Goal: Task Accomplishment & Management: Manage account settings

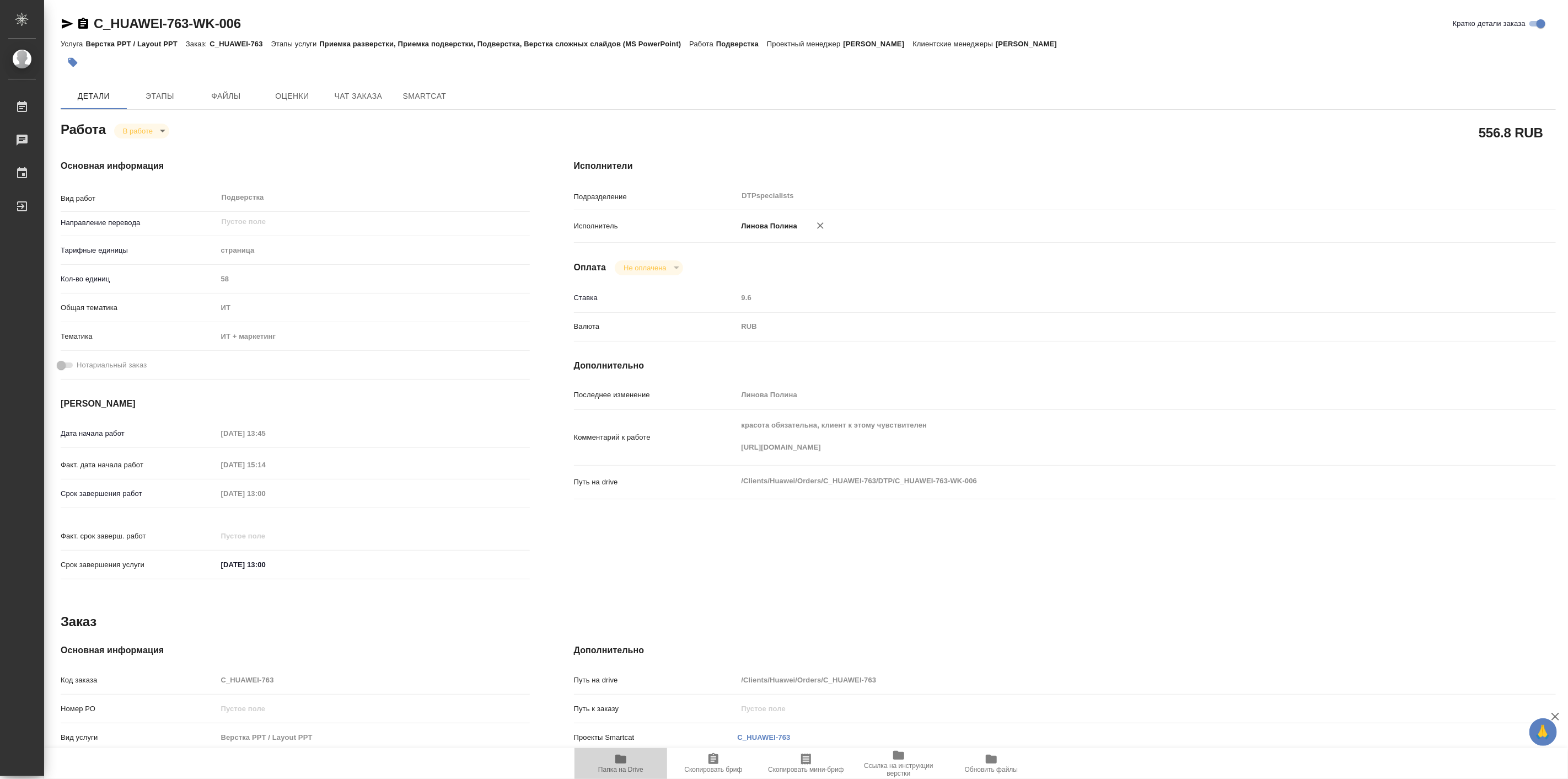
click at [625, 761] on icon "button" at bounding box center [620, 759] width 11 height 9
click at [378, 83] on button "Чат заказа" at bounding box center [358, 95] width 66 height 26
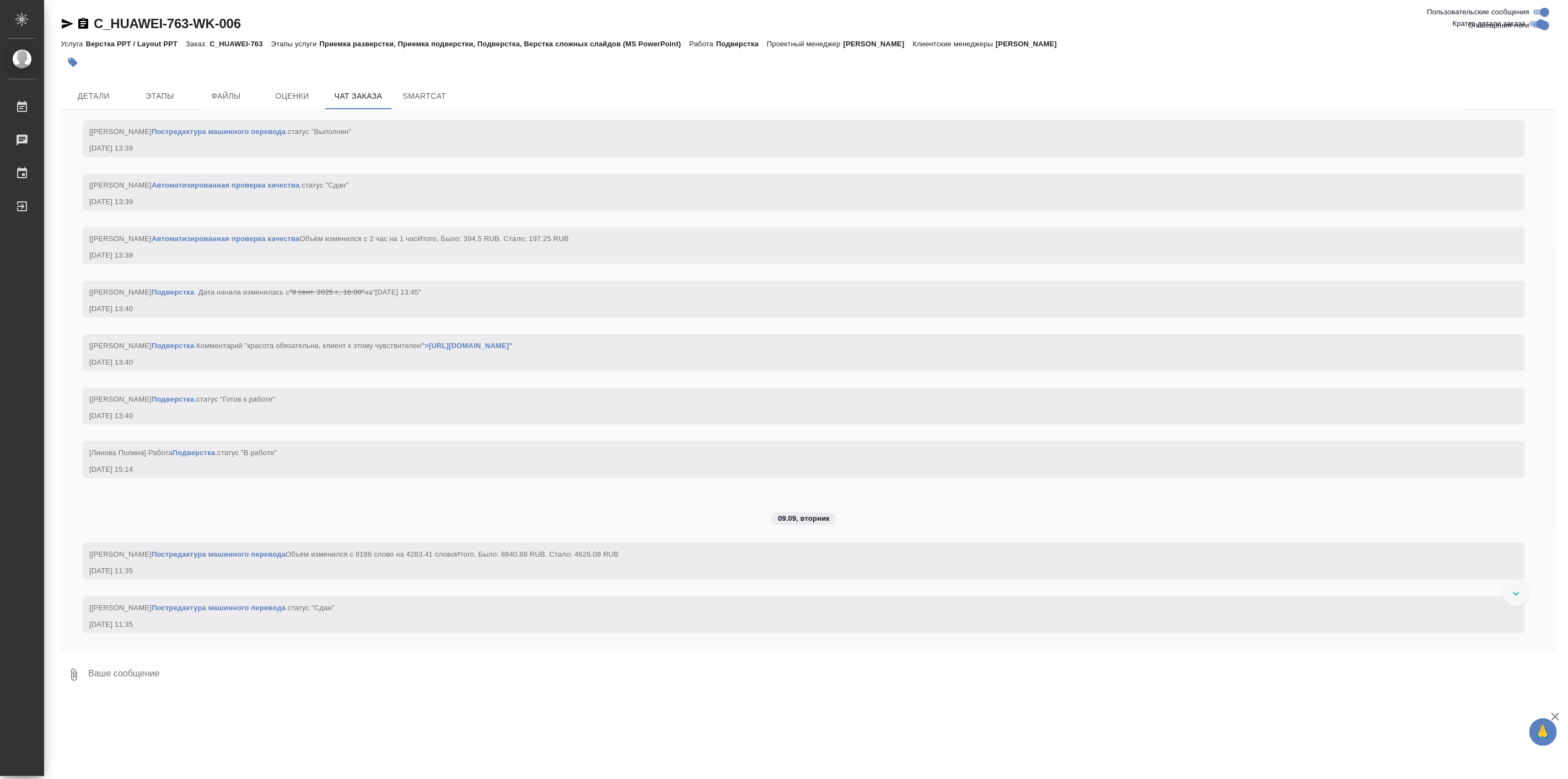
scroll to position [4778, 0]
click at [103, 99] on span "Детали" at bounding box center [93, 96] width 53 height 14
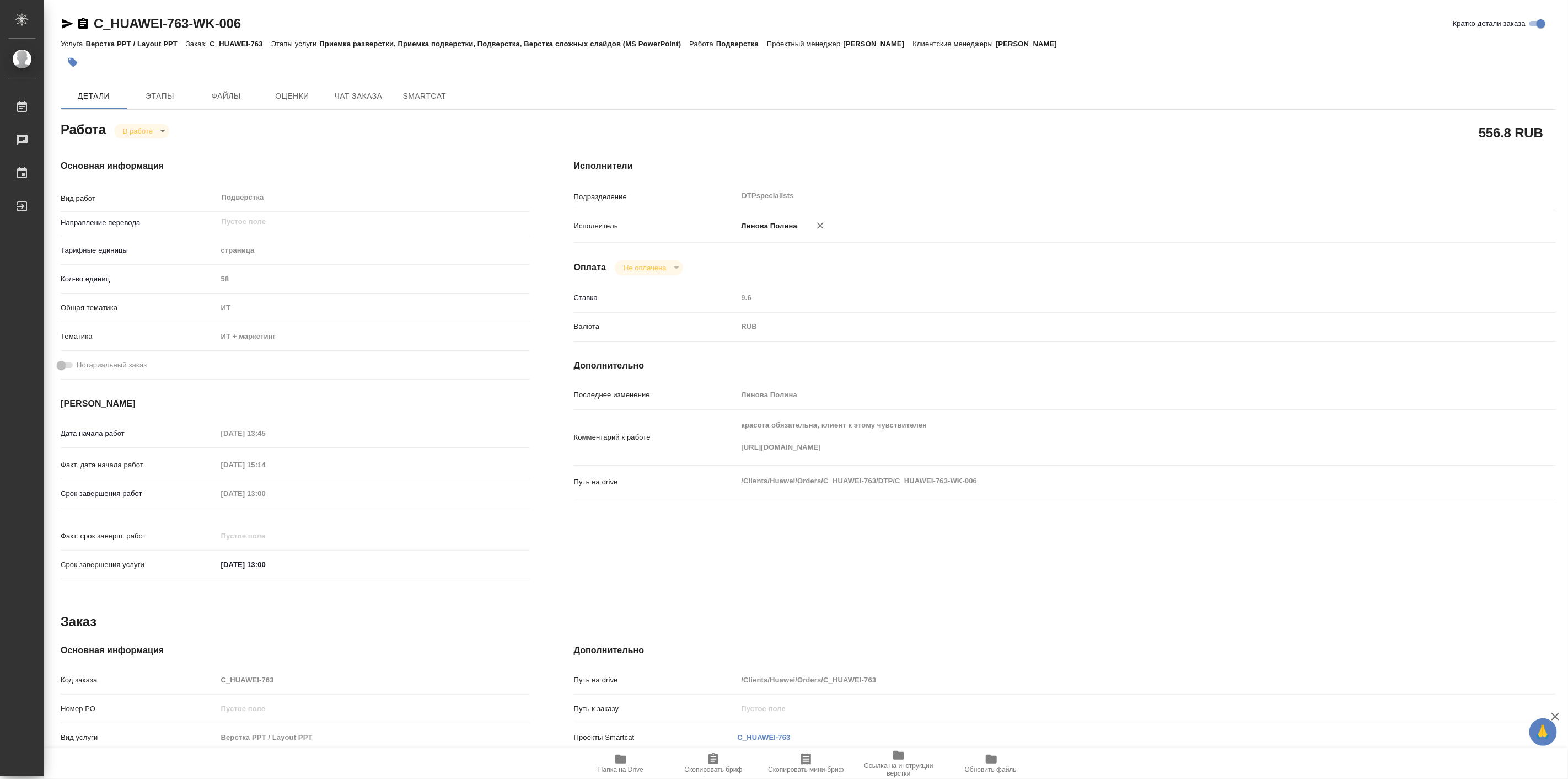
type textarea "x"
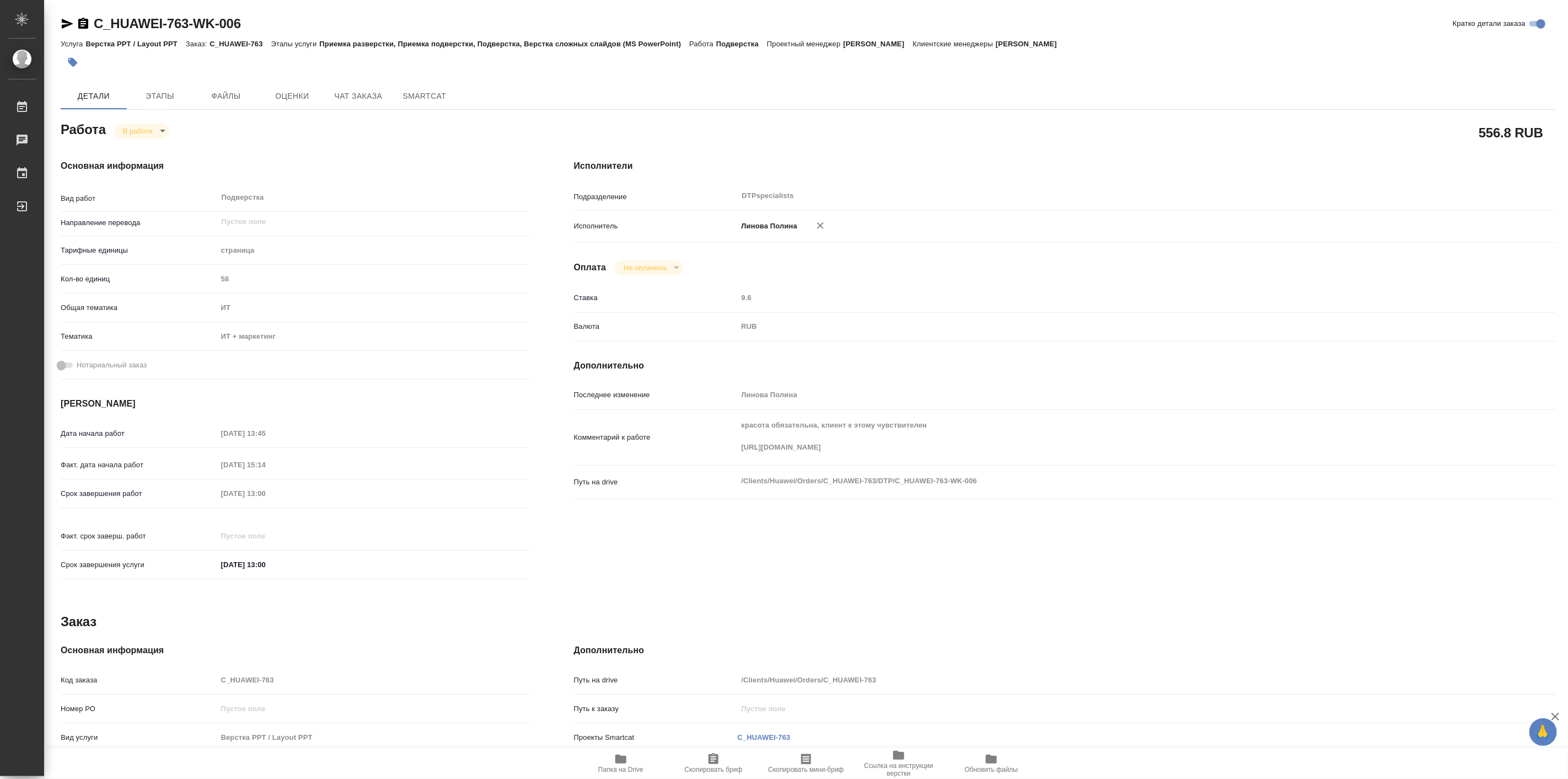
type textarea "x"
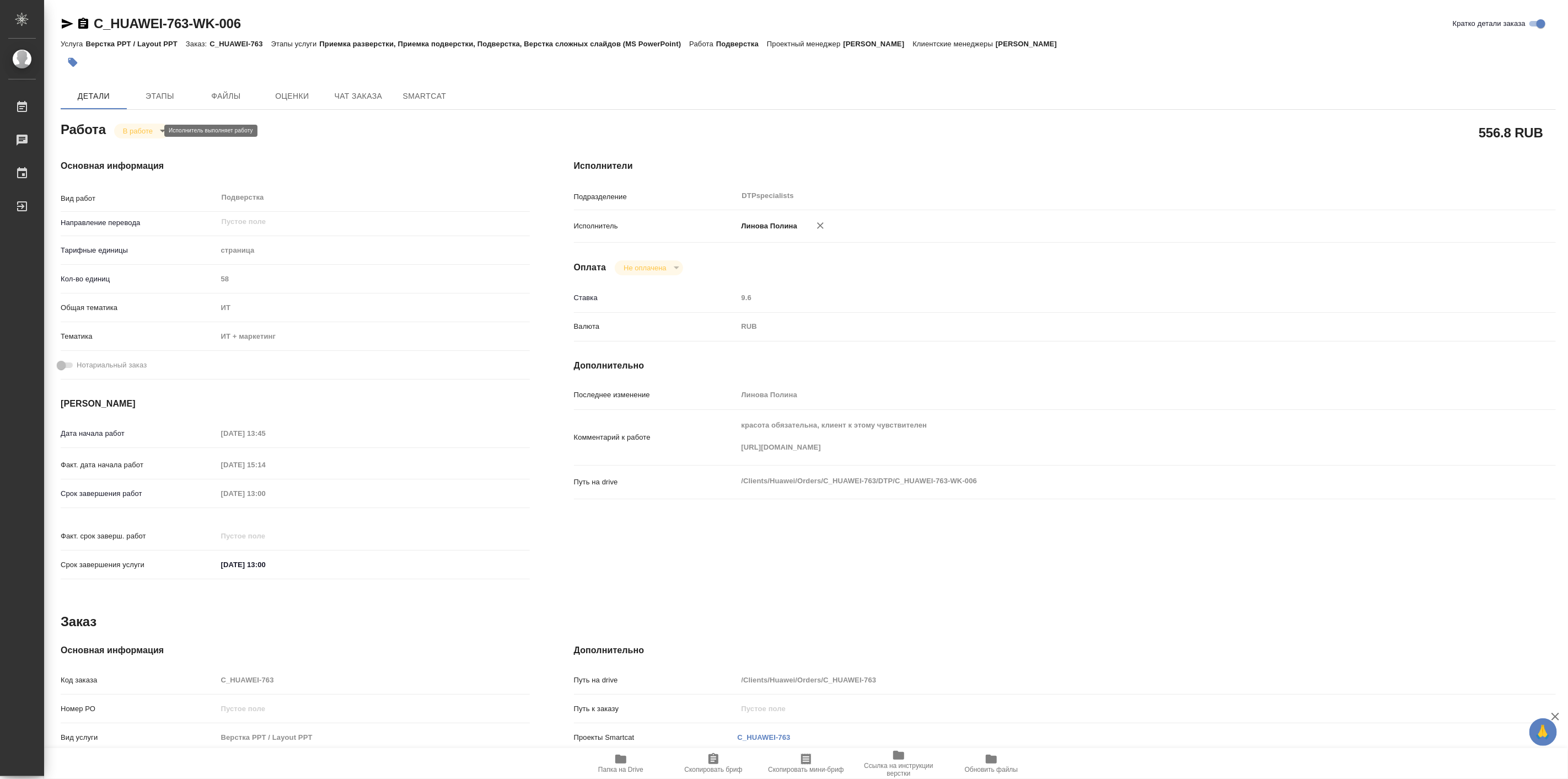
click at [151, 130] on body "🙏 .cls-1 fill:#fff; AWATERA Linova Polina Работы 0 Чаты График Выйти C_HUAWEI-7…" at bounding box center [784, 390] width 1568 height 779
type textarea "x"
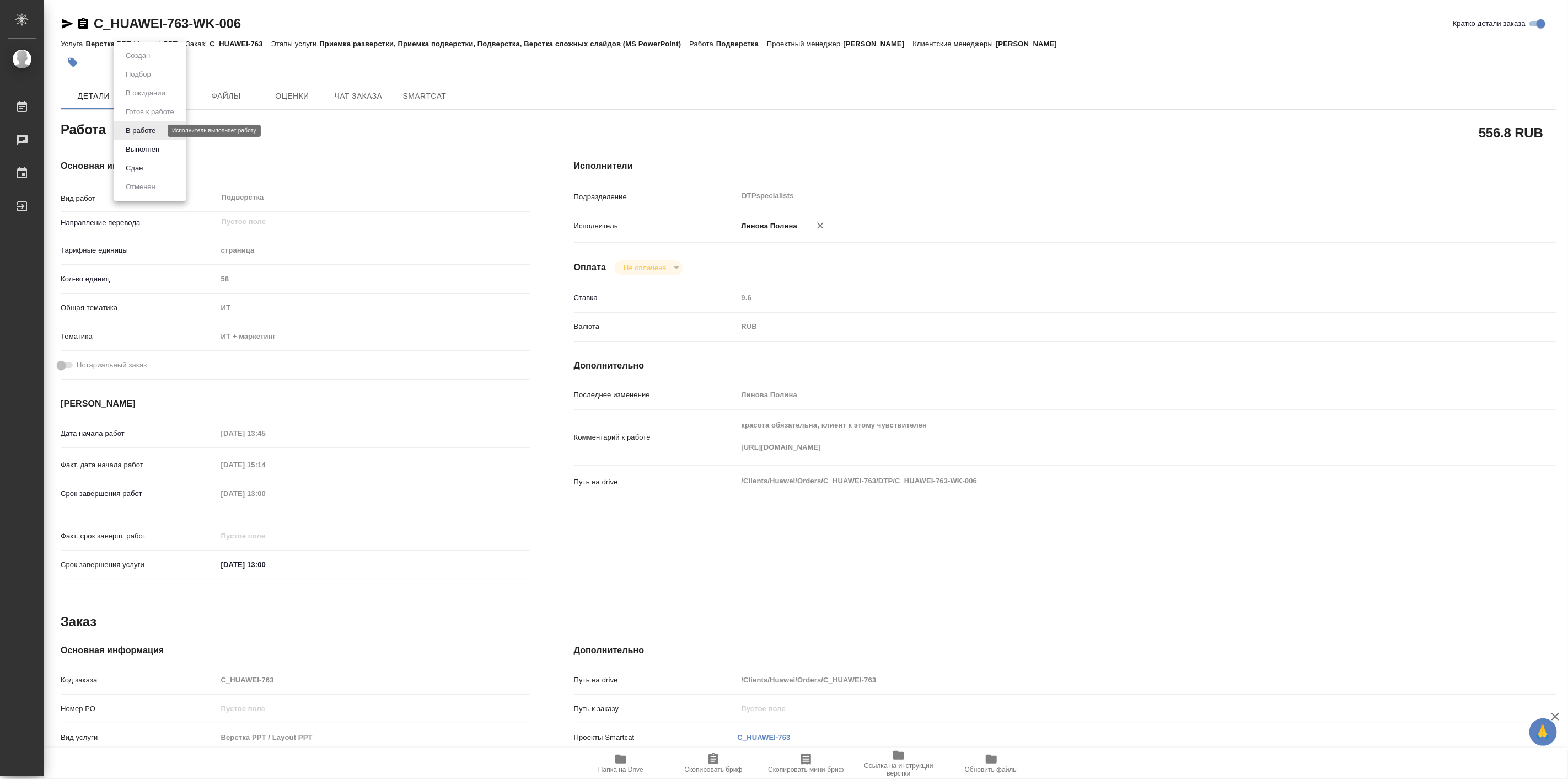
type textarea "x"
click at [159, 146] on button "Выполнен" at bounding box center [142, 149] width 40 height 12
type textarea "x"
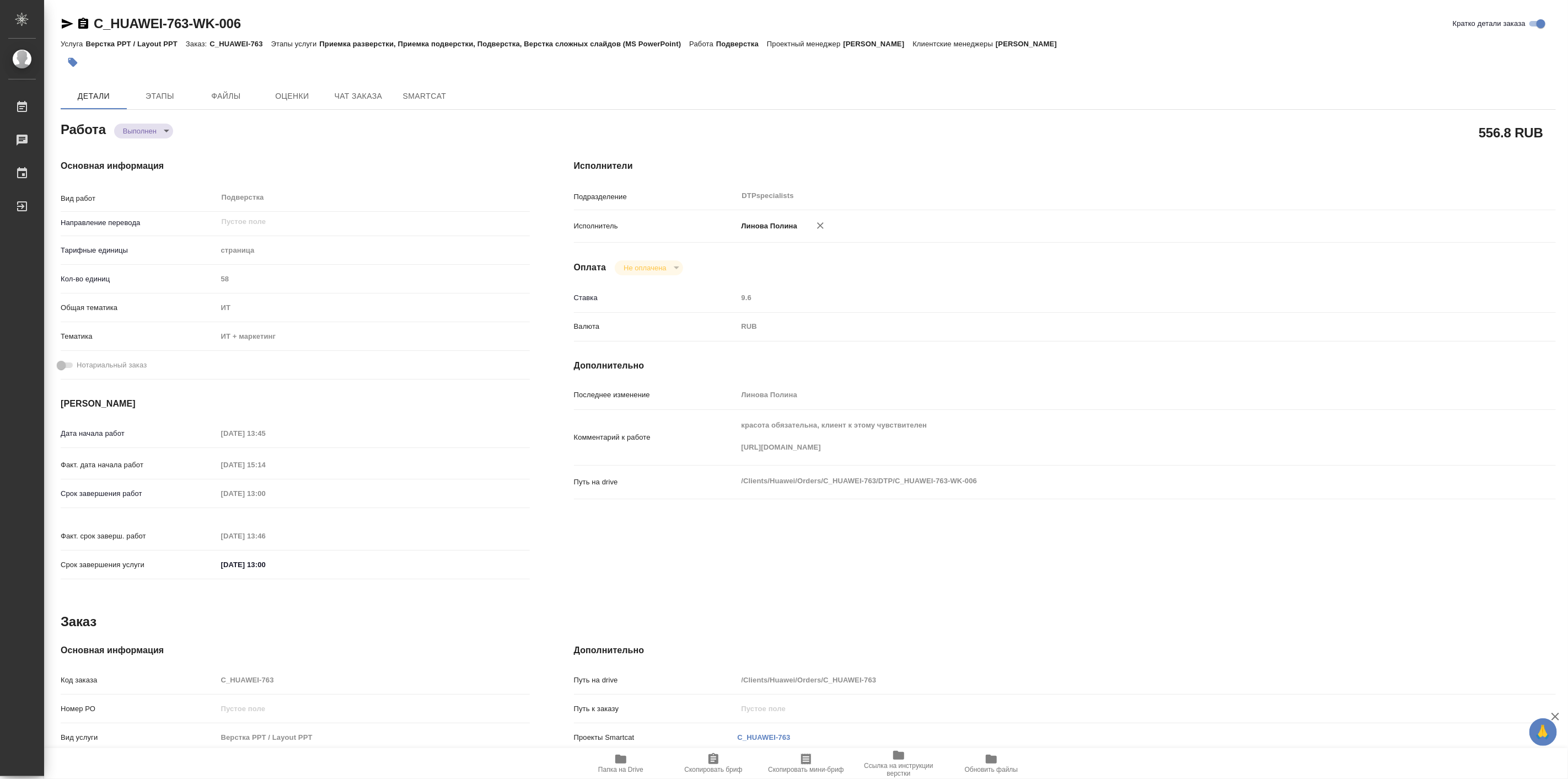
type textarea "x"
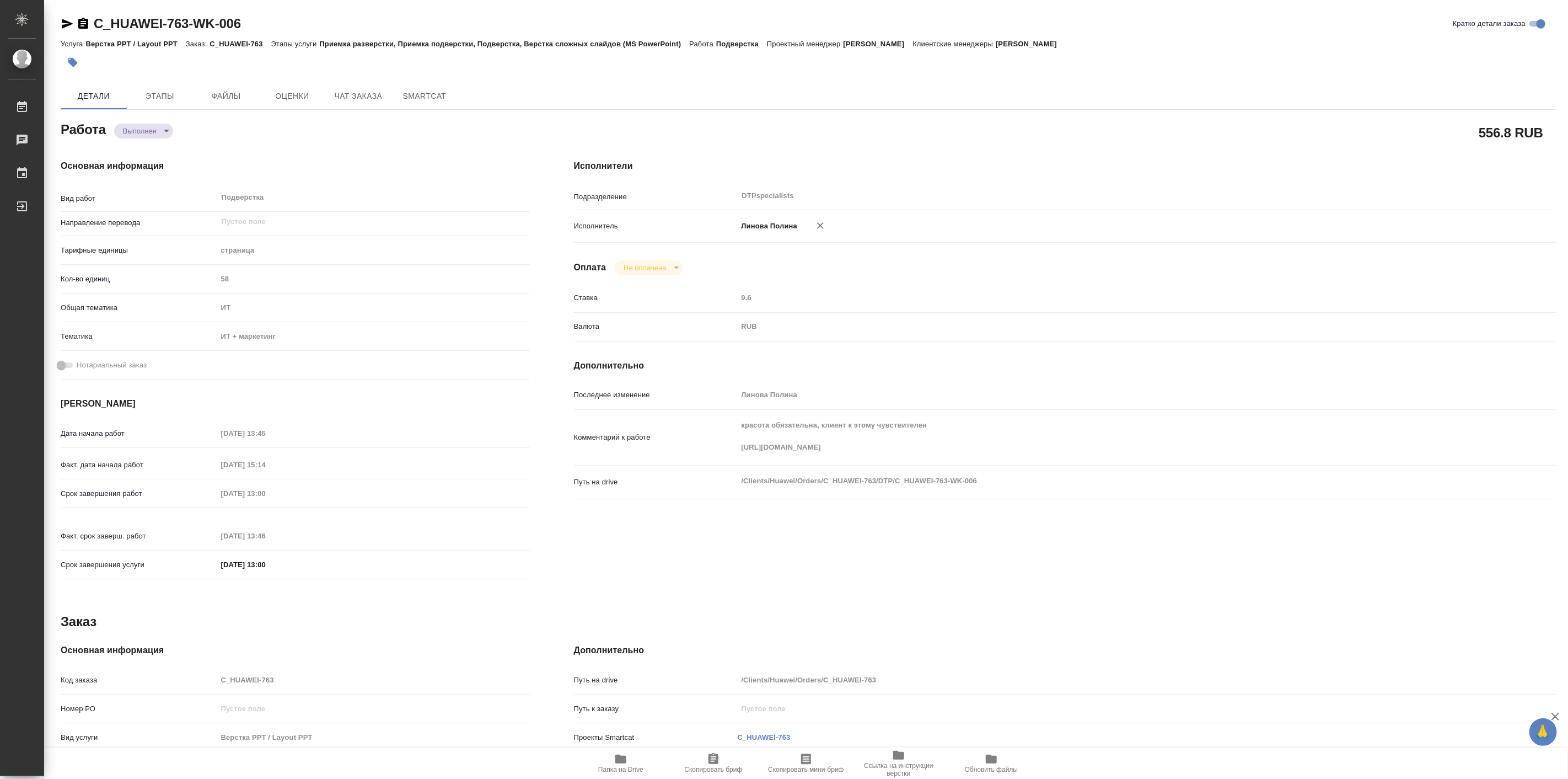
type textarea "x"
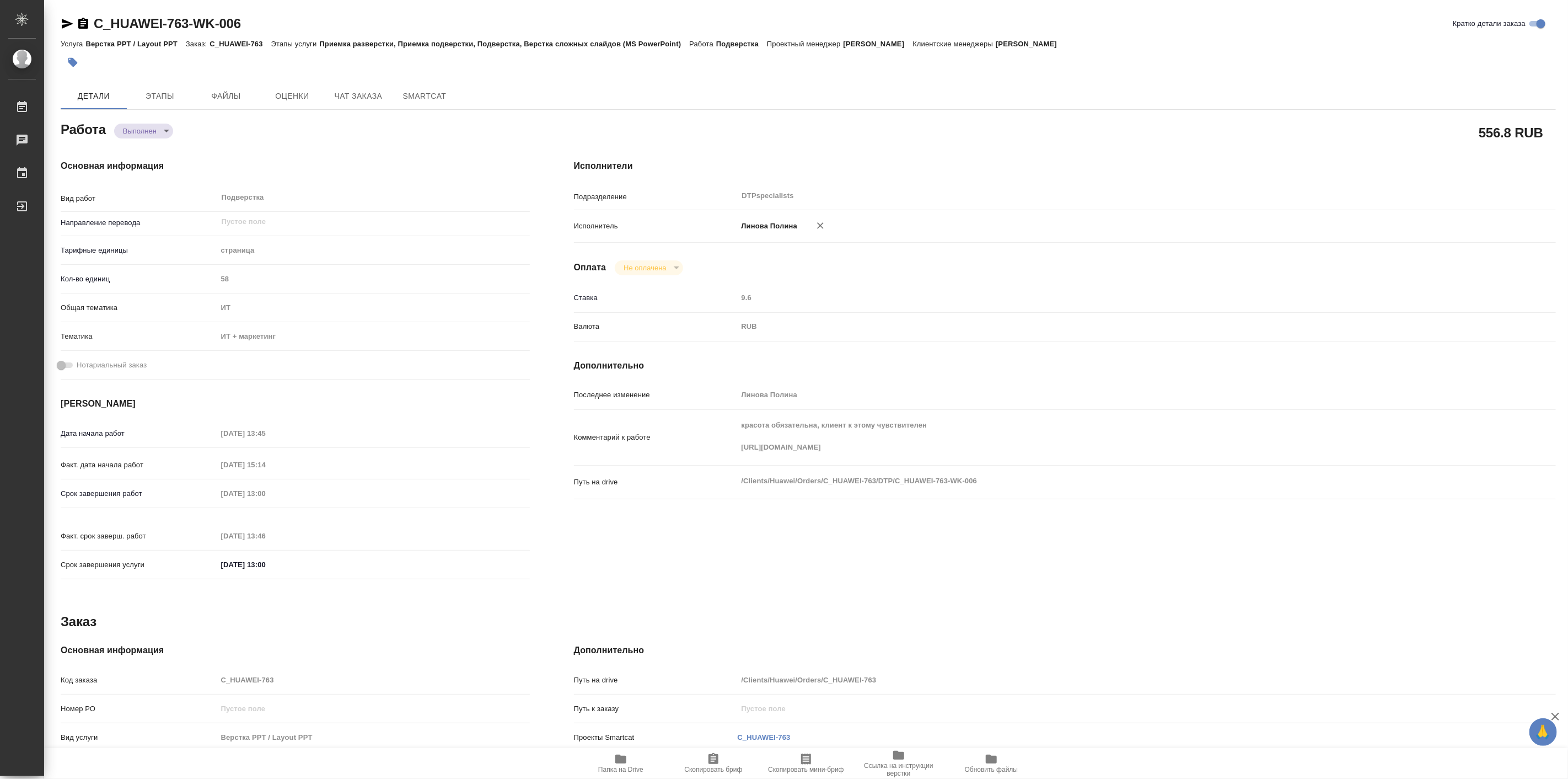
type textarea "x"
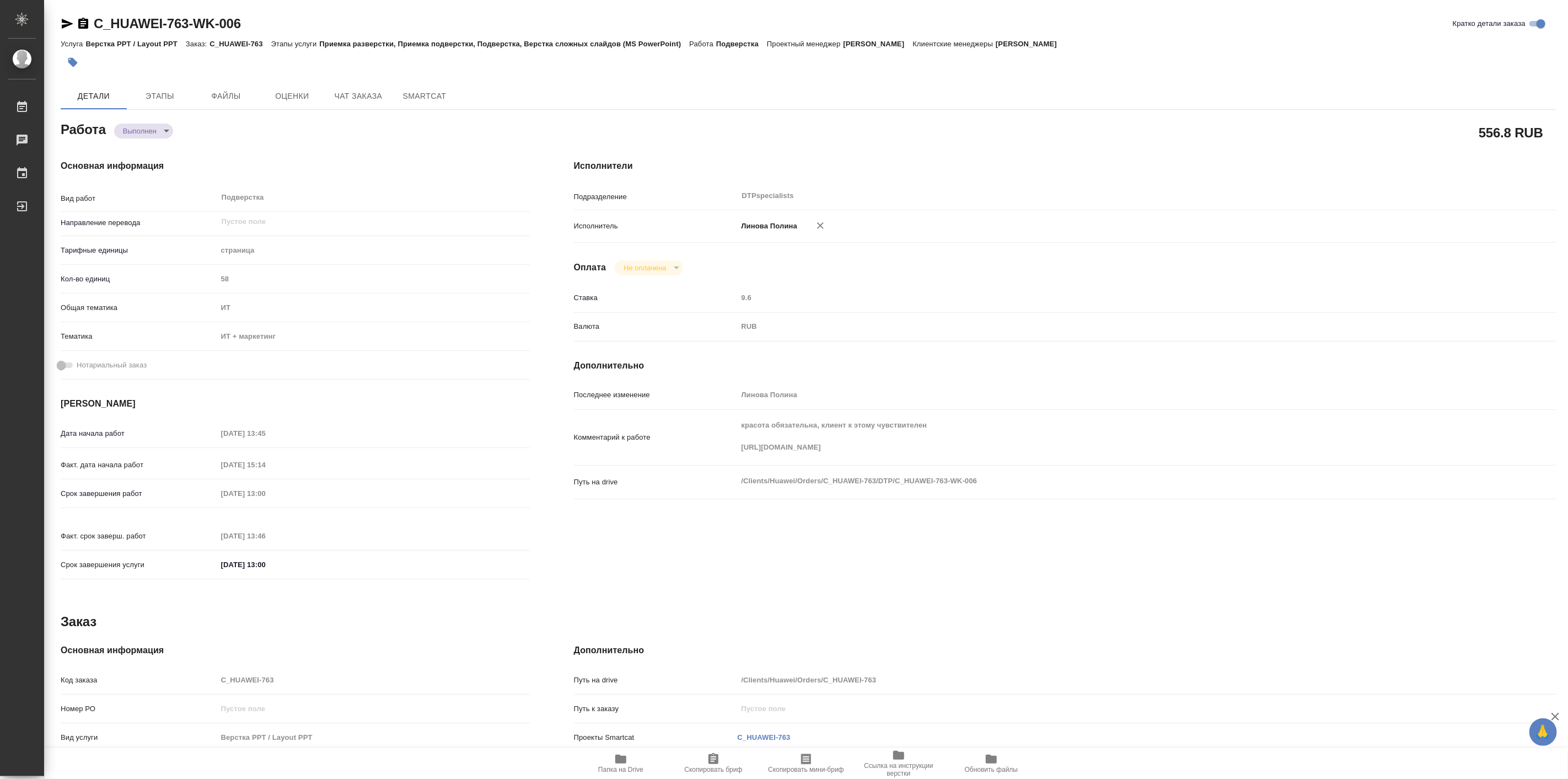
type textarea "x"
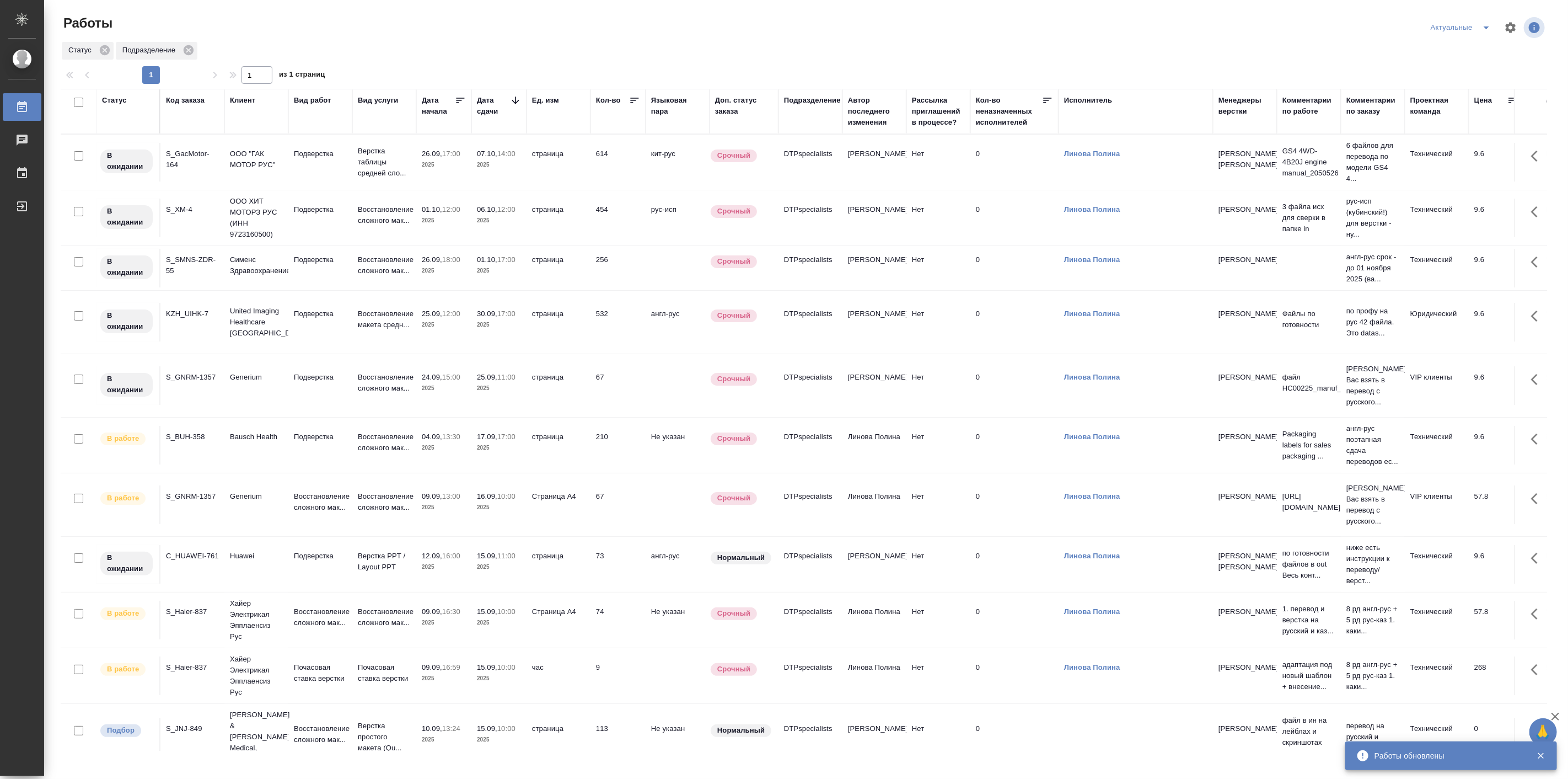
scroll to position [427, 0]
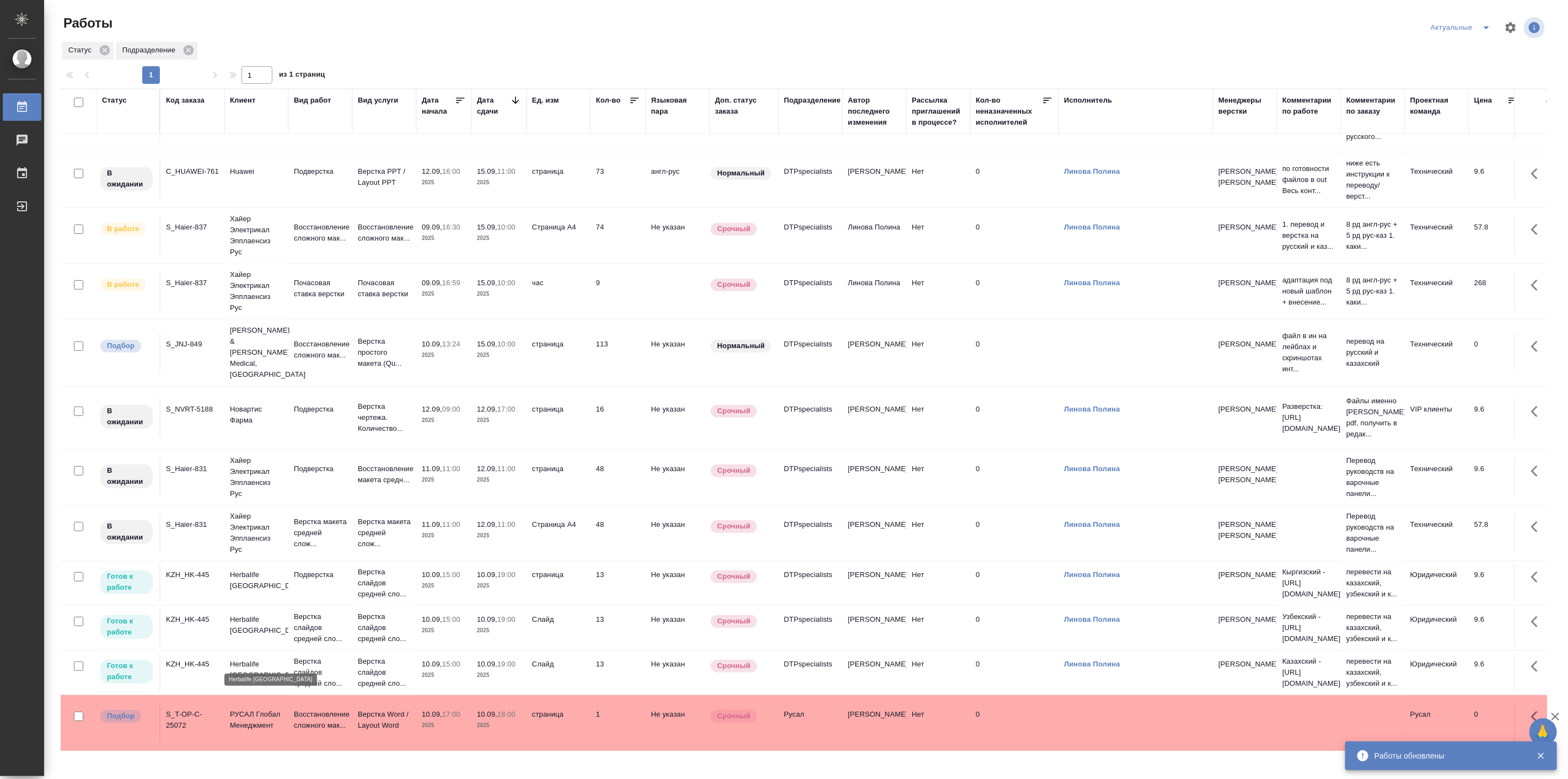
click at [244, 658] on p "Herbalife [GEOGRAPHIC_DATA]" at bounding box center [256, 669] width 53 height 22
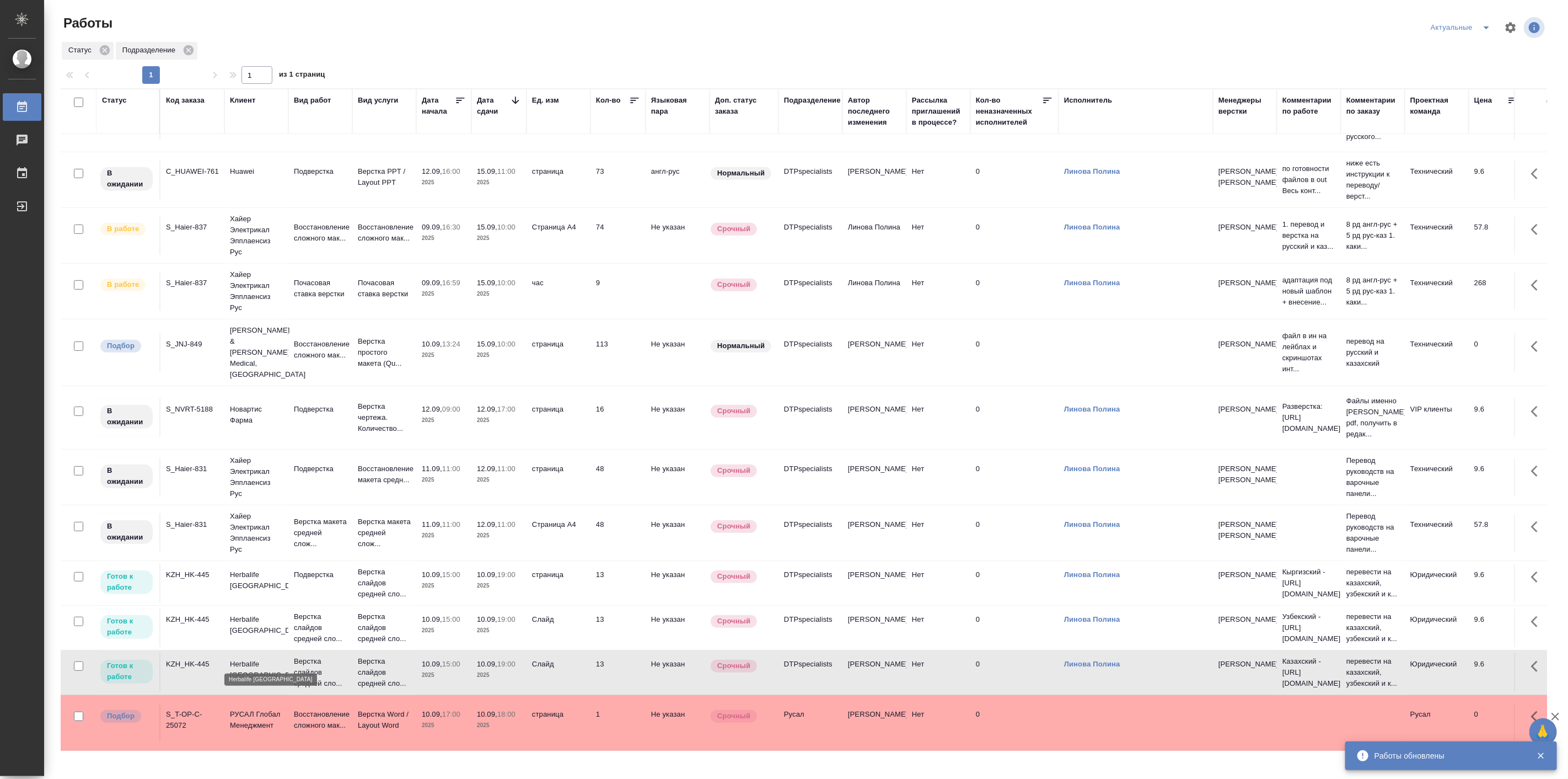
click at [244, 658] on p "Herbalife Kazakhstan" at bounding box center [256, 669] width 53 height 22
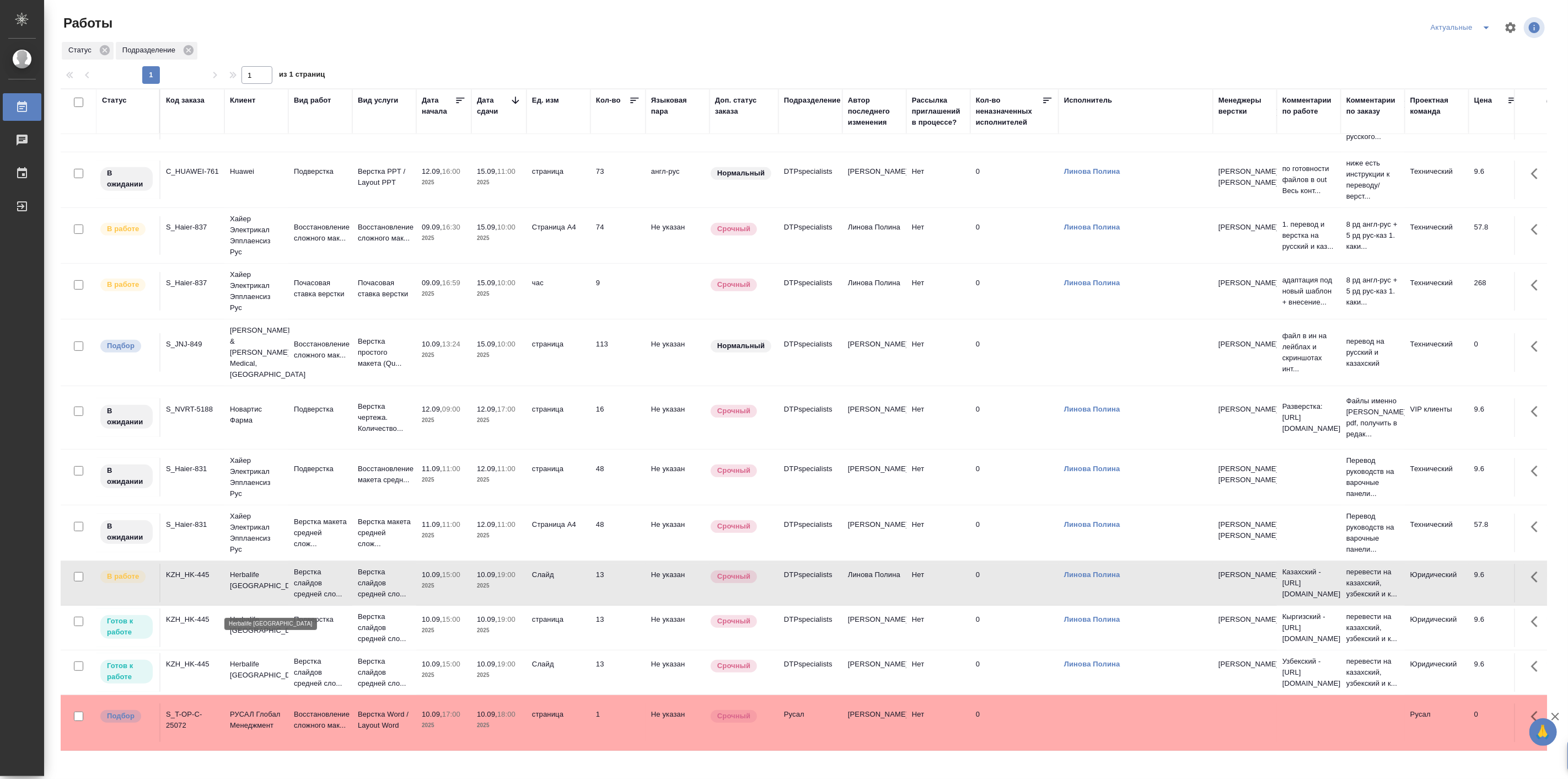
click at [241, 613] on p "Herbalife Kazakhstan" at bounding box center [256, 624] width 53 height 22
click at [203, 661] on td "KZH_HK-445" at bounding box center [193, 672] width 64 height 39
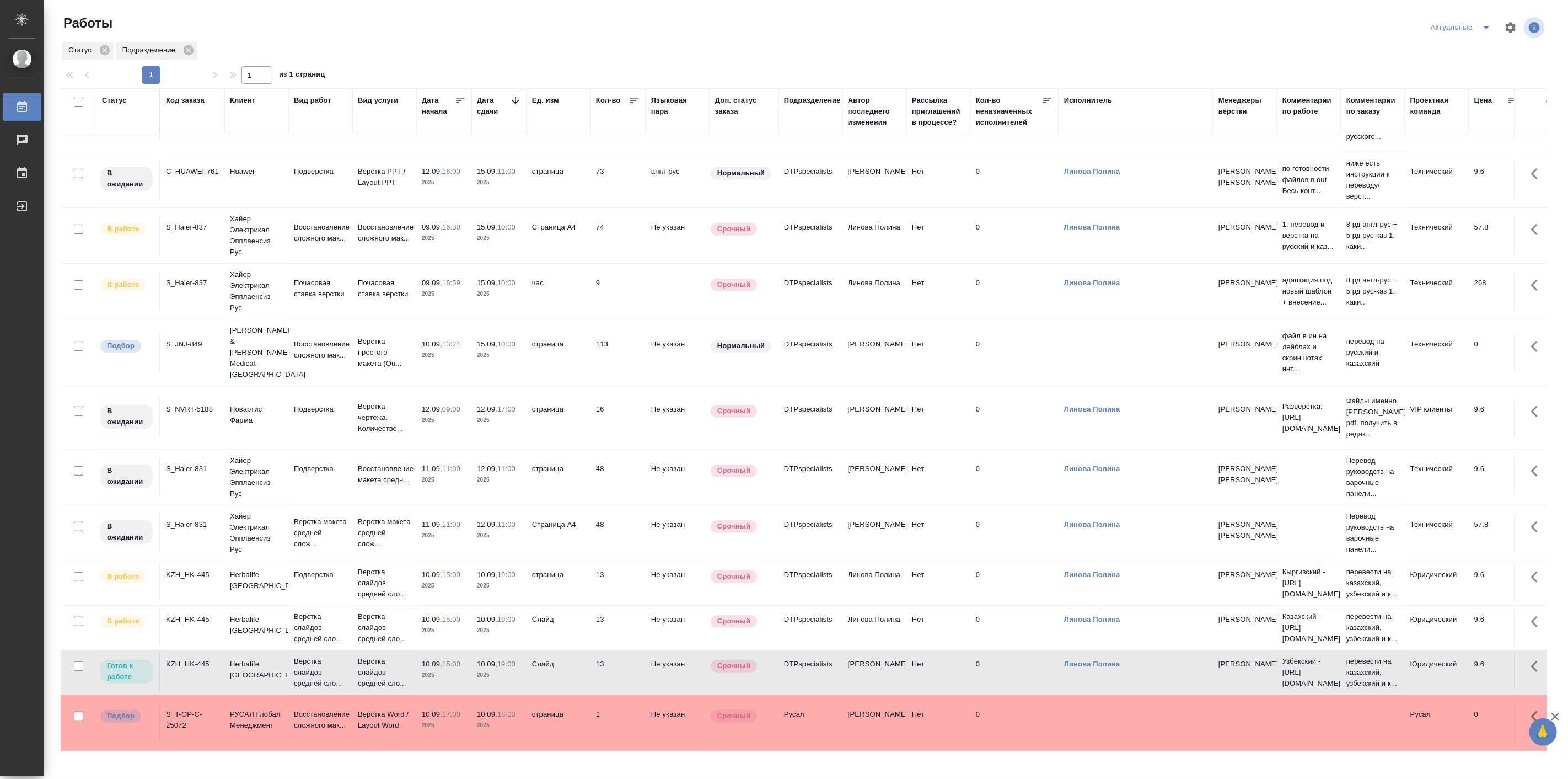
click at [203, 661] on td "KZH_HK-445" at bounding box center [193, 672] width 64 height 39
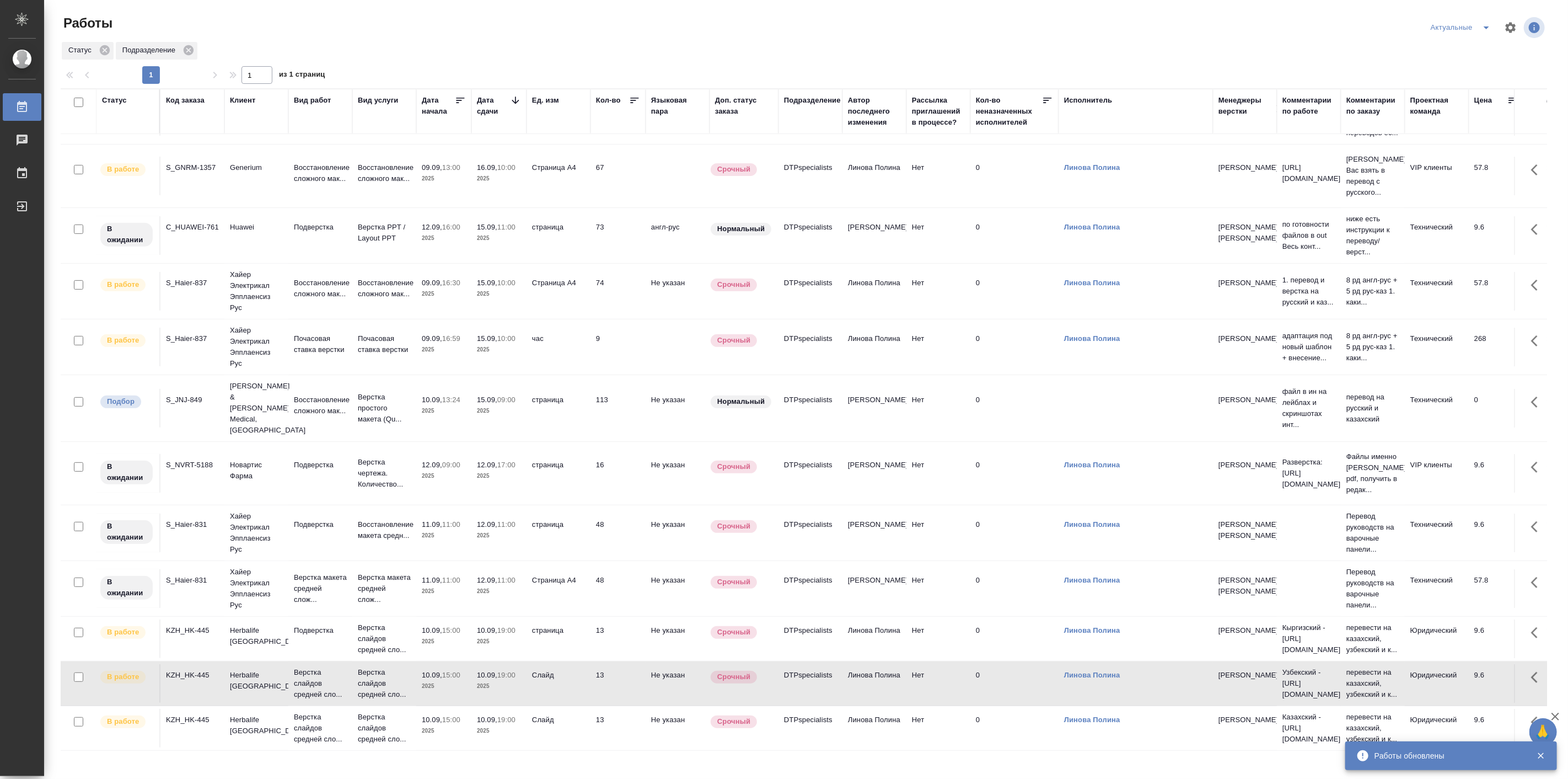
scroll to position [372, 0]
click at [260, 664] on td "Herbalife Kazakhstan" at bounding box center [256, 684] width 64 height 39
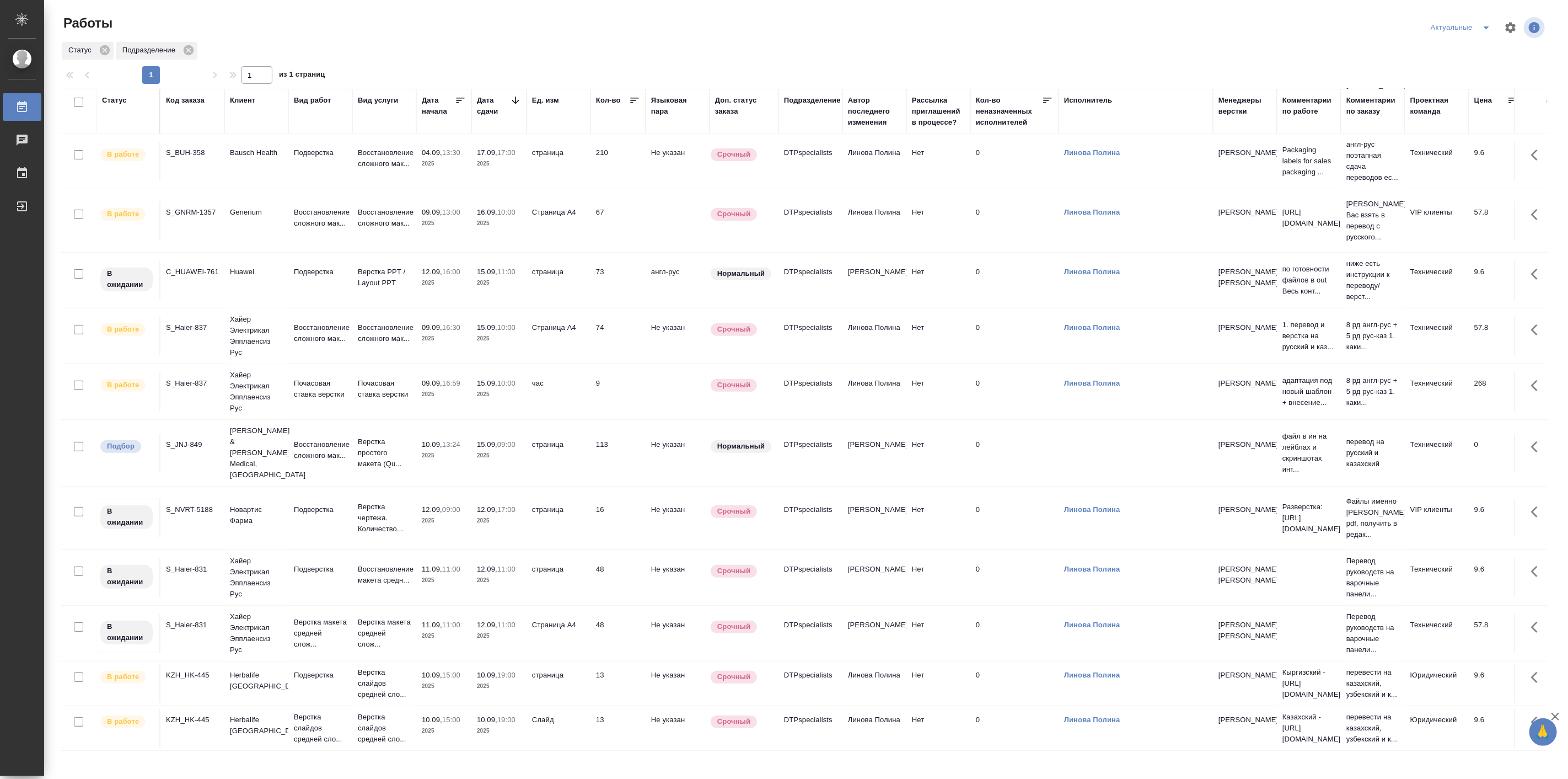
scroll to position [315, 0]
click at [340, 711] on p "Верстка слайдов средней сло..." at bounding box center [320, 727] width 53 height 33
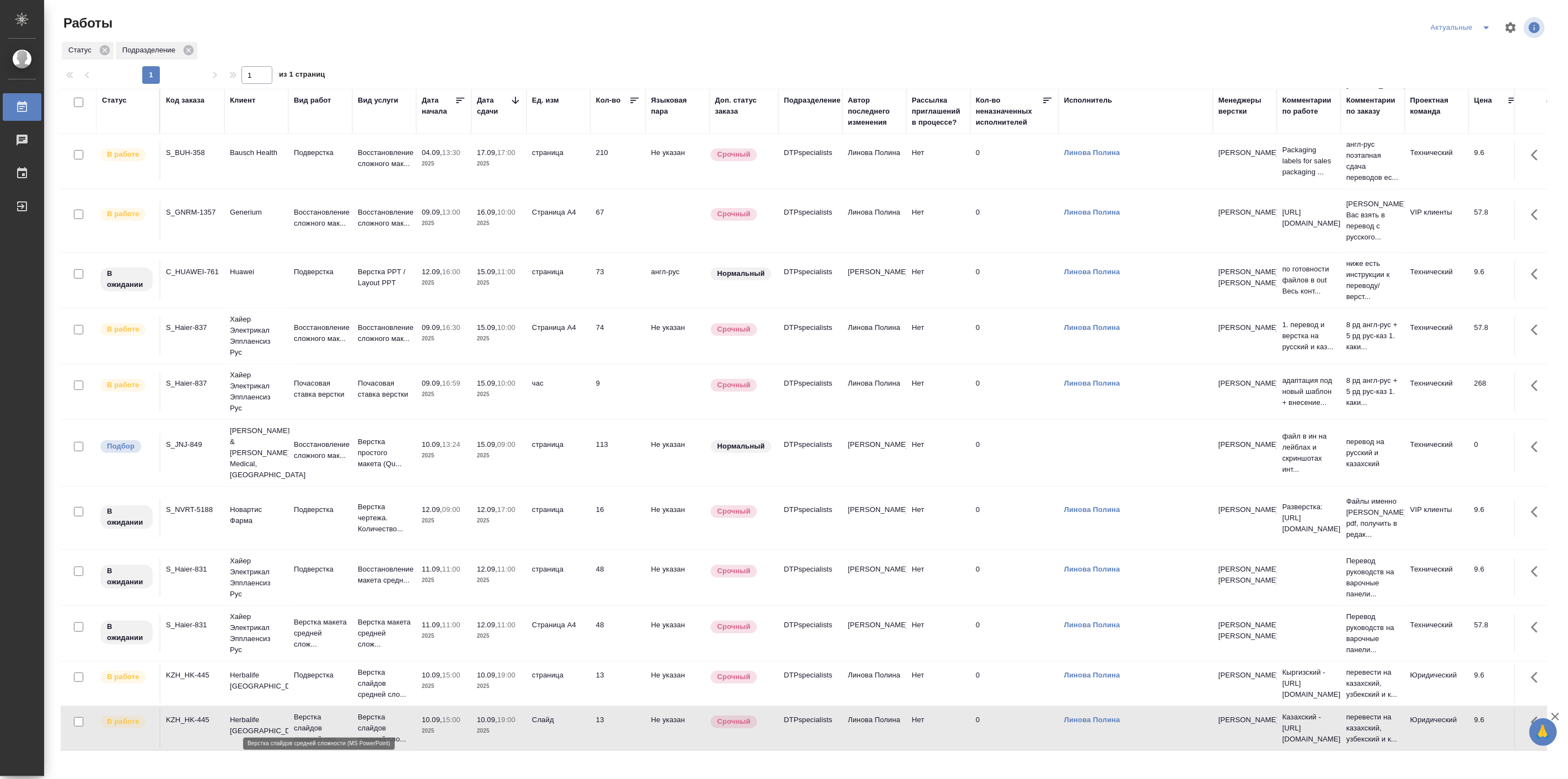
click at [340, 711] on p "Верстка слайдов средней сло..." at bounding box center [320, 727] width 53 height 33
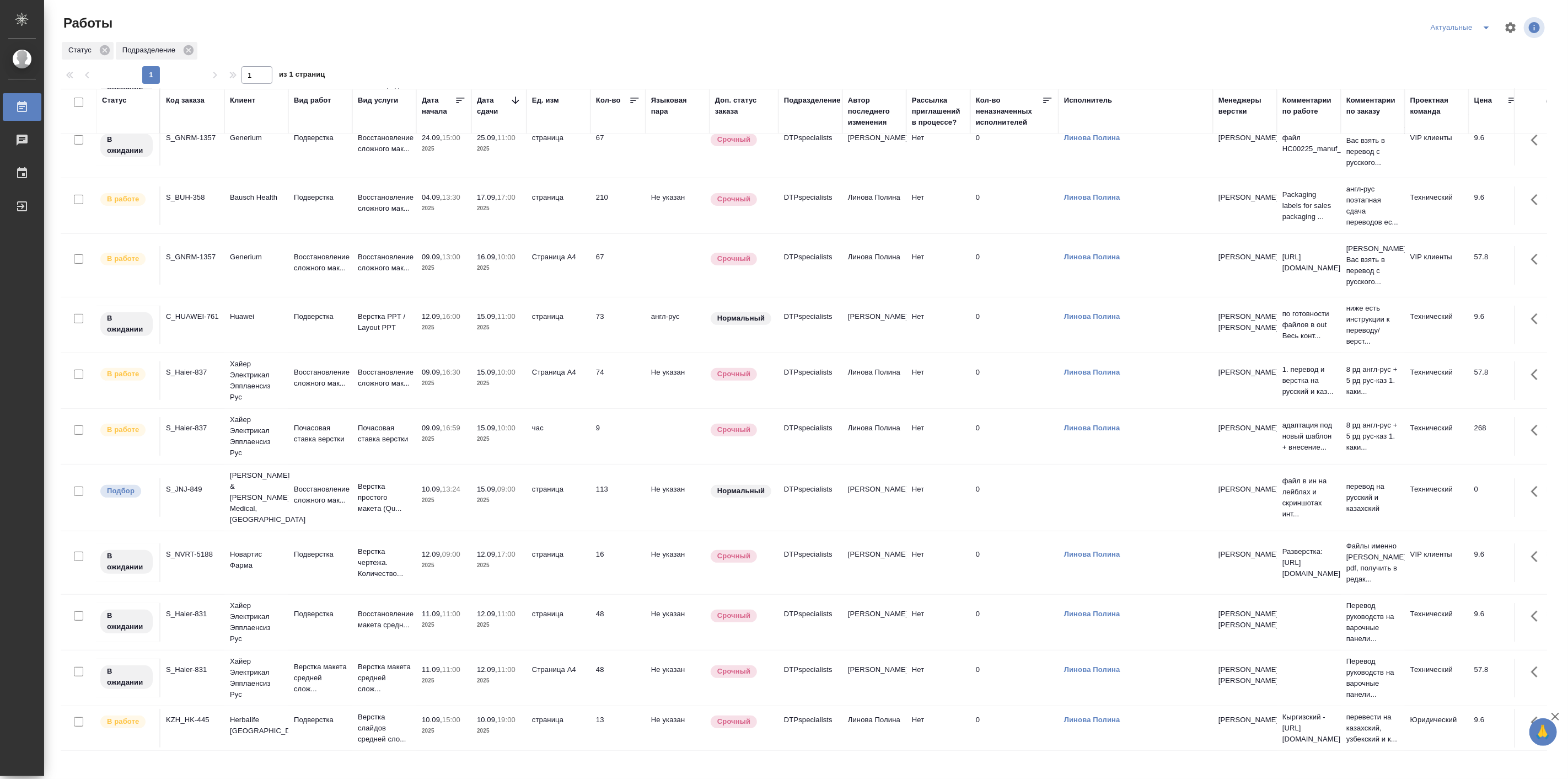
scroll to position [260, 0]
click at [257, 714] on p "Herbalife Kazakhstan" at bounding box center [256, 724] width 53 height 22
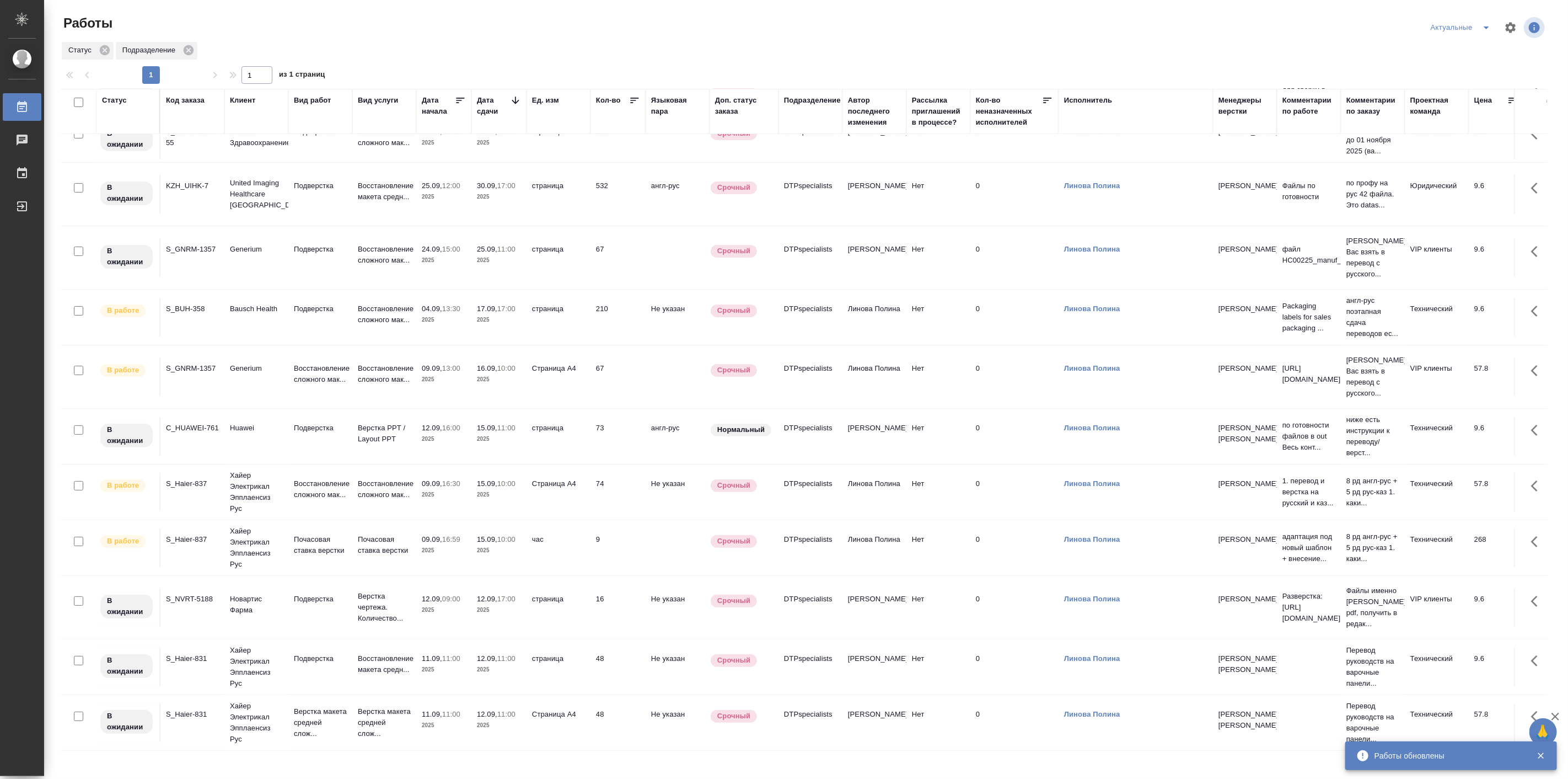
scroll to position [149, 0]
click at [295, 33] on div "Работы" at bounding box center [310, 27] width 499 height 26
click at [263, 493] on p "Хайер Электрикал Эпплаенсиз Рус" at bounding box center [256, 491] width 53 height 44
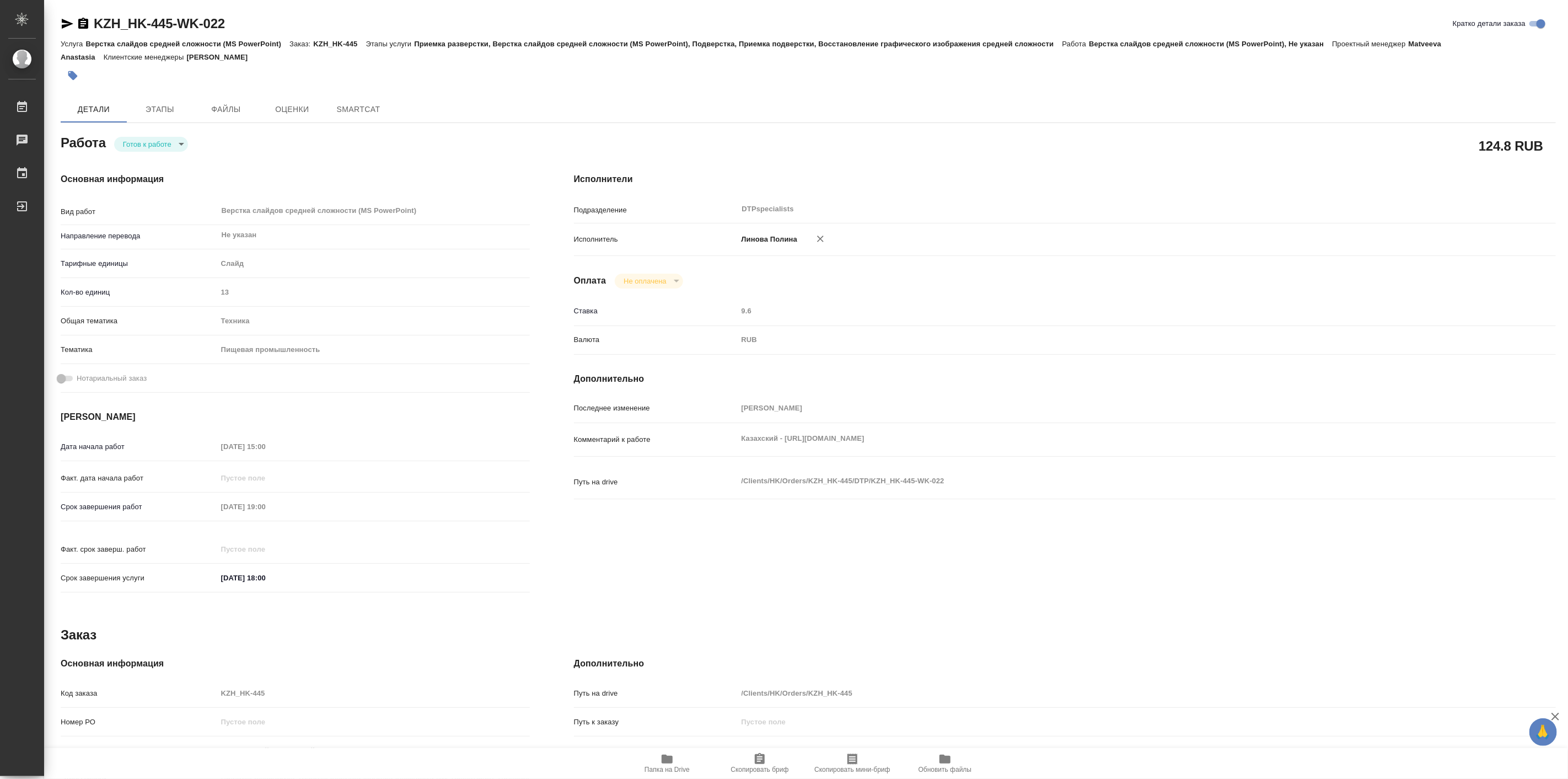
type textarea "x"
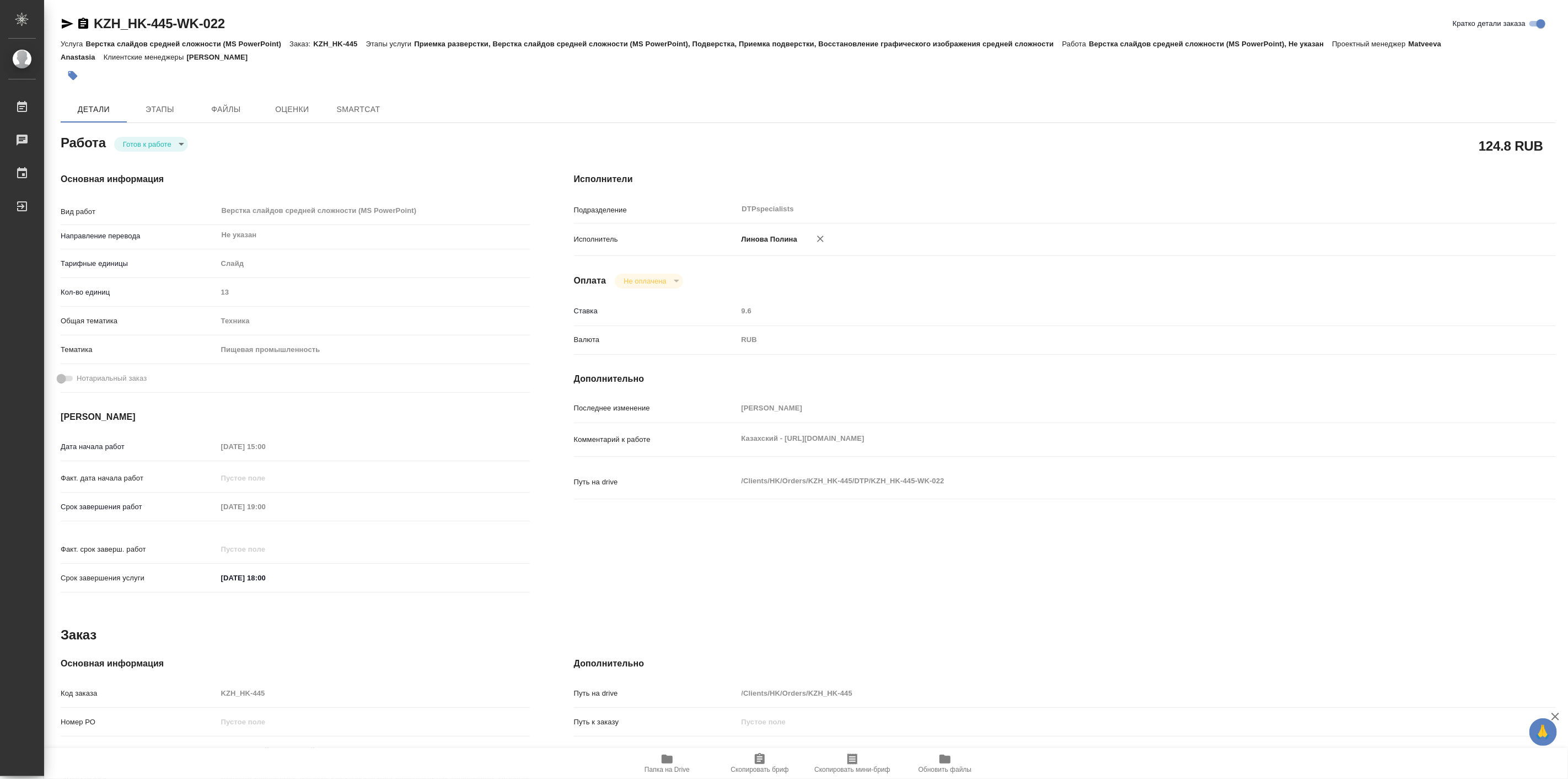
type textarea "x"
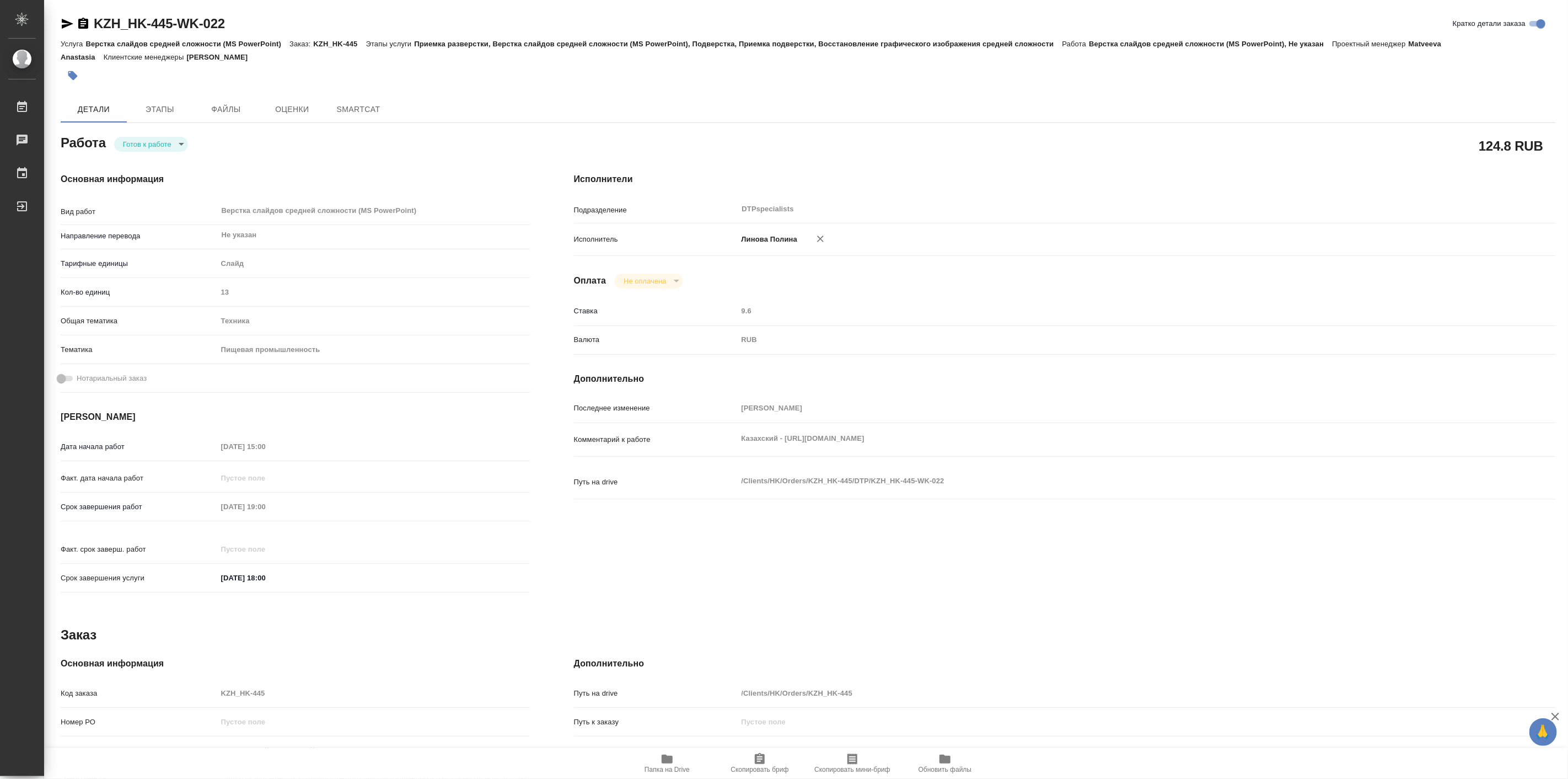
type textarea "x"
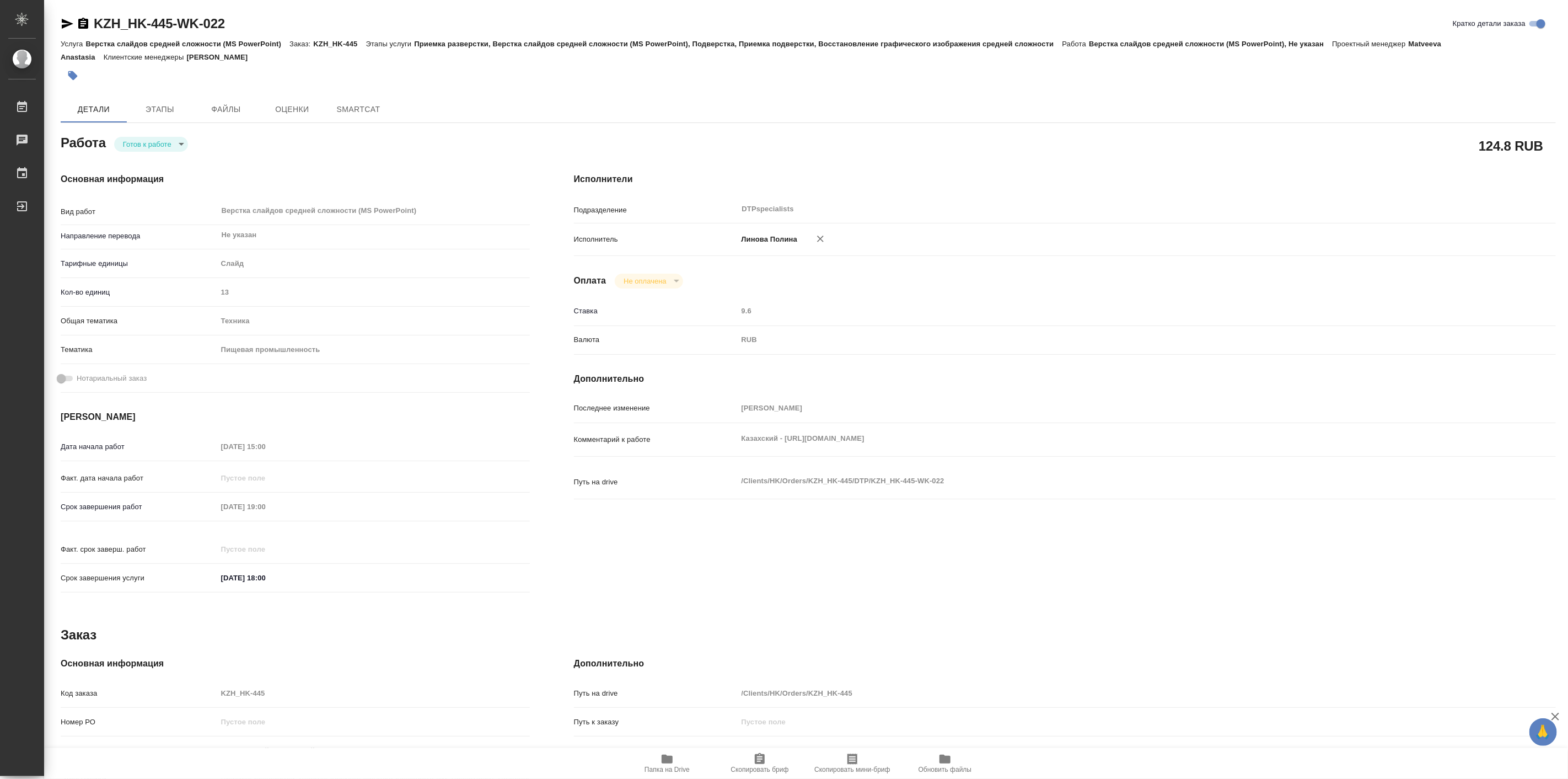
type textarea "x"
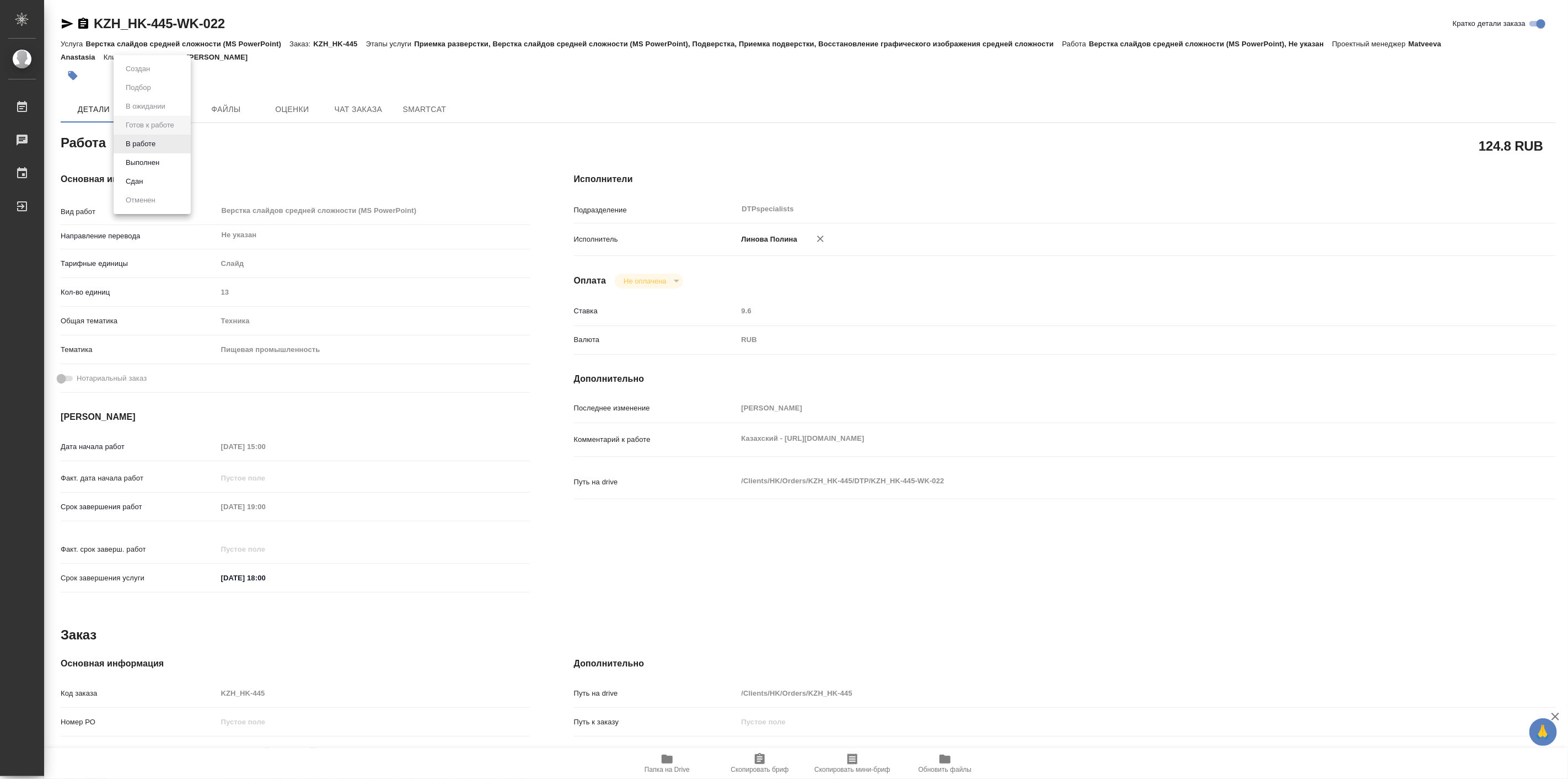
click at [166, 150] on body "🙏 .cls-1 fill:#fff; AWATERA Linova Polina Работы Чаты График Выйти KZH_HK-445-W…" at bounding box center [784, 390] width 1568 height 779
click at [147, 146] on button "В работе" at bounding box center [140, 144] width 36 height 12
type textarea "x"
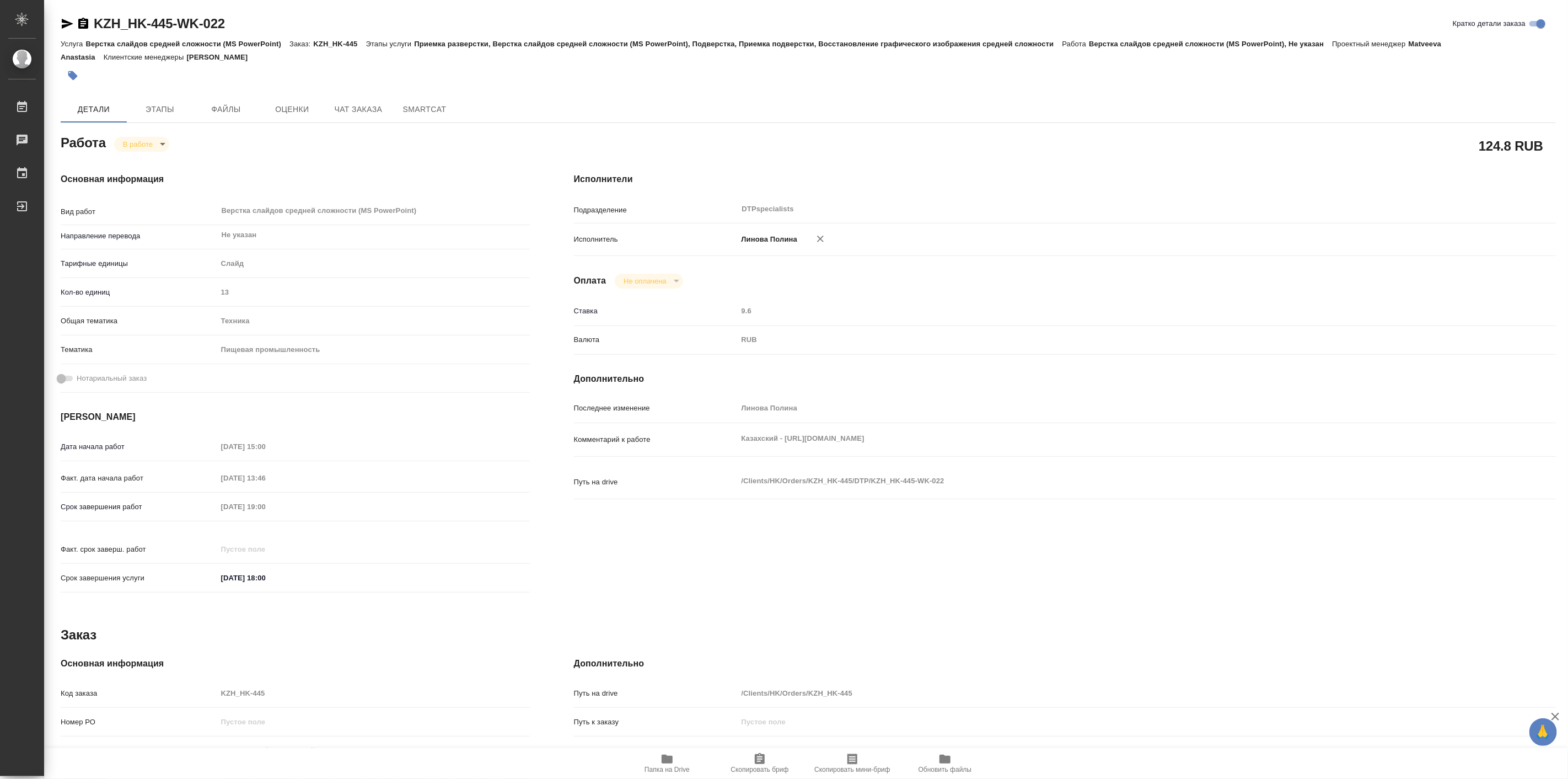
type textarea "x"
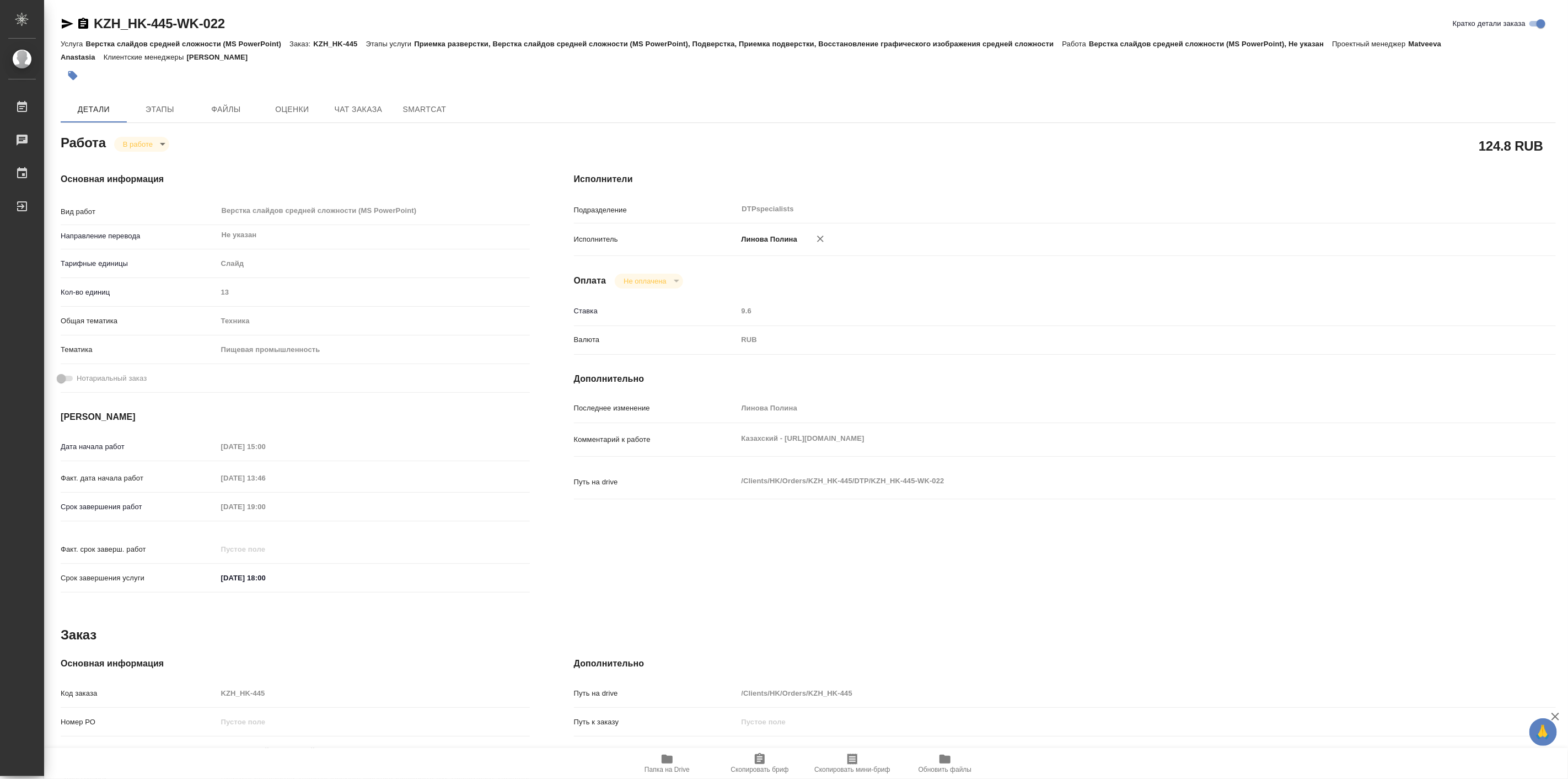
type textarea "x"
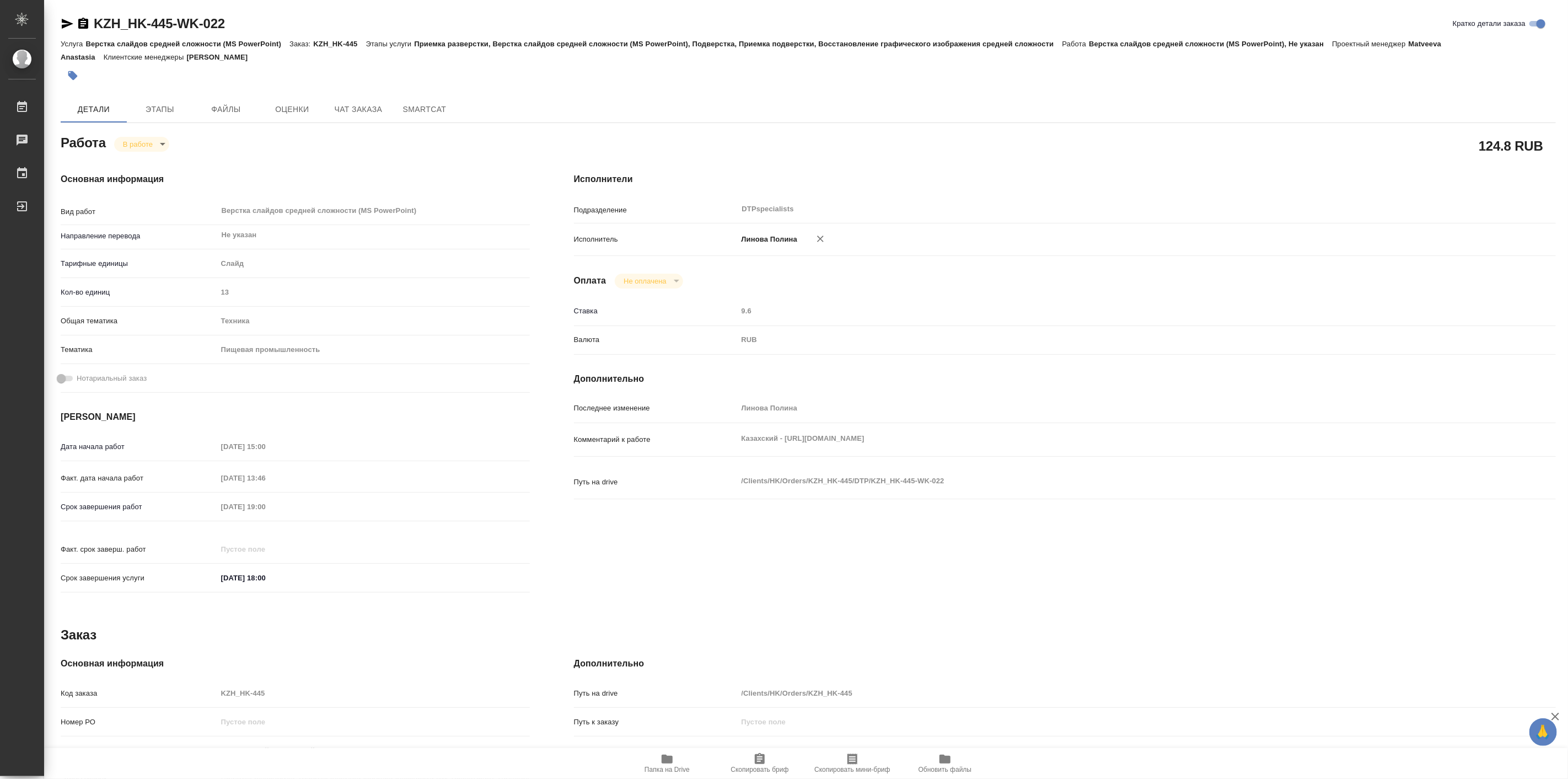
type textarea "x"
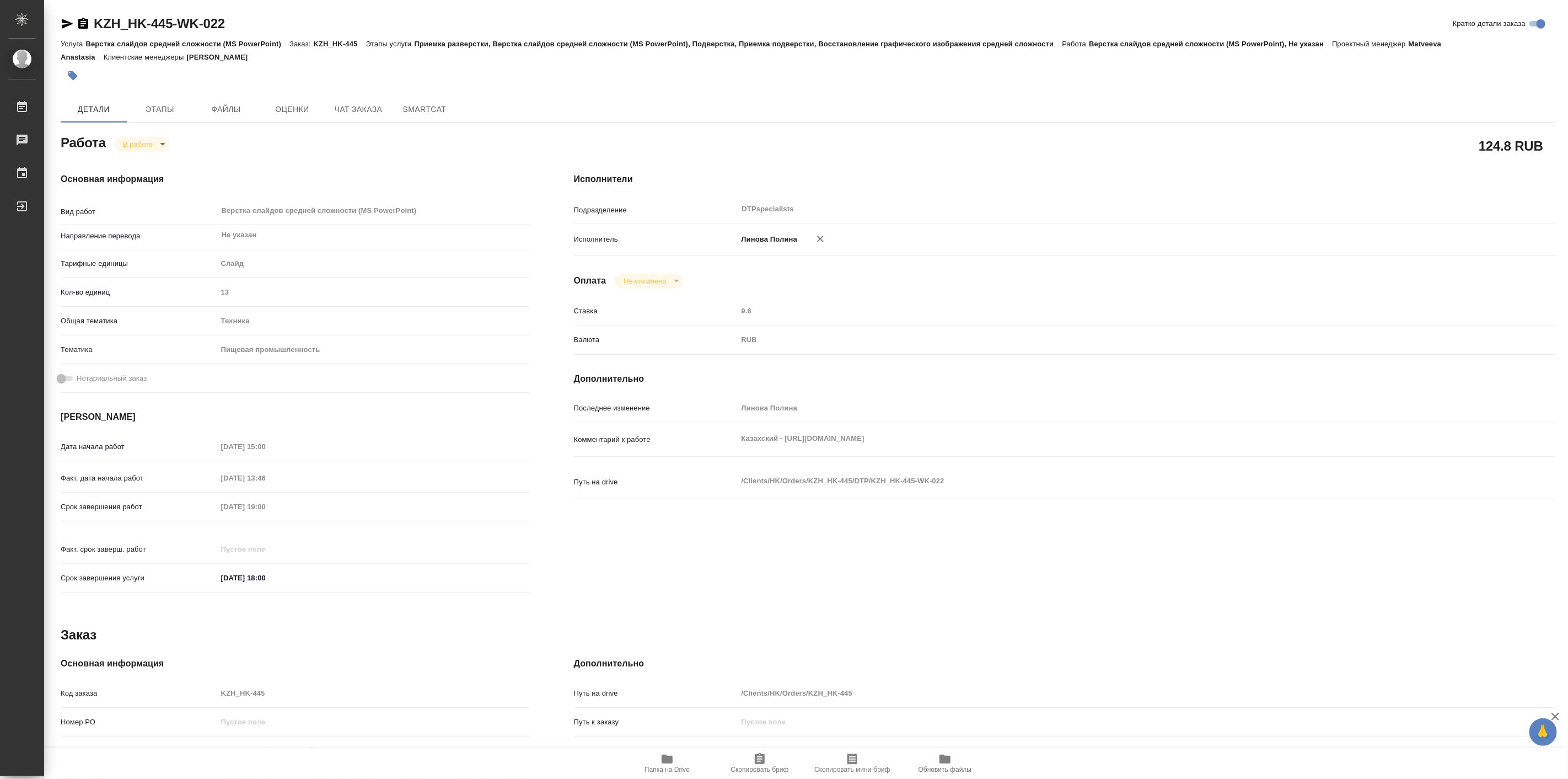
type textarea "x"
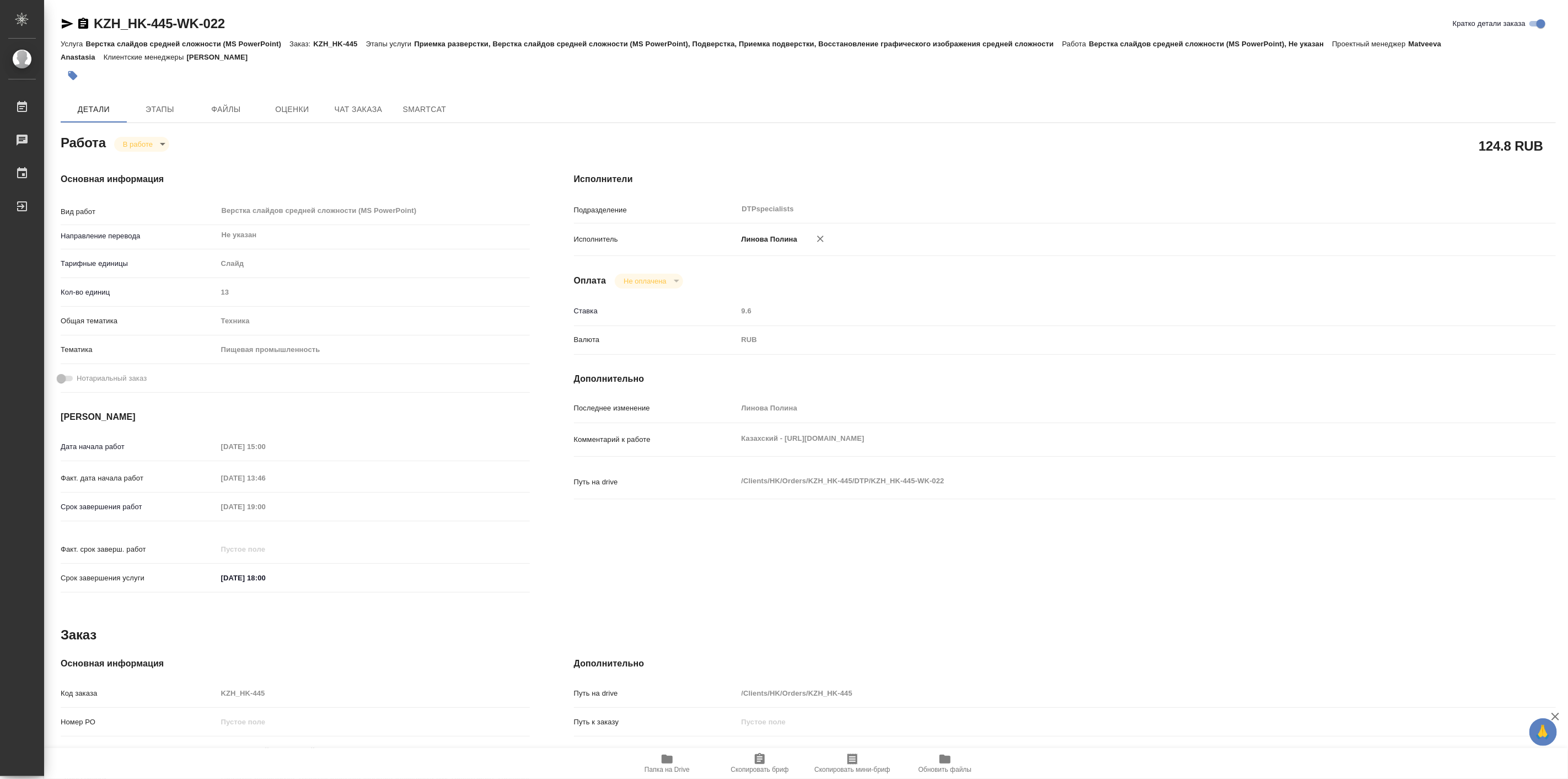
type textarea "x"
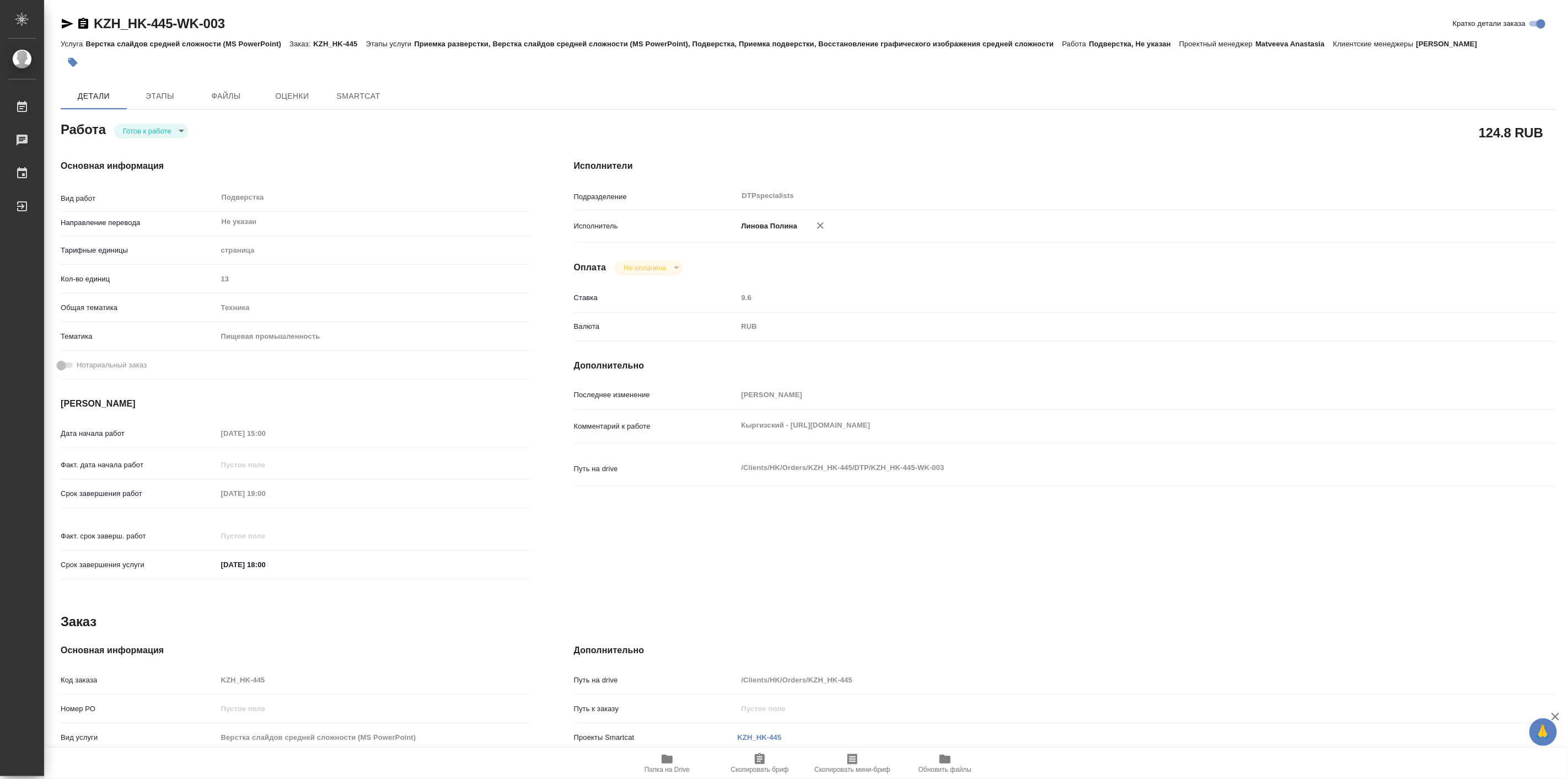
type textarea "x"
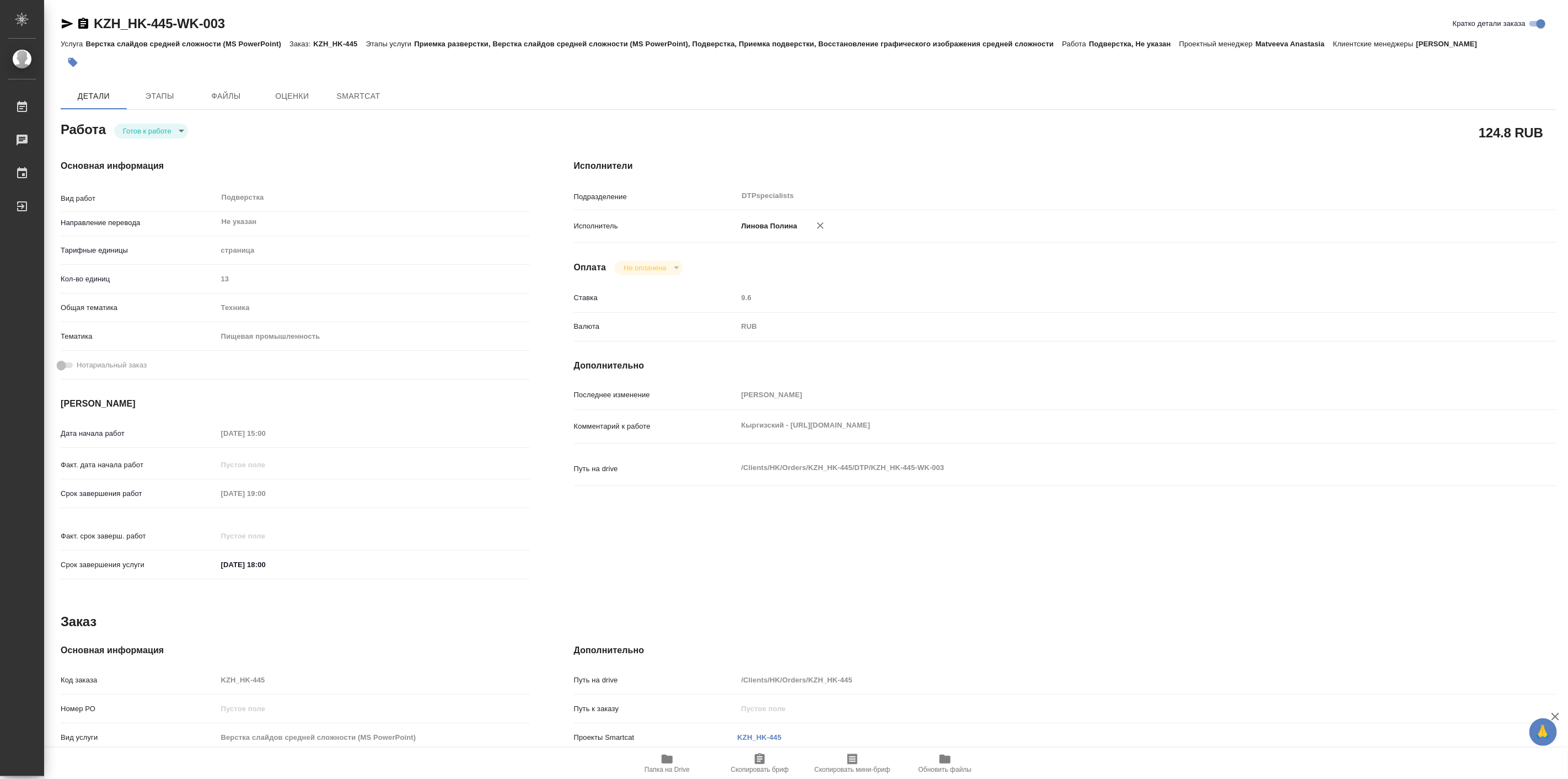
type textarea "x"
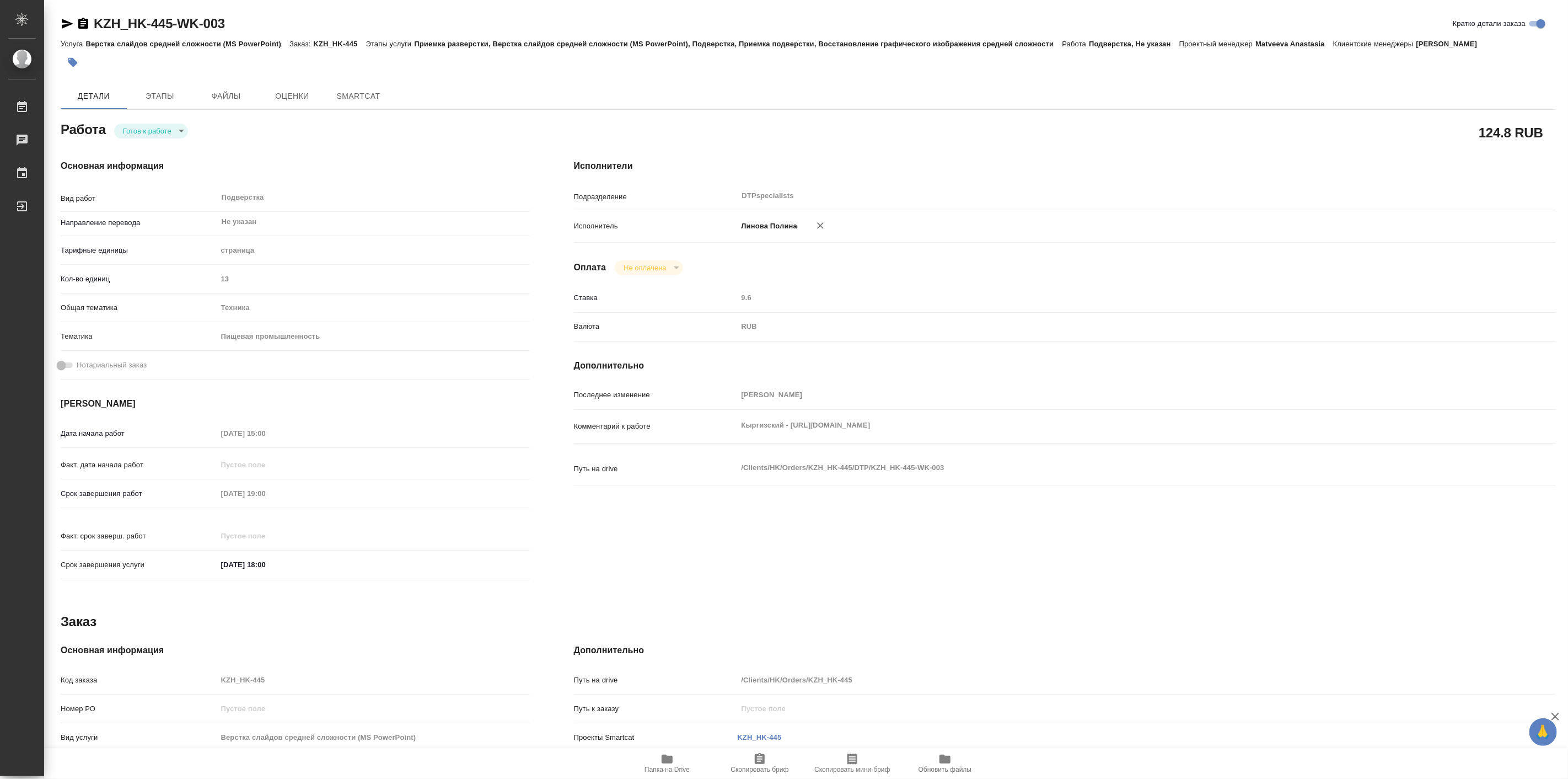
type textarea "x"
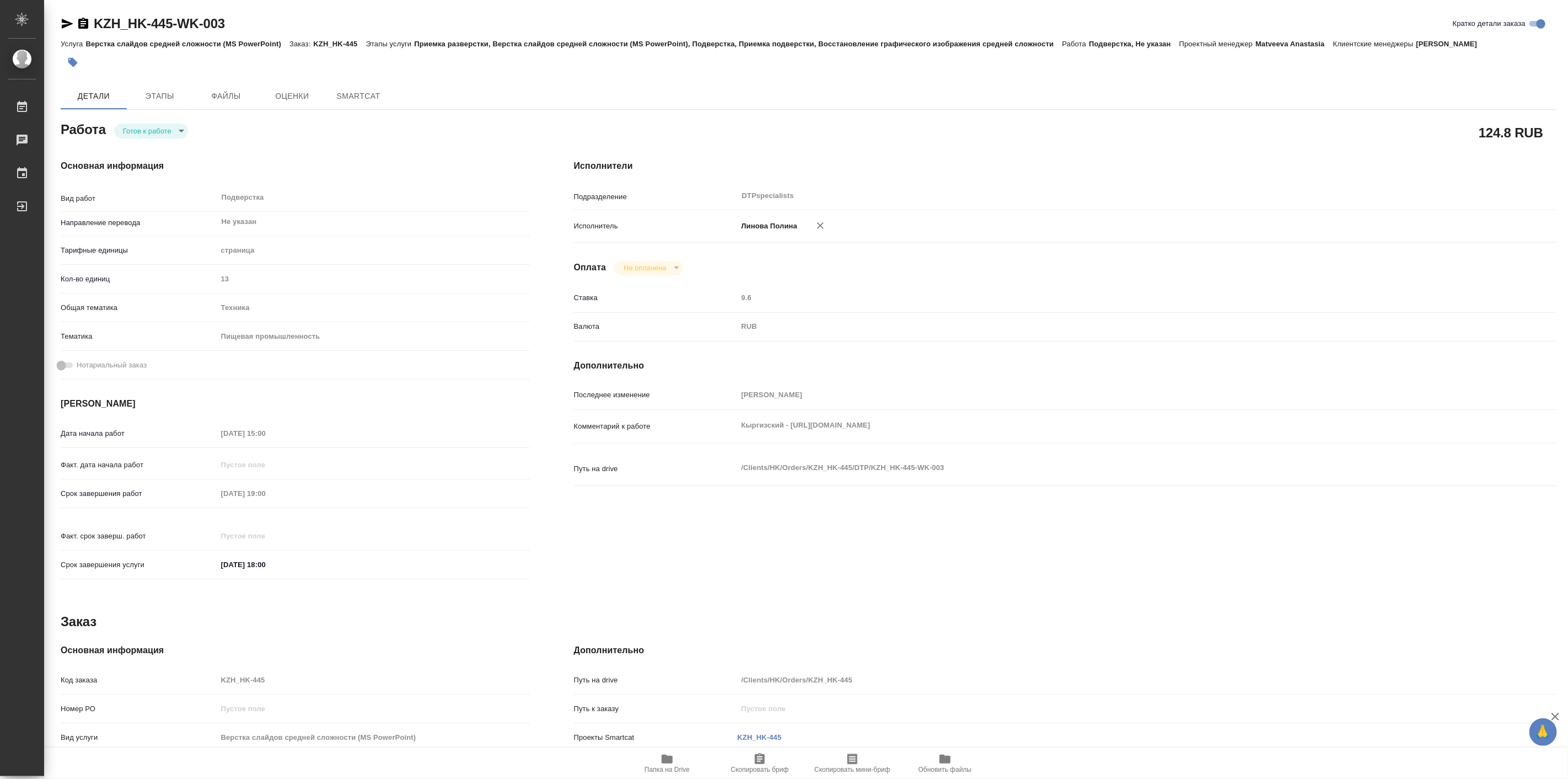
click at [160, 134] on body "🙏 .cls-1 fill:#fff; AWATERA Linova Polina Работы Чаты График Выйти KZH_HK-445-W…" at bounding box center [784, 390] width 1568 height 779
type textarea "x"
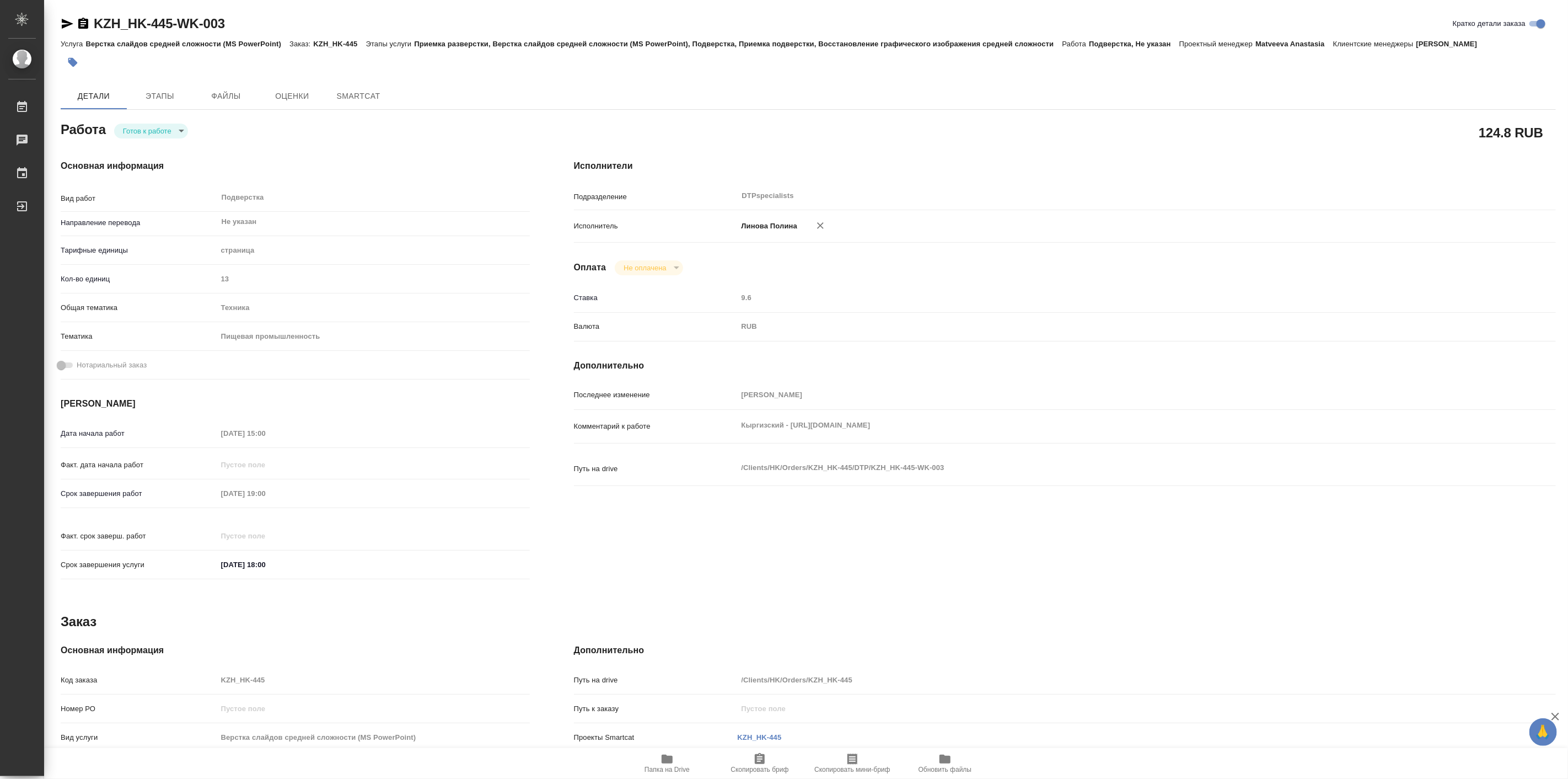
type textarea "x"
click at [156, 125] on button "В работе" at bounding box center [140, 130] width 36 height 12
type textarea "x"
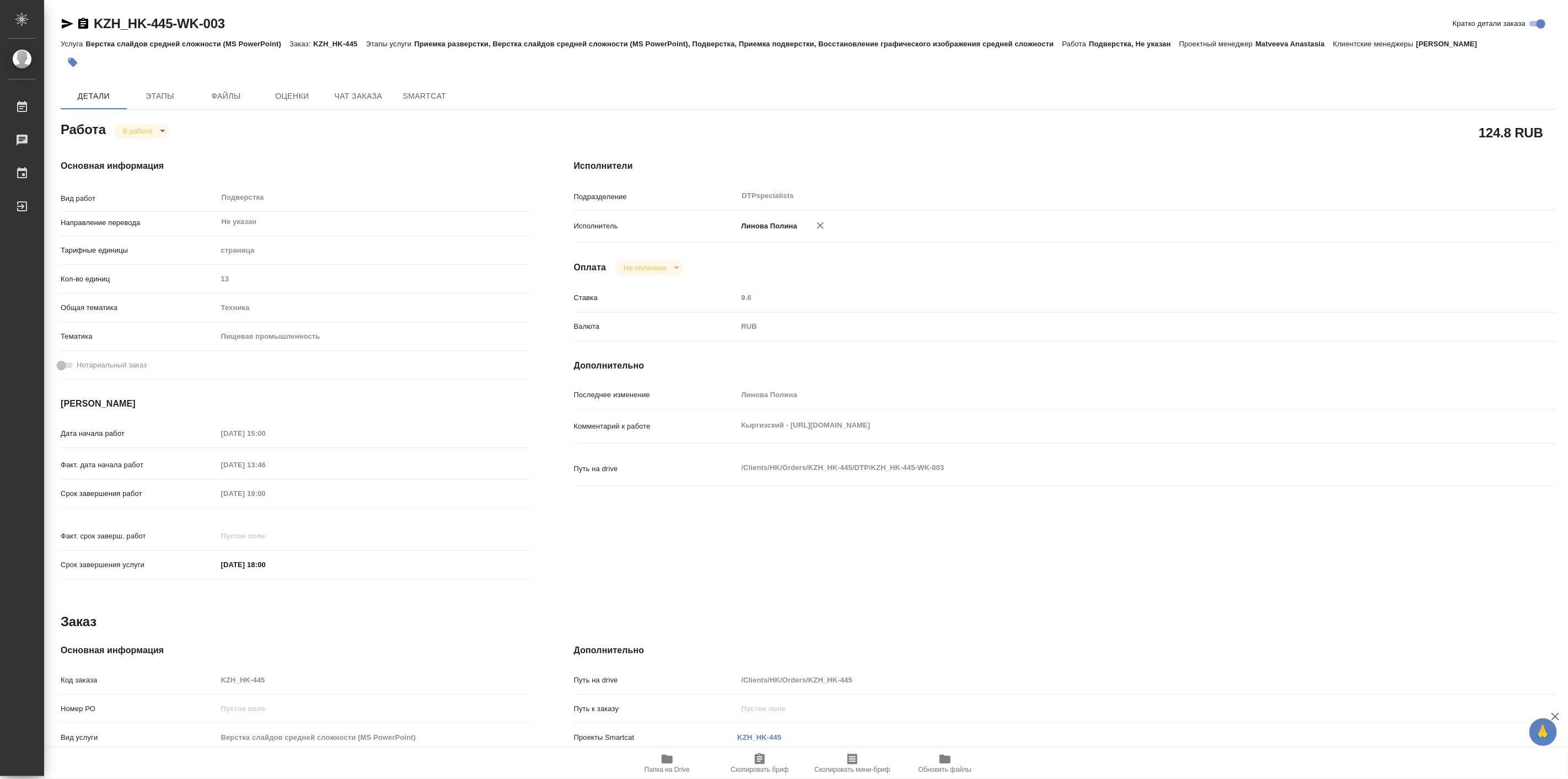
type textarea "x"
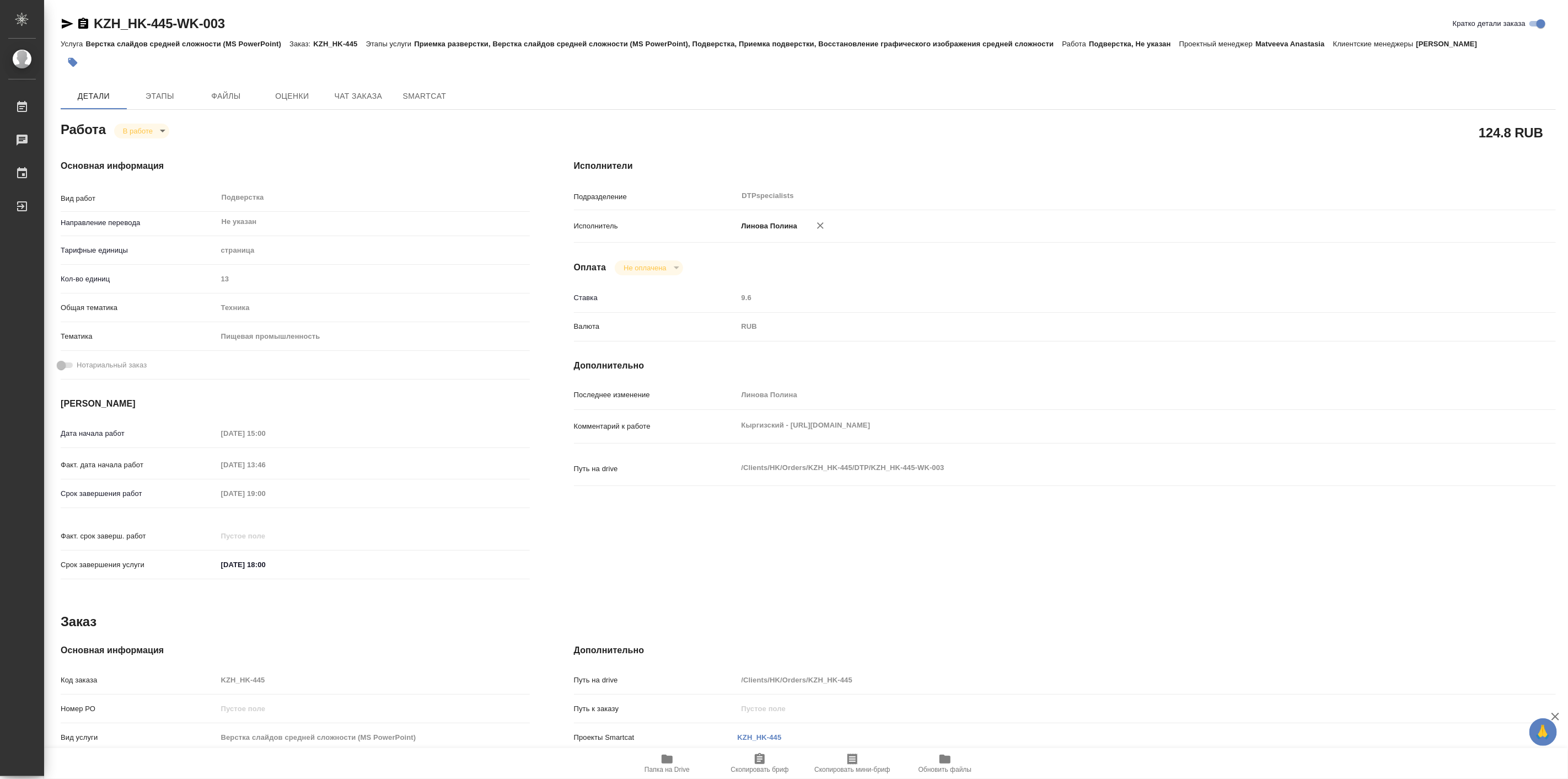
type textarea "x"
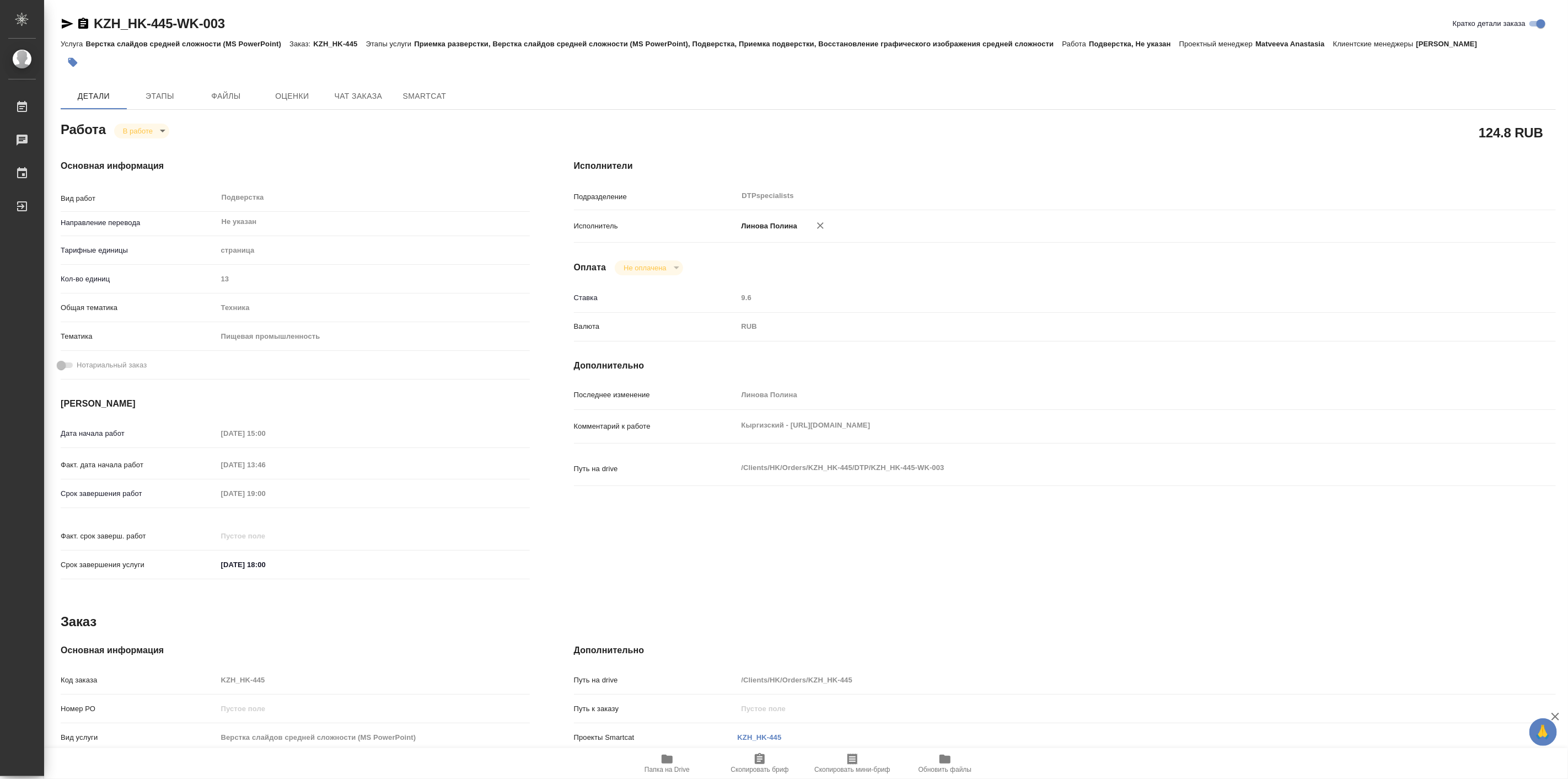
type textarea "x"
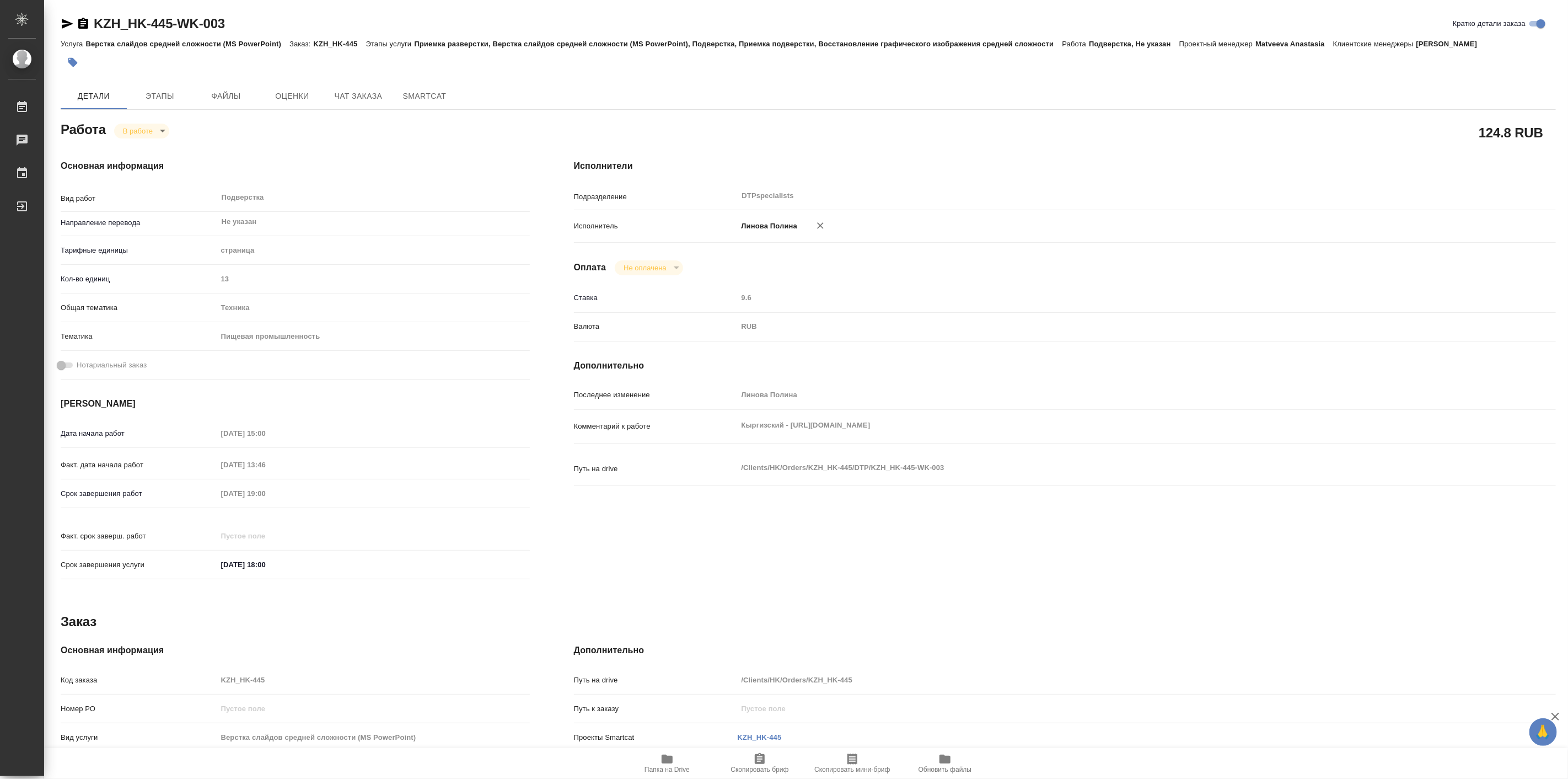
type textarea "x"
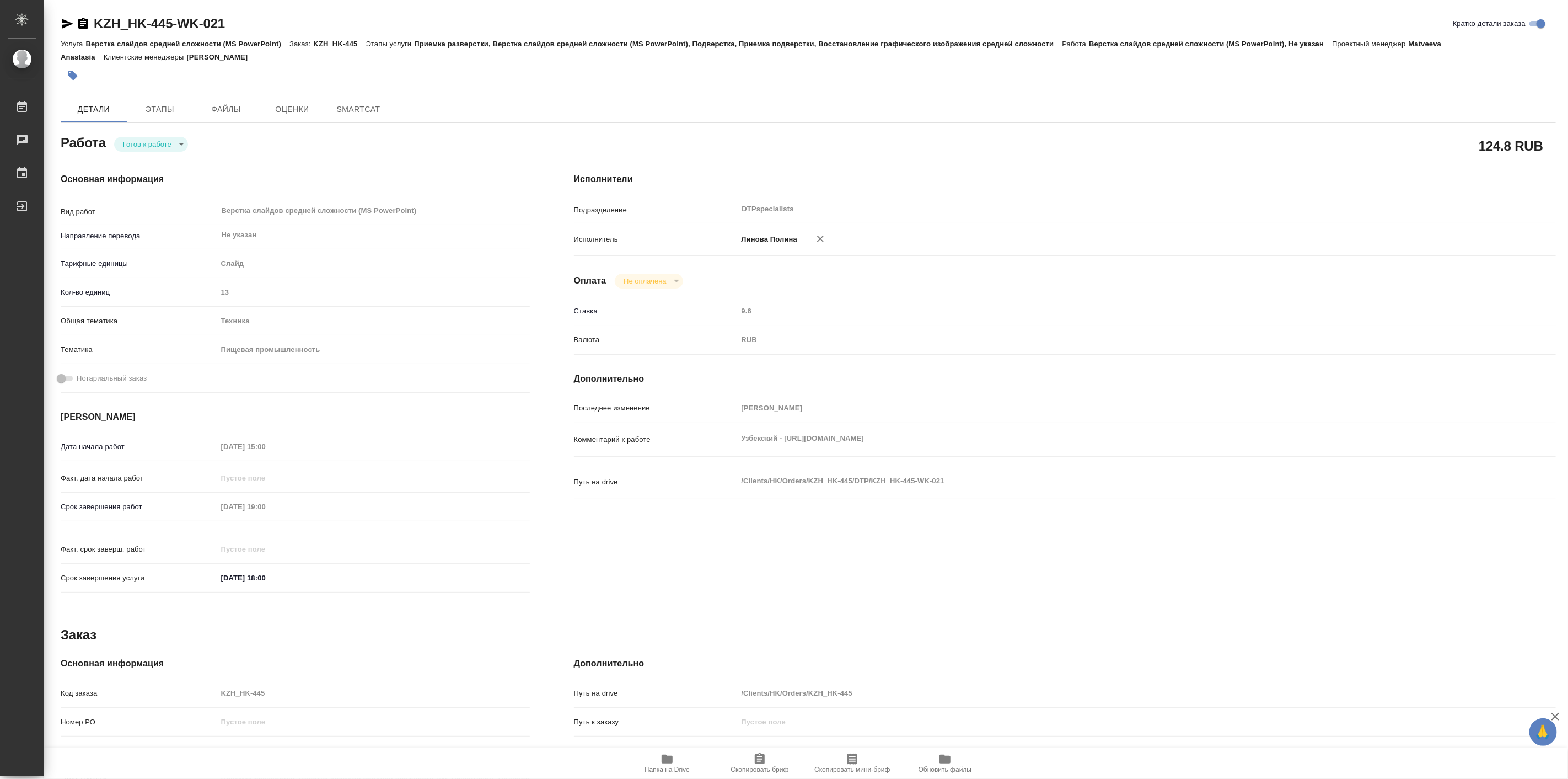
type textarea "x"
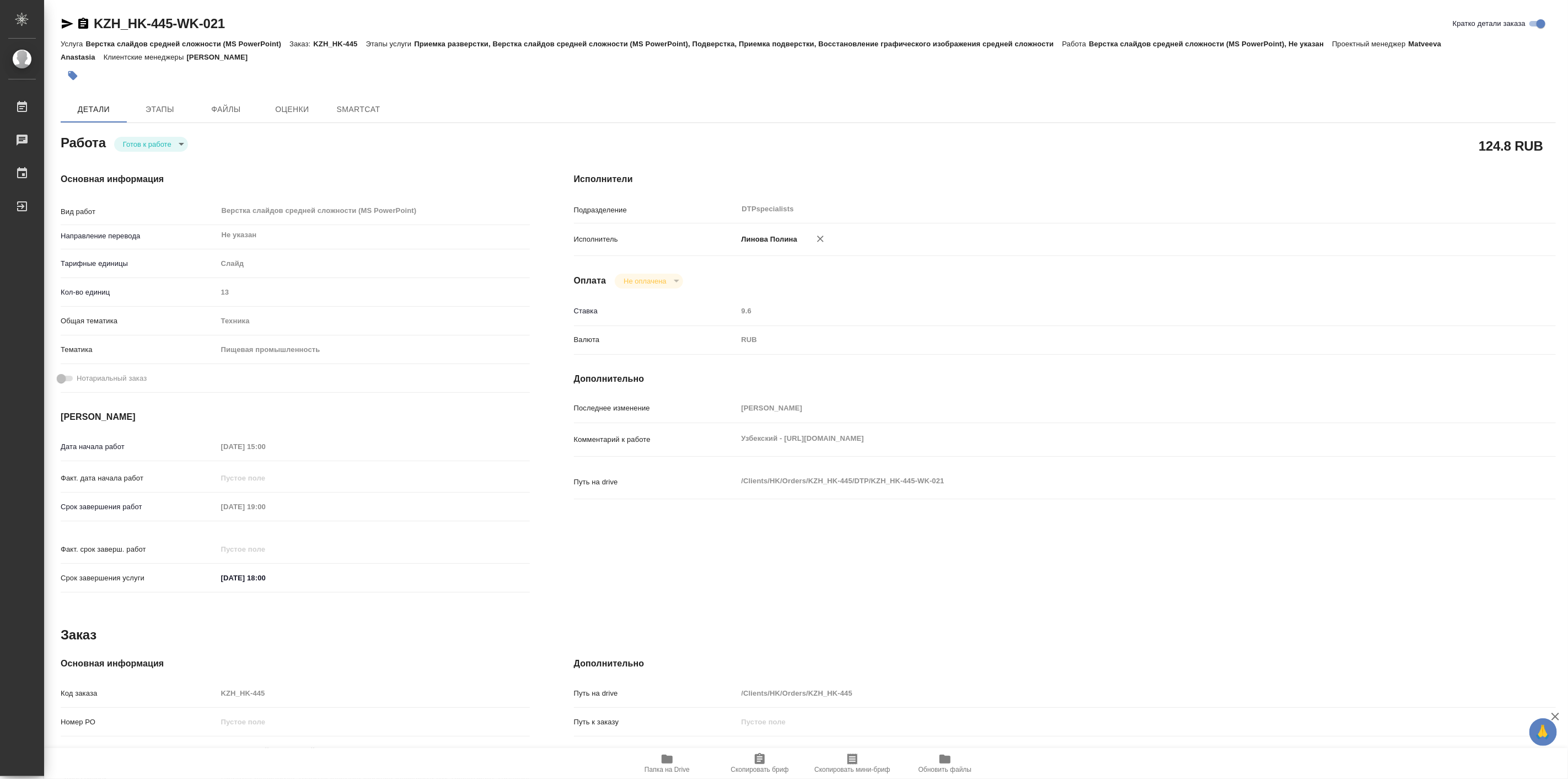
type textarea "x"
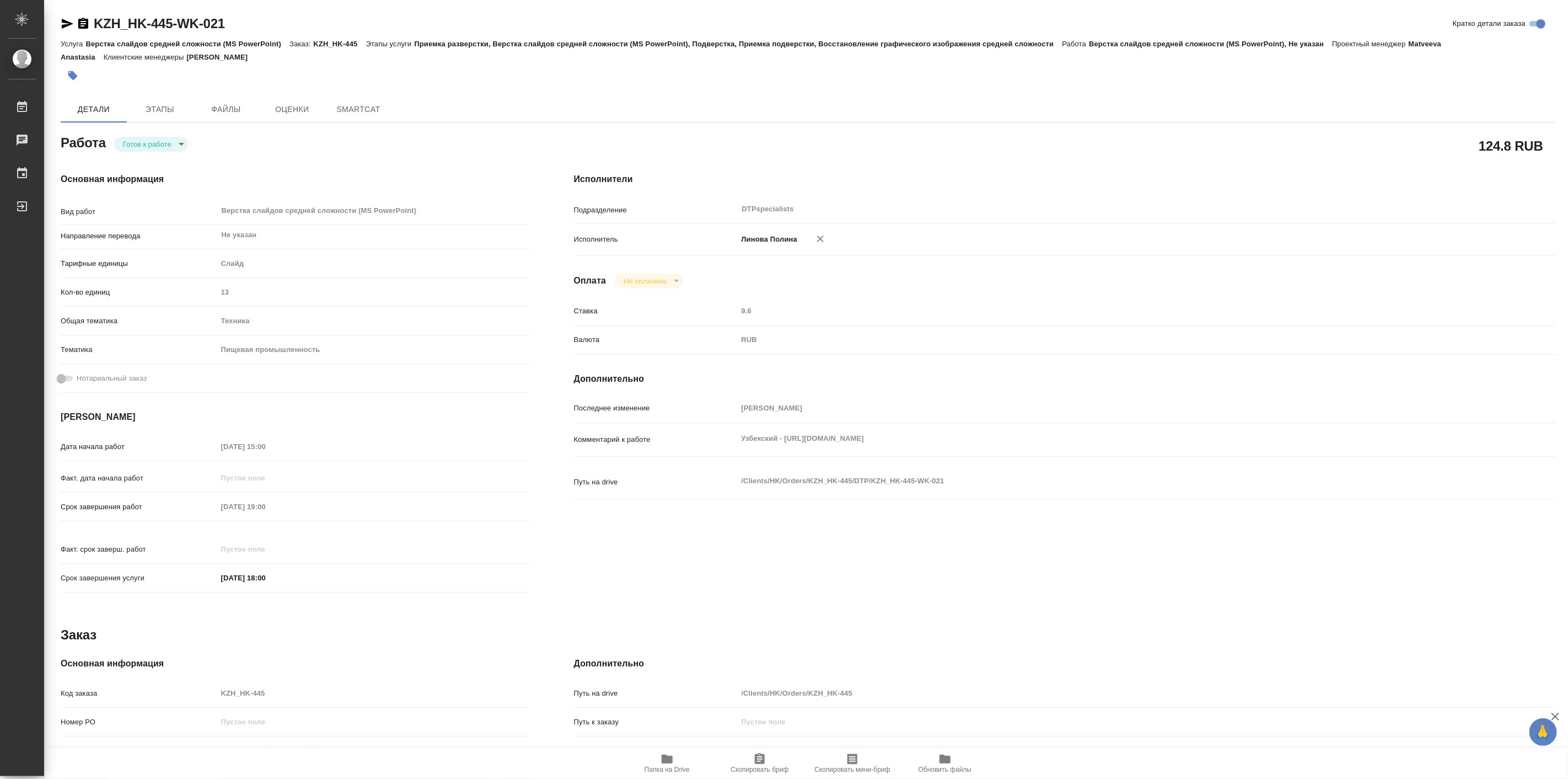
type textarea "x"
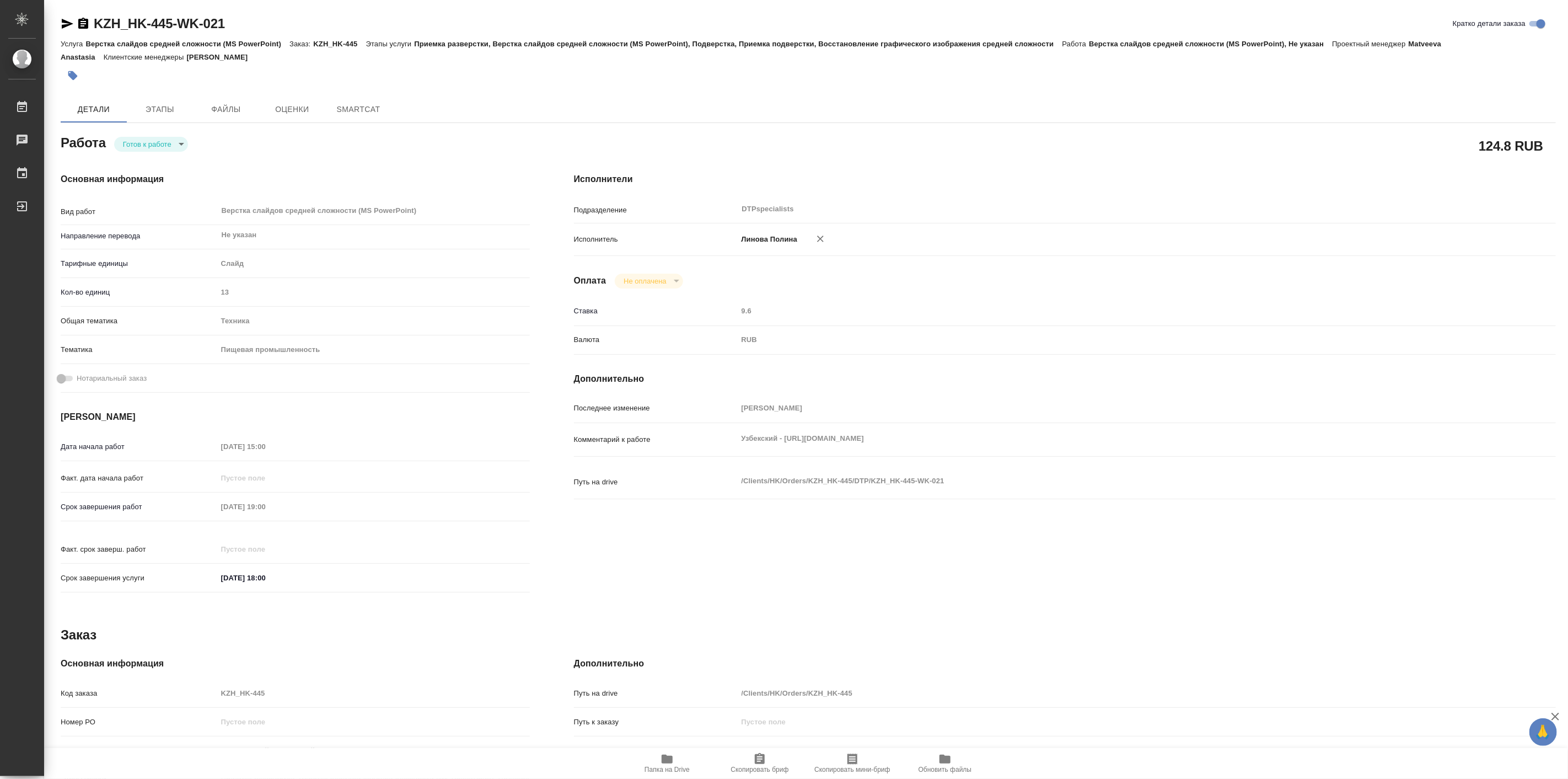
type textarea "x"
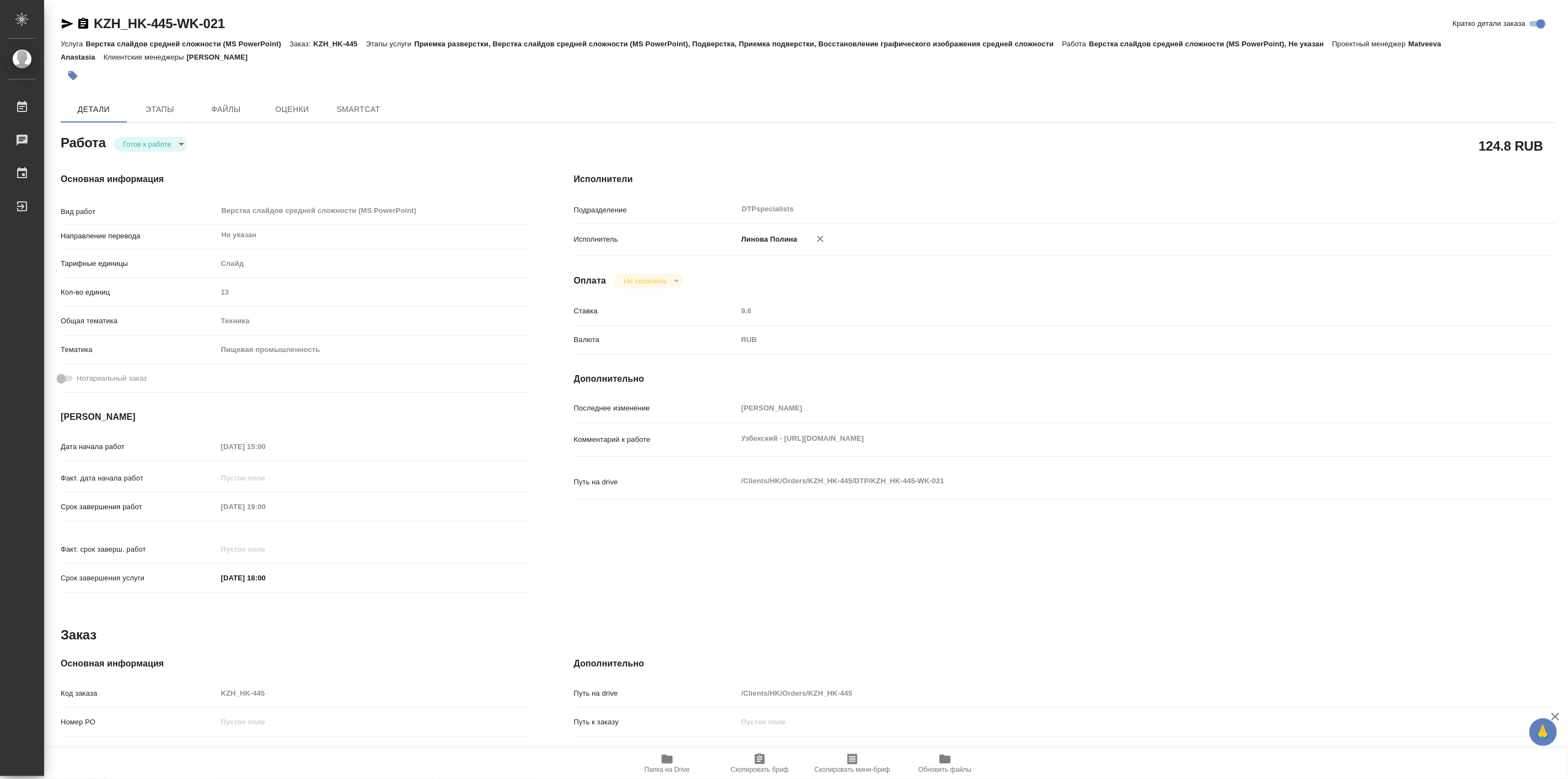
type textarea "x"
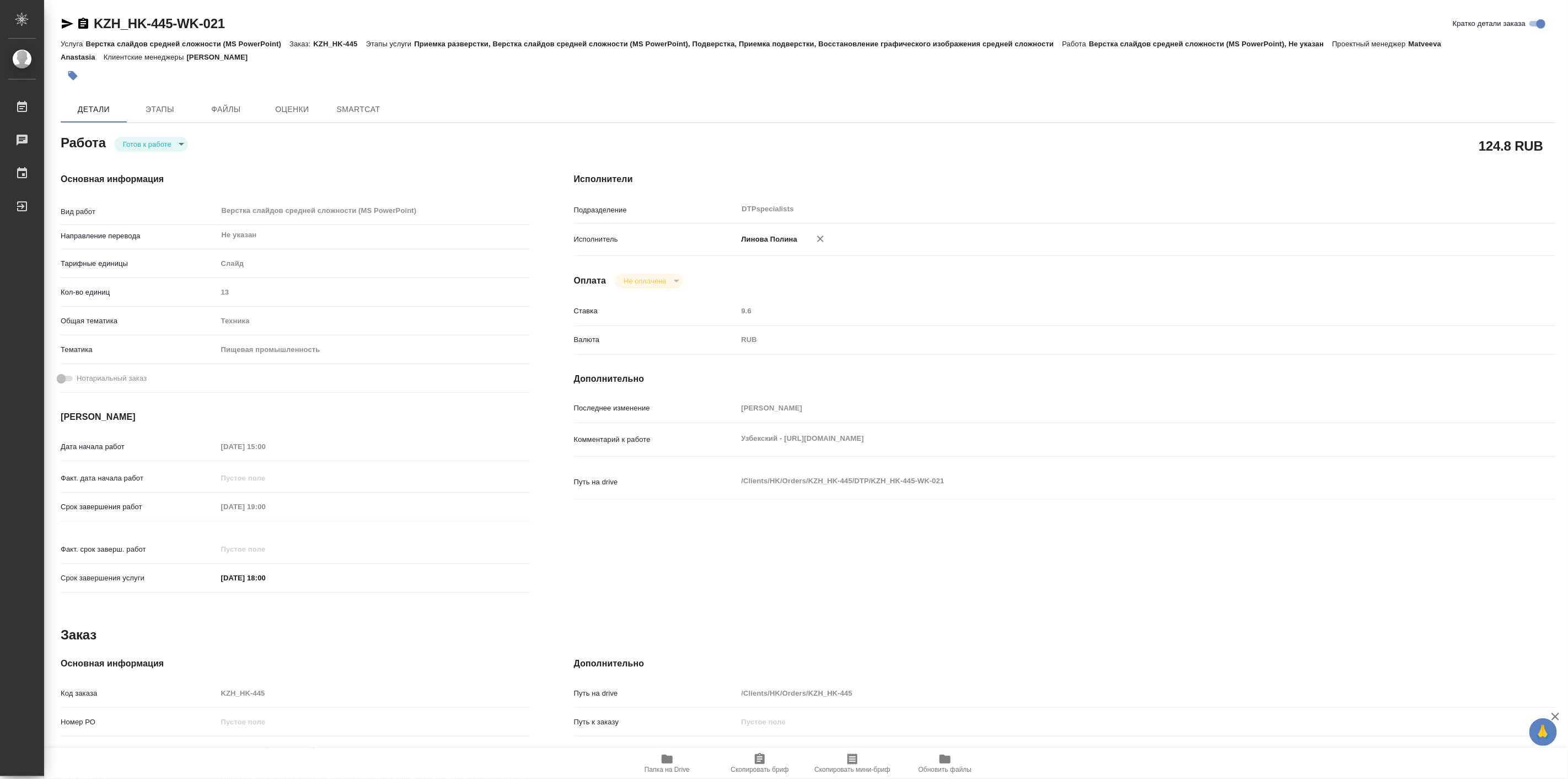
click at [129, 149] on body "🙏 .cls-1 fill:#fff; AWATERA Linova Polina Работы Чаты График Выйти KZH_HK-445-W…" at bounding box center [784, 390] width 1568 height 779
click at [133, 150] on li "В работе" at bounding box center [152, 143] width 77 height 19
type textarea "x"
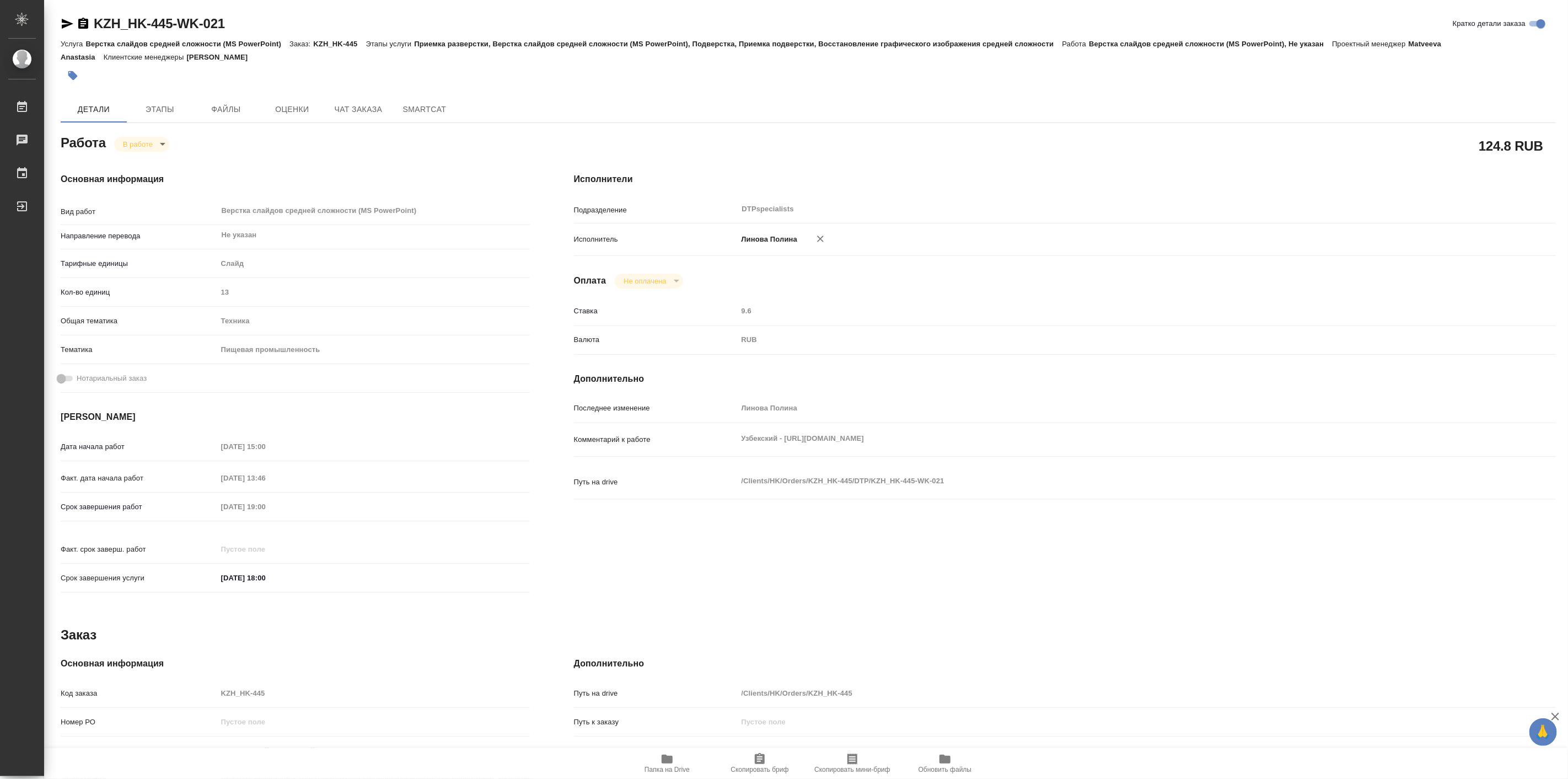
type textarea "x"
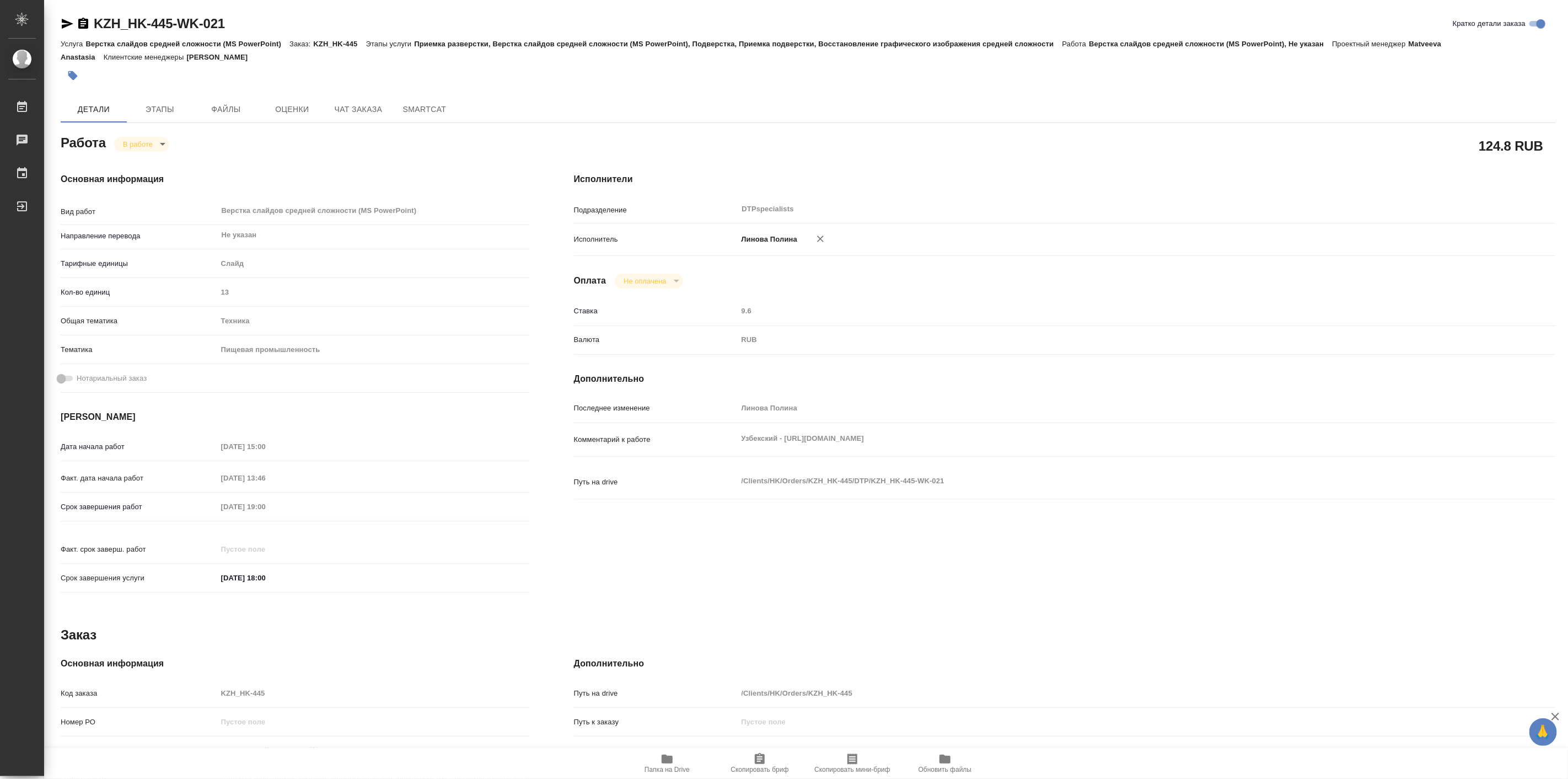
type textarea "x"
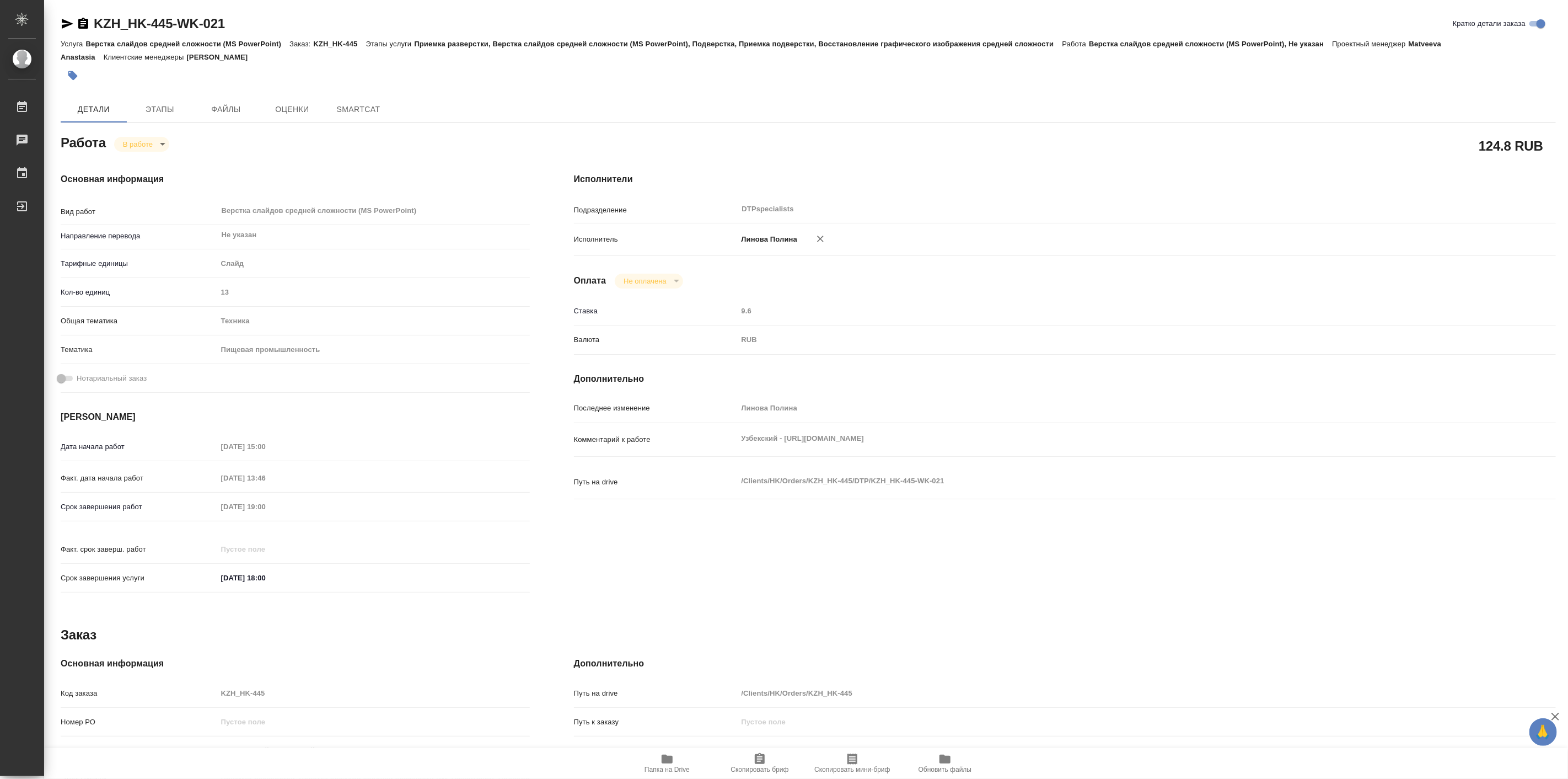
type textarea "x"
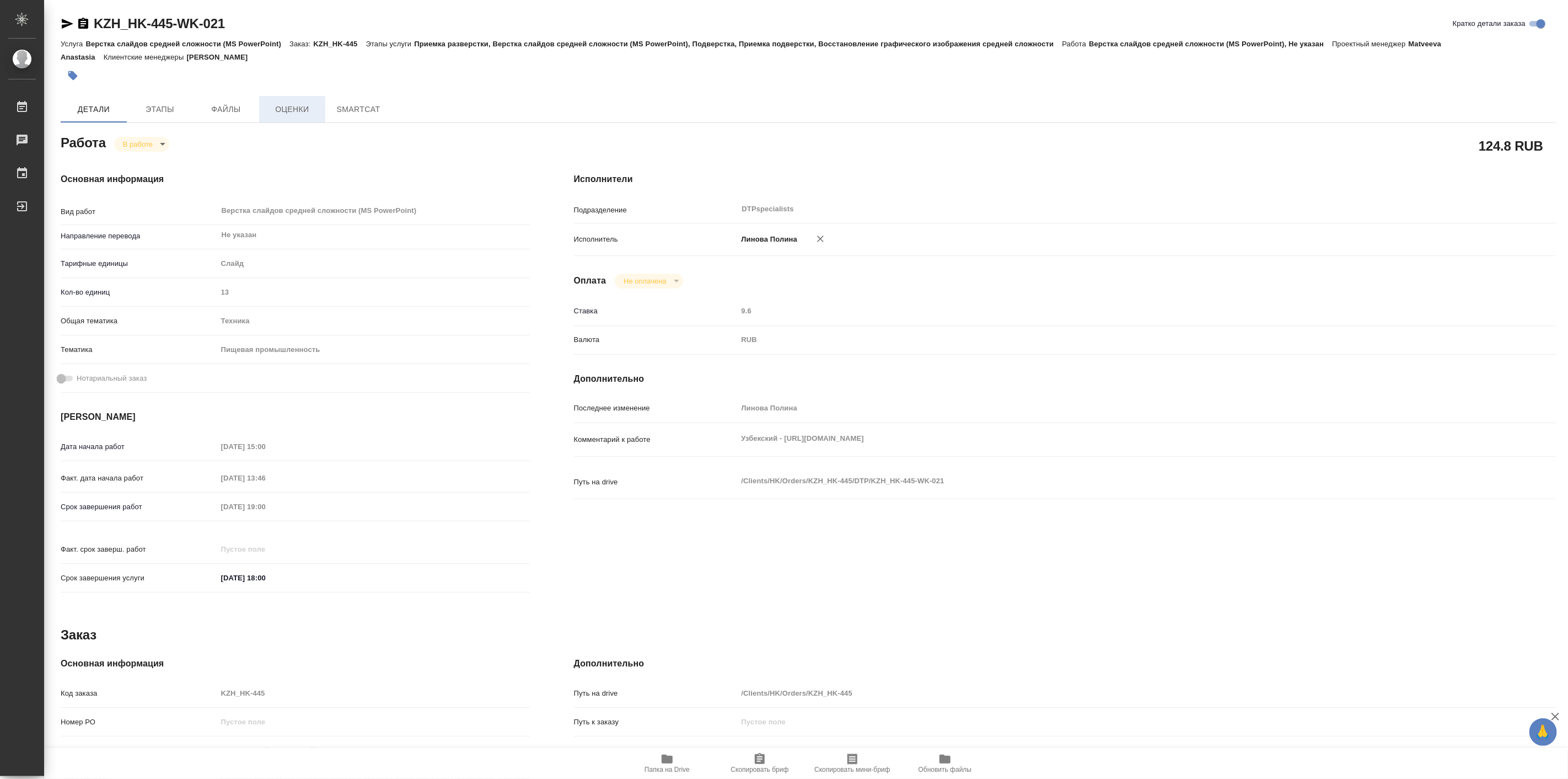
type textarea "x"
click at [372, 106] on span "Чат заказа" at bounding box center [358, 109] width 53 height 14
type textarea "x"
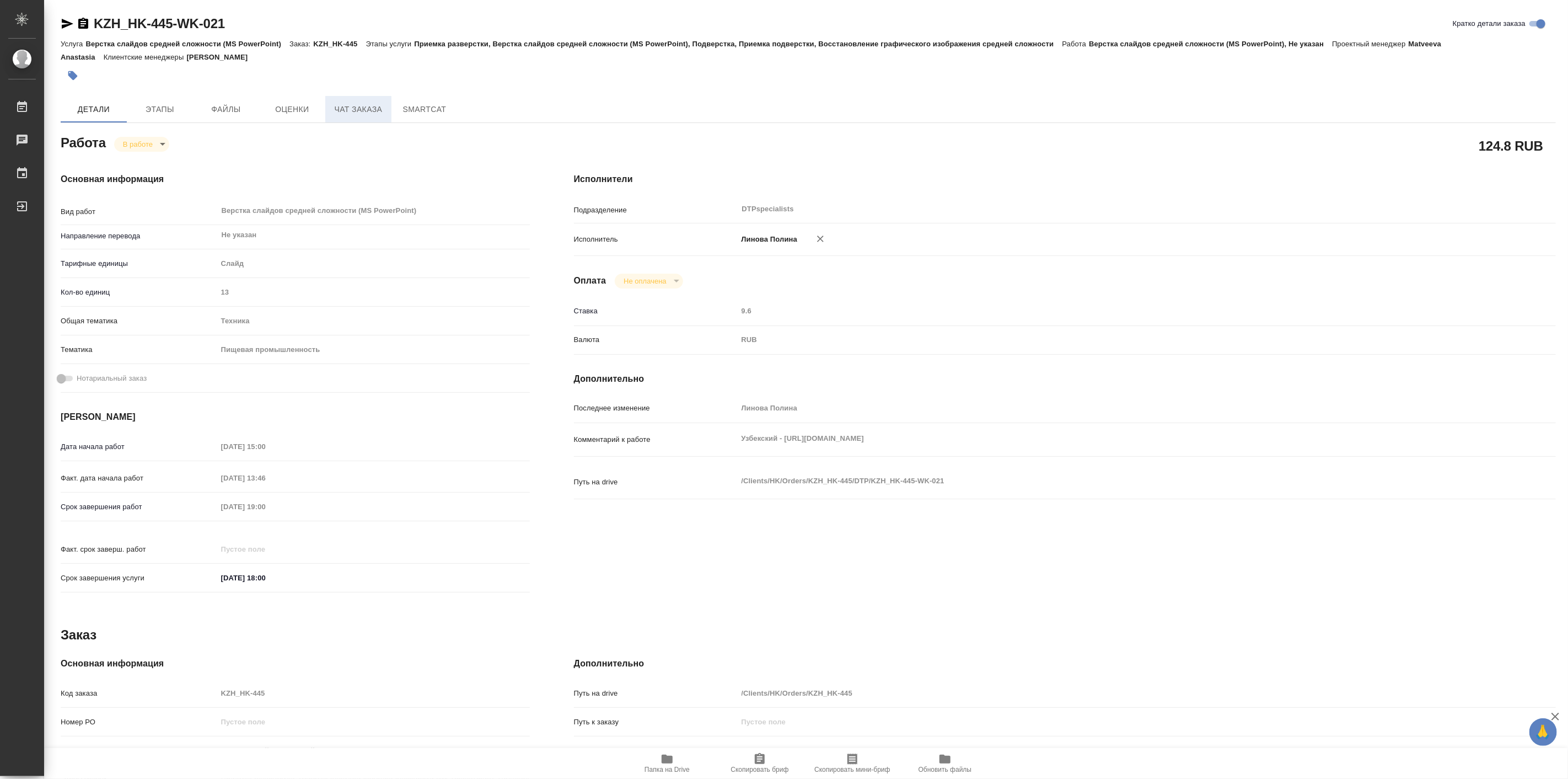
type textarea "x"
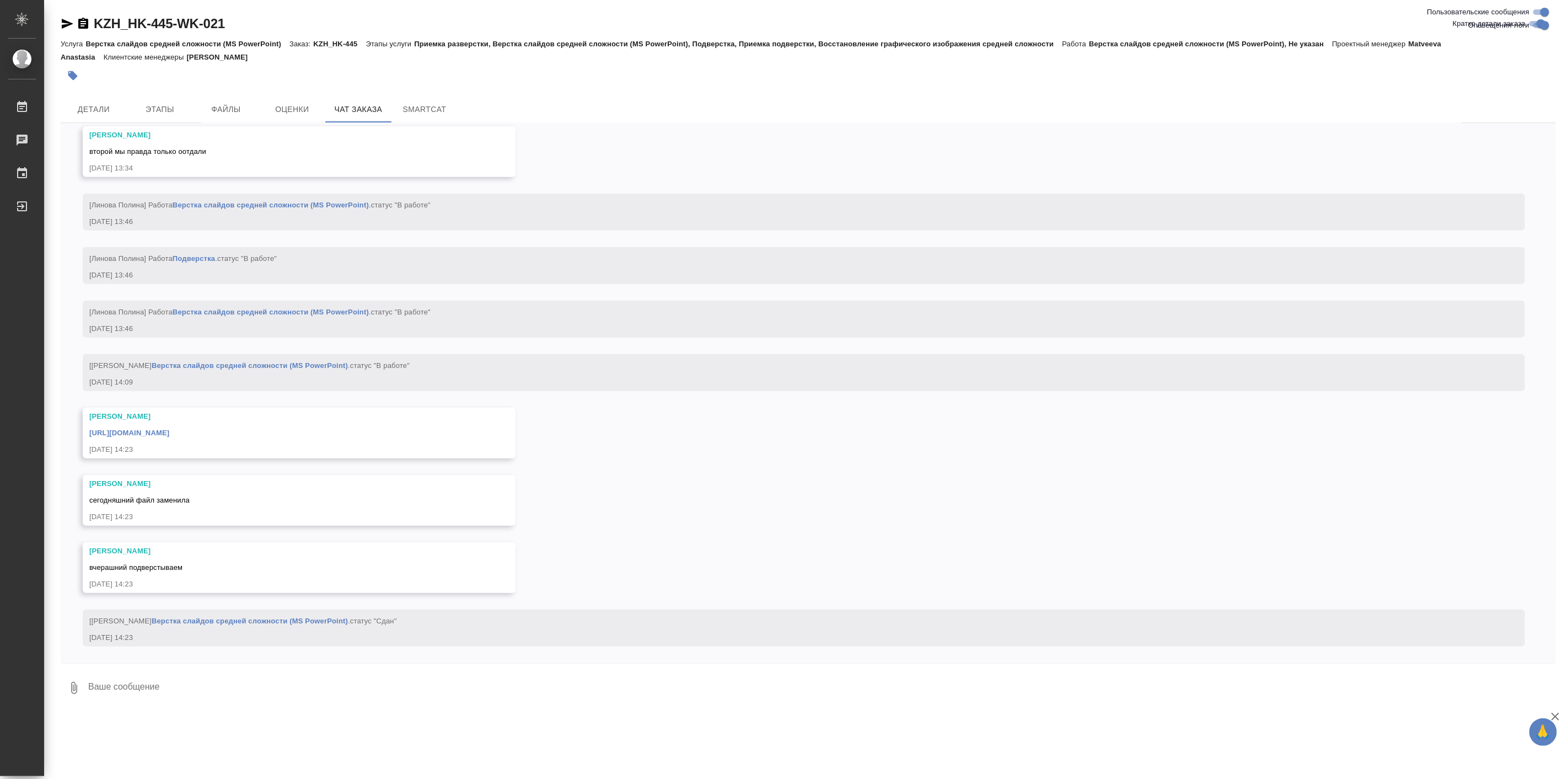
scroll to position [11251, 0]
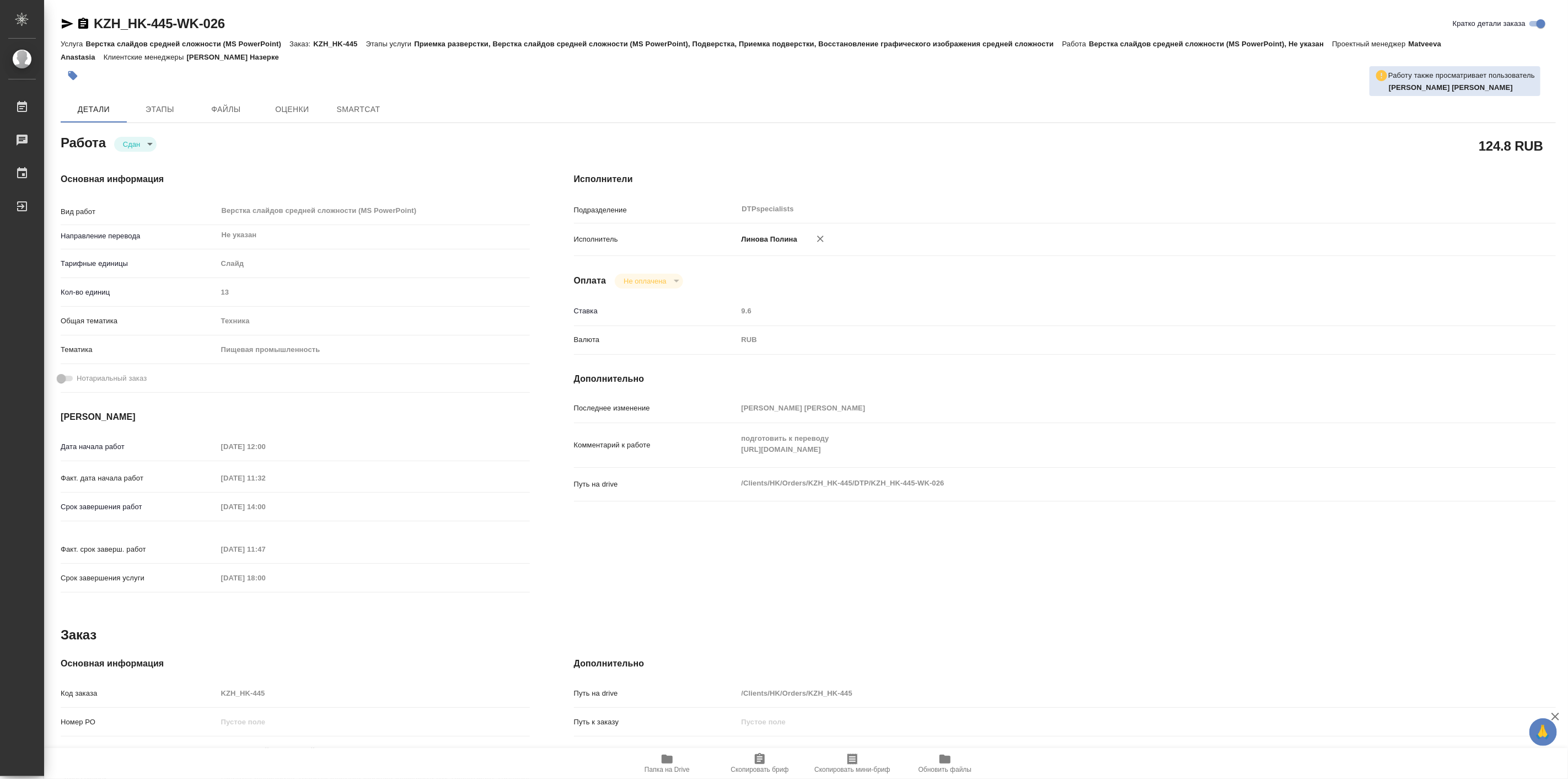
type textarea "x"
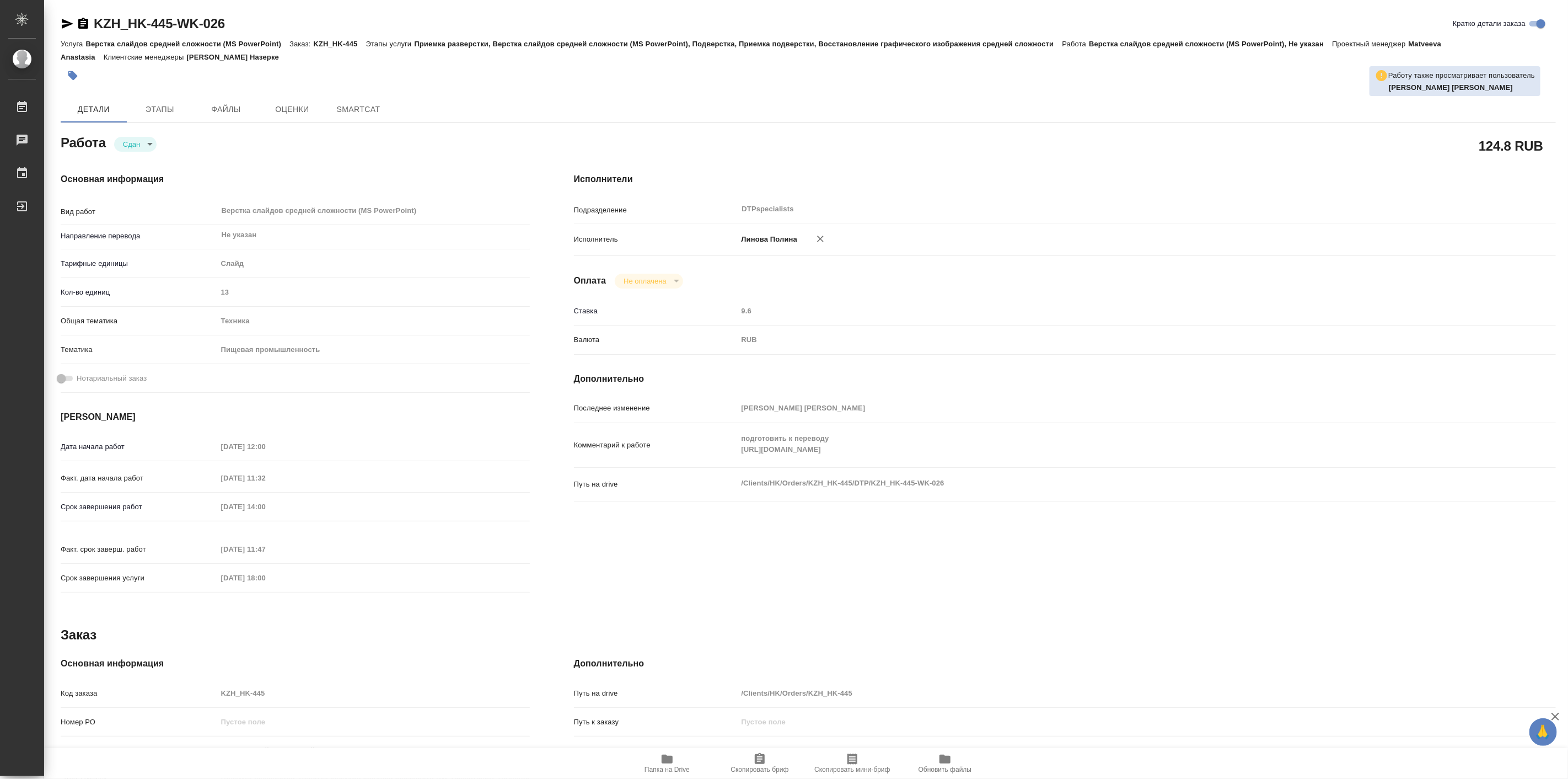
type textarea "x"
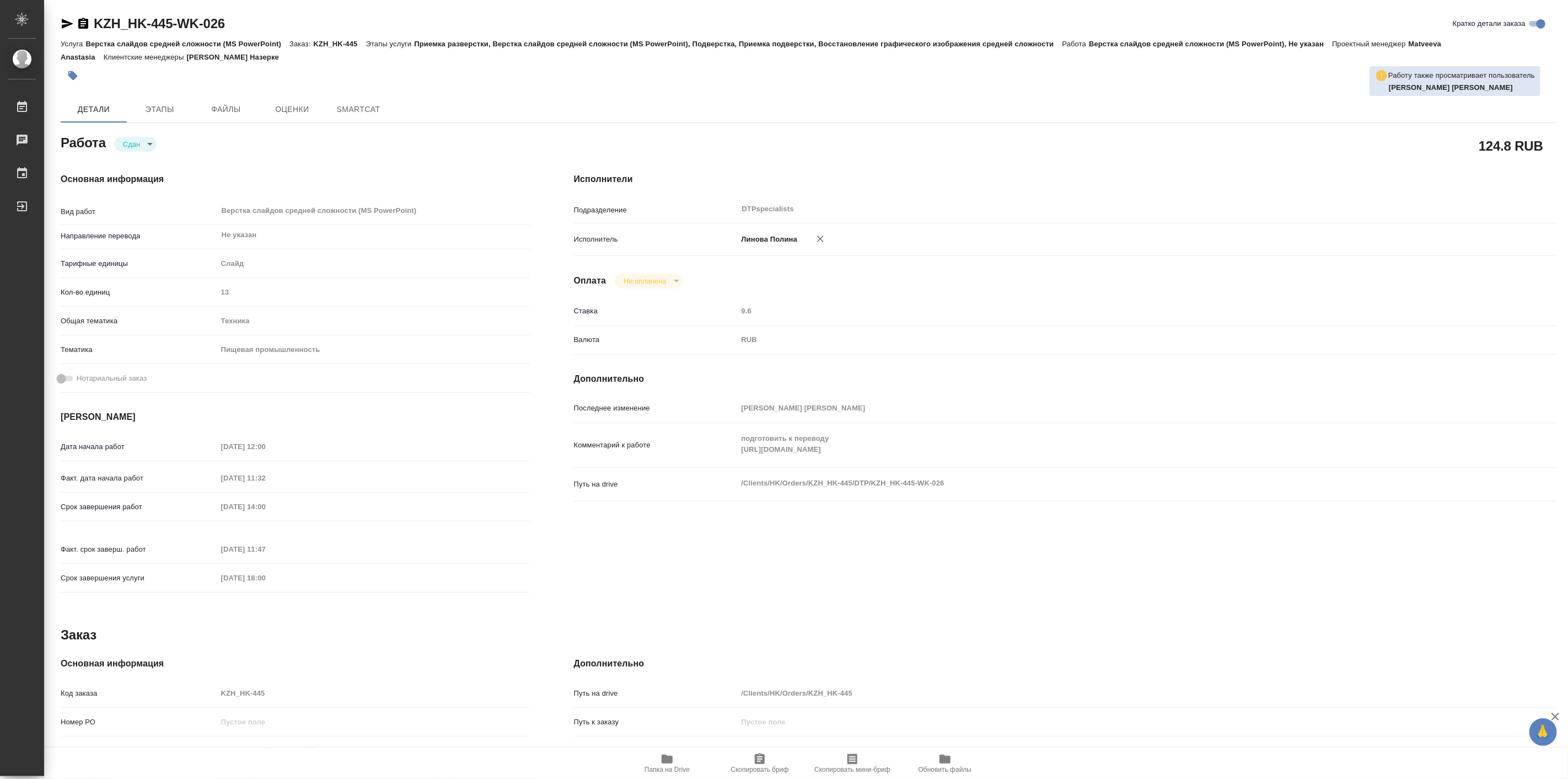
type textarea "x"
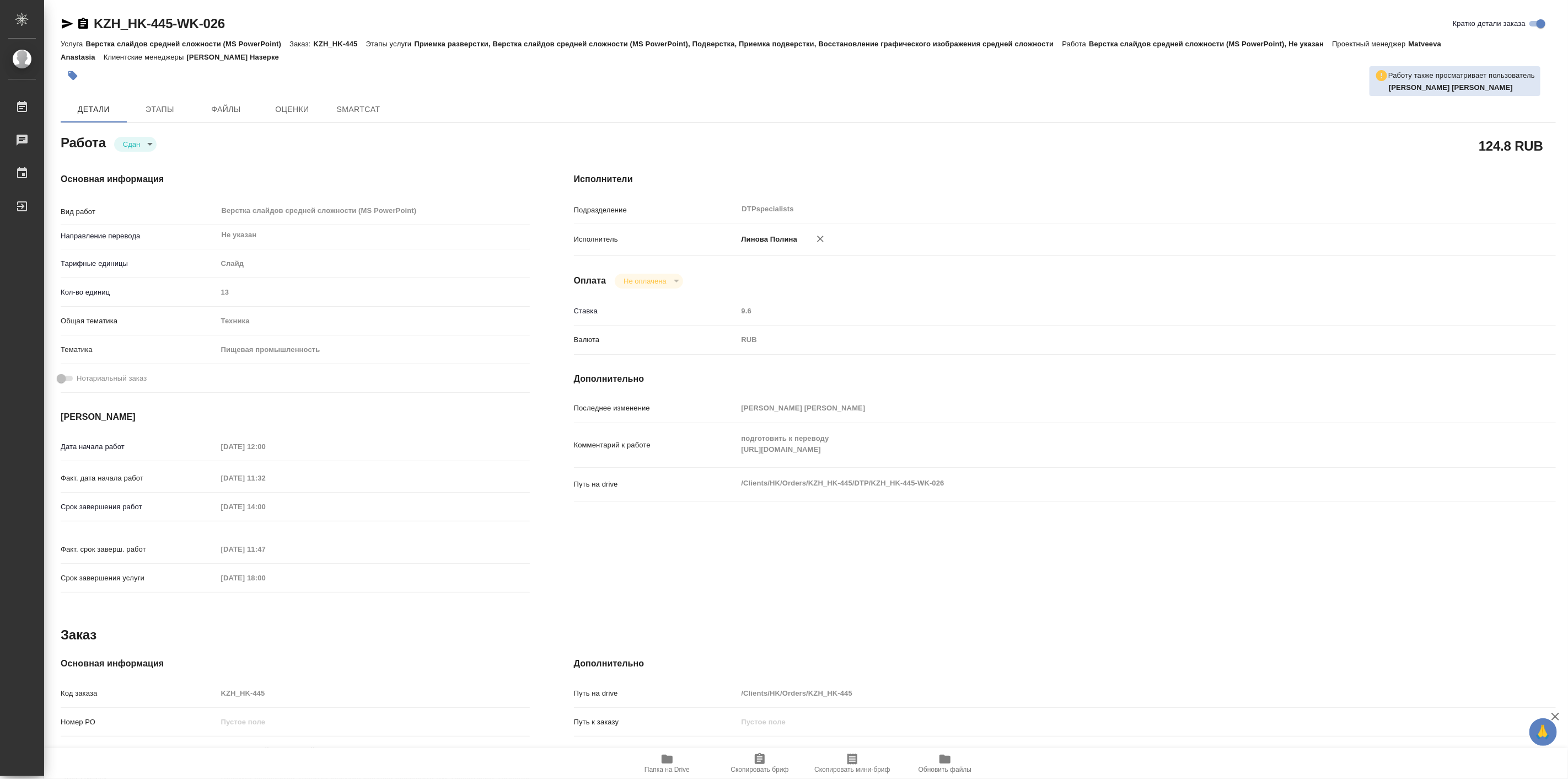
type textarea "x"
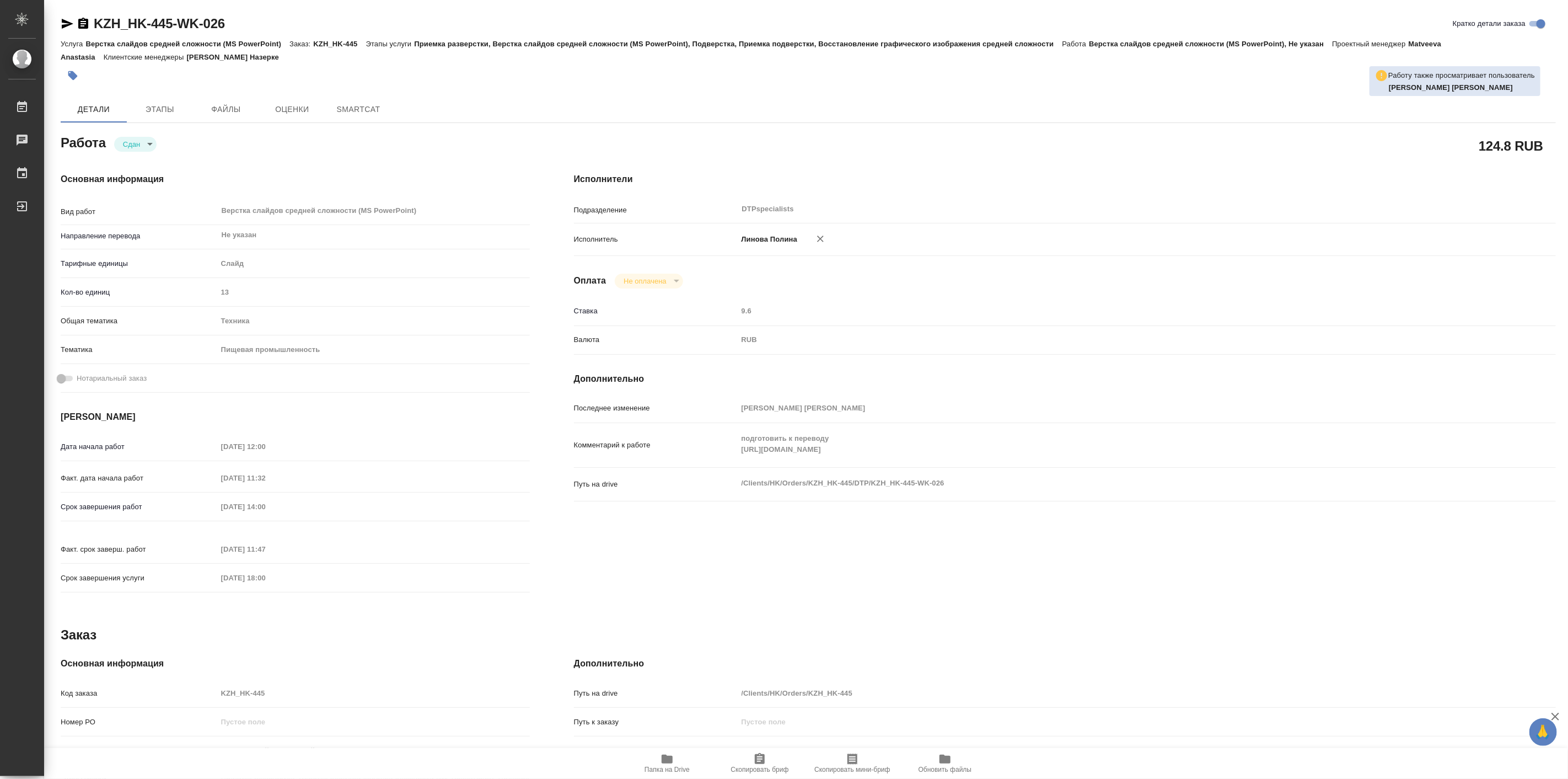
type textarea "x"
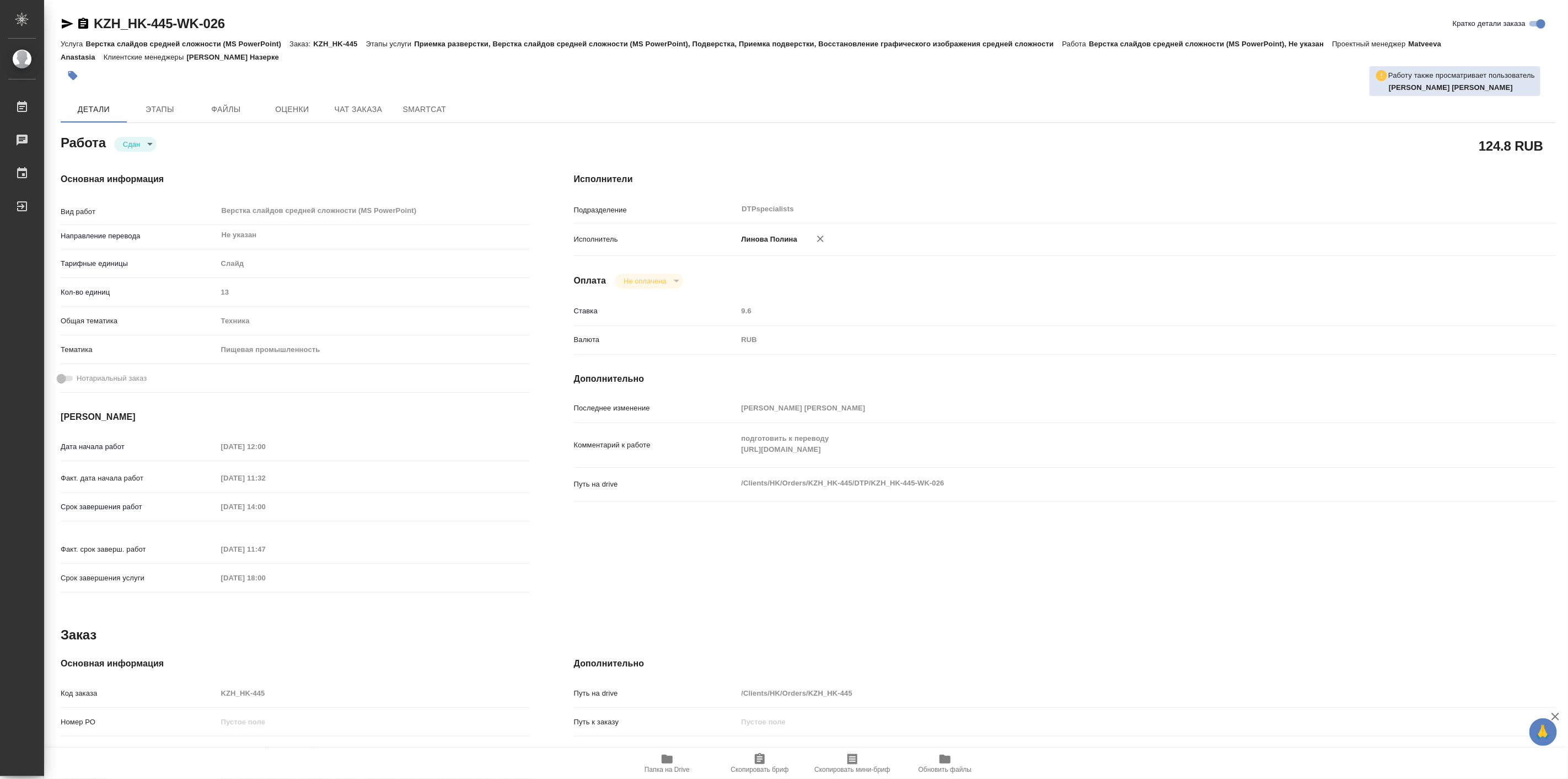
type textarea "x"
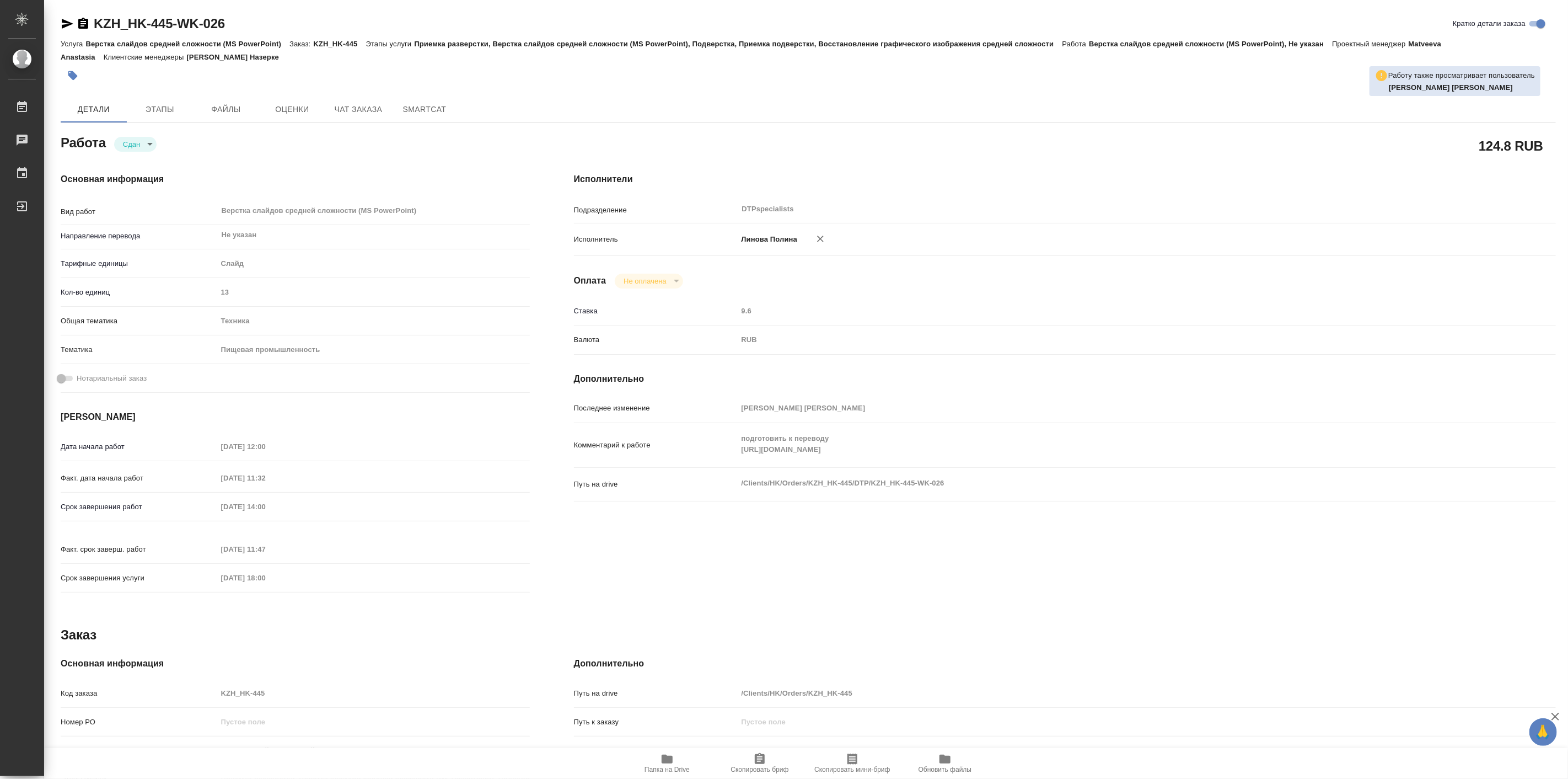
type textarea "x"
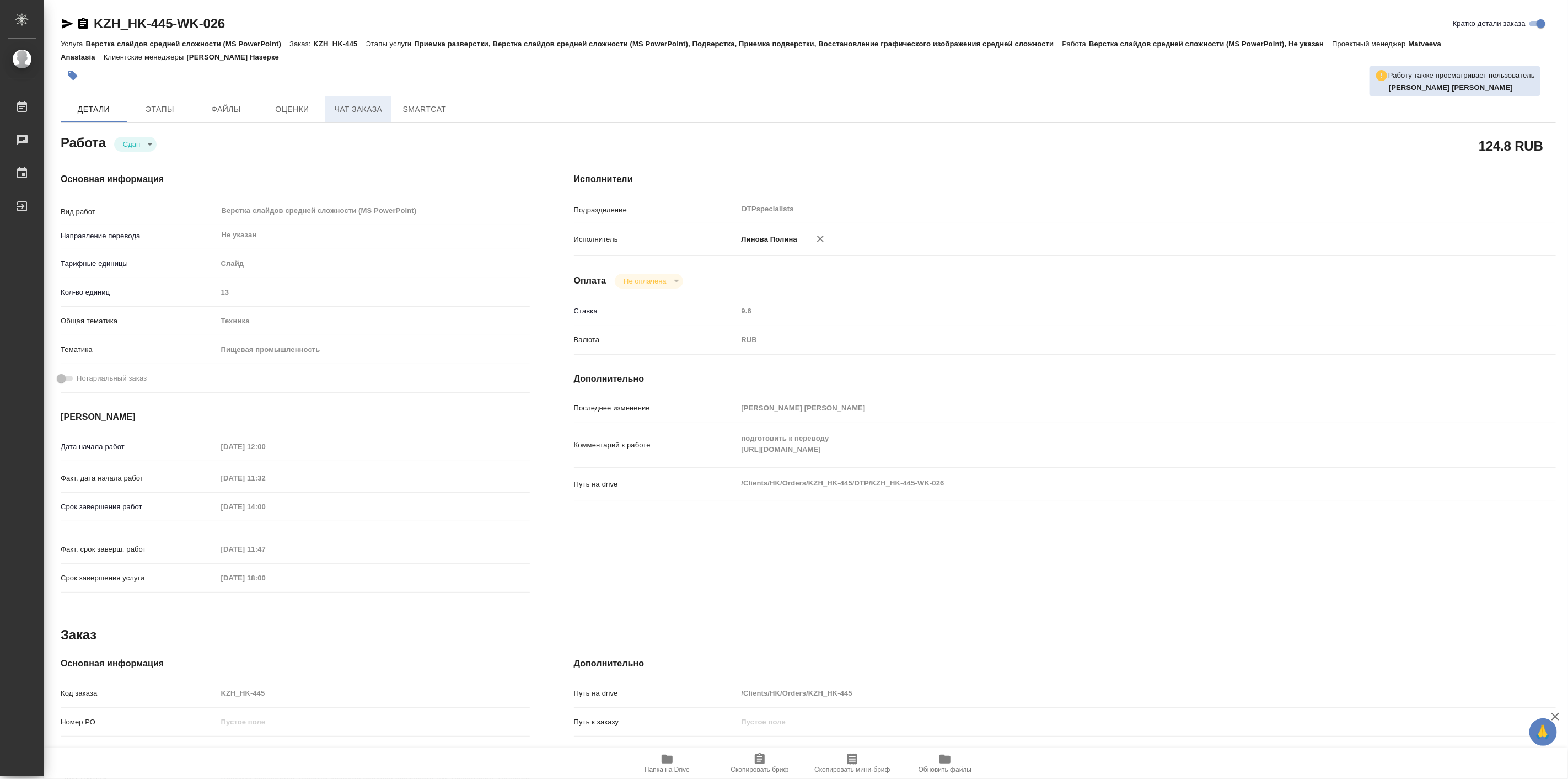
click at [343, 111] on span "Чат заказа" at bounding box center [358, 109] width 53 height 14
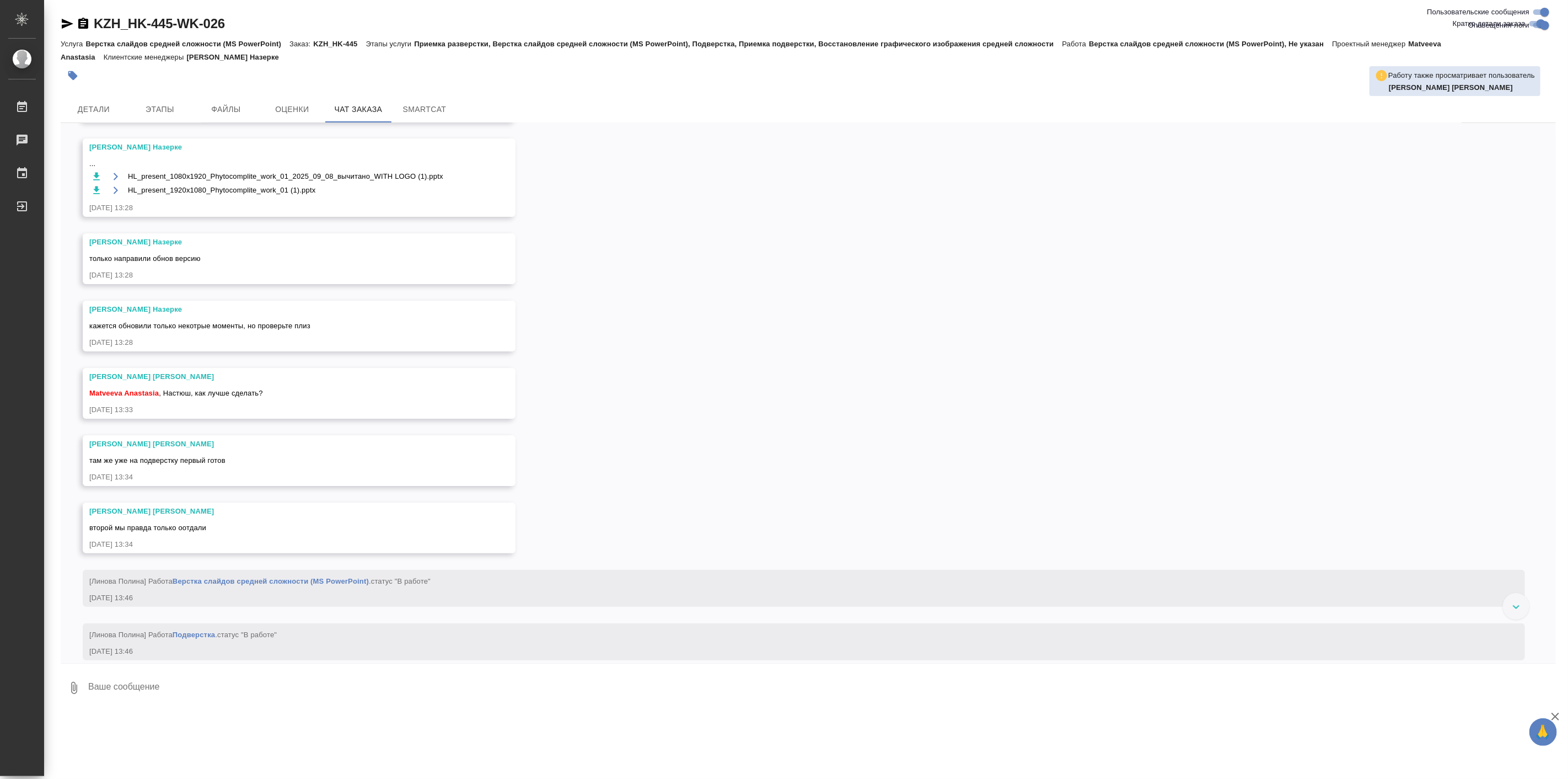
scroll to position [10666, 0]
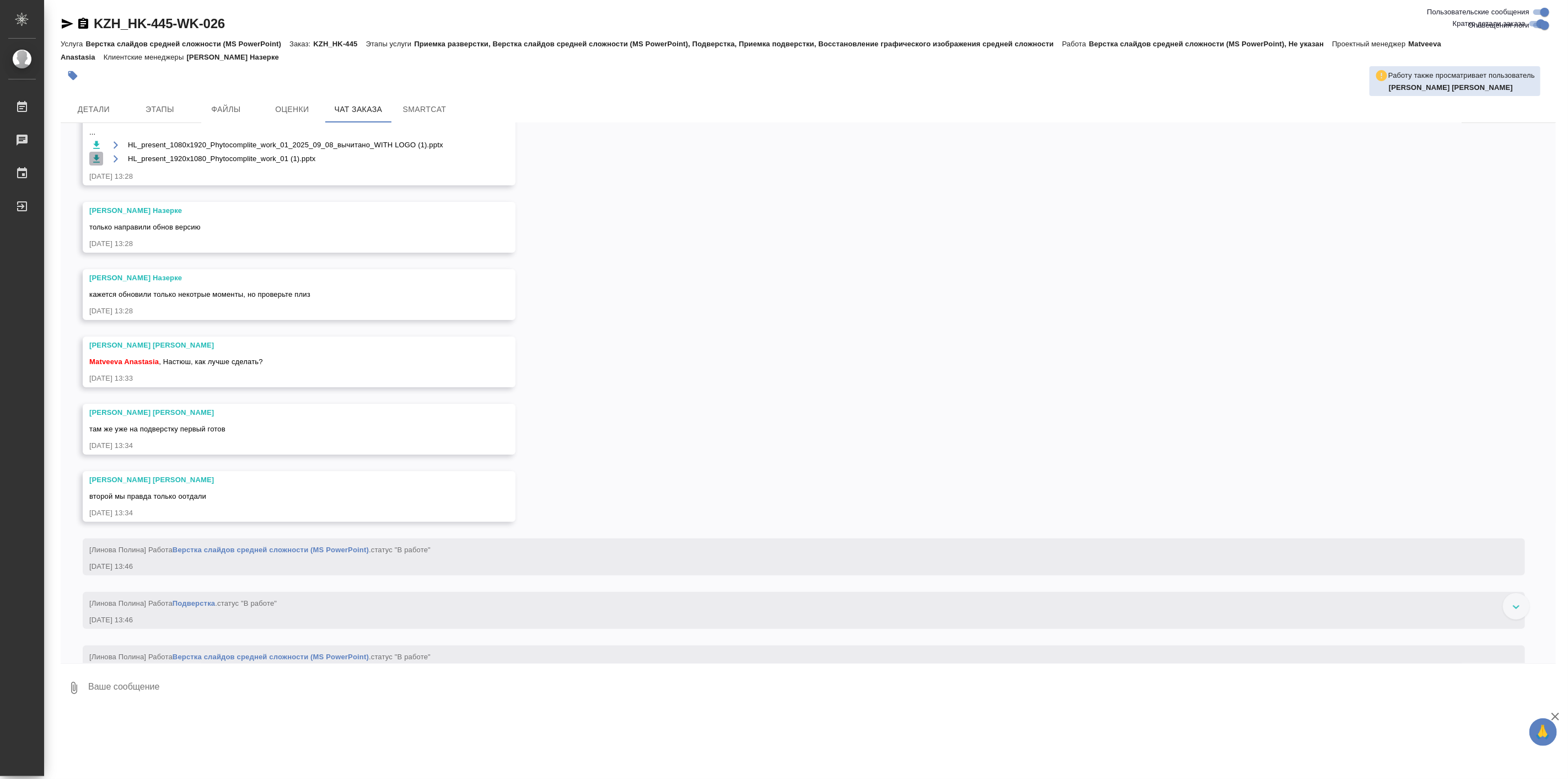
click at [97, 162] on icon "button" at bounding box center [96, 159] width 7 height 8
click at [97, 148] on icon "button" at bounding box center [96, 144] width 7 height 8
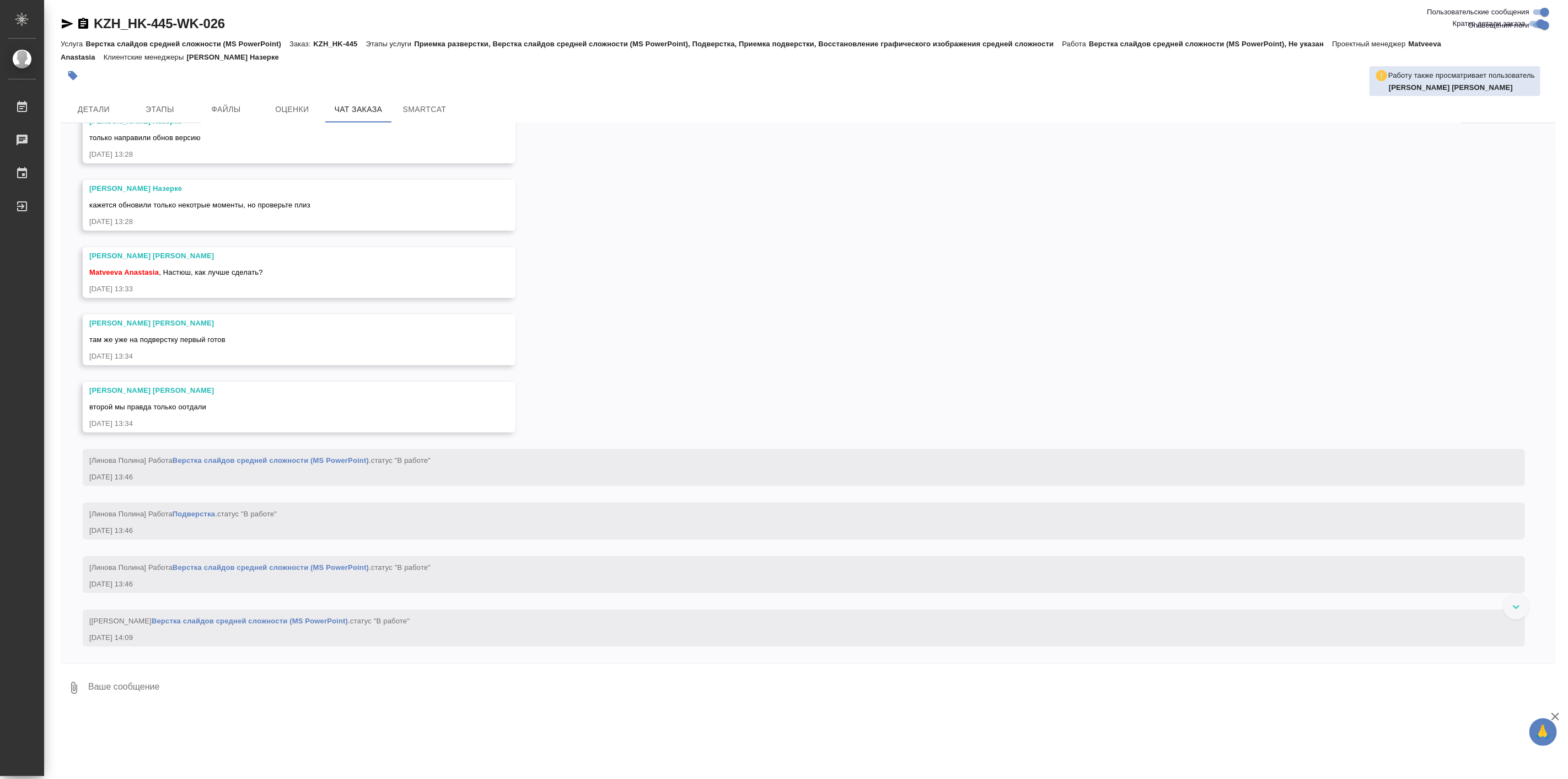
scroll to position [10997, 0]
click at [552, 320] on div "09.09, вторник [Кошербаева Назерке] Клиент оставил комментарий: "Казахский счит…" at bounding box center [808, 392] width 1496 height 539
click at [78, 109] on span "Детали" at bounding box center [93, 109] width 53 height 14
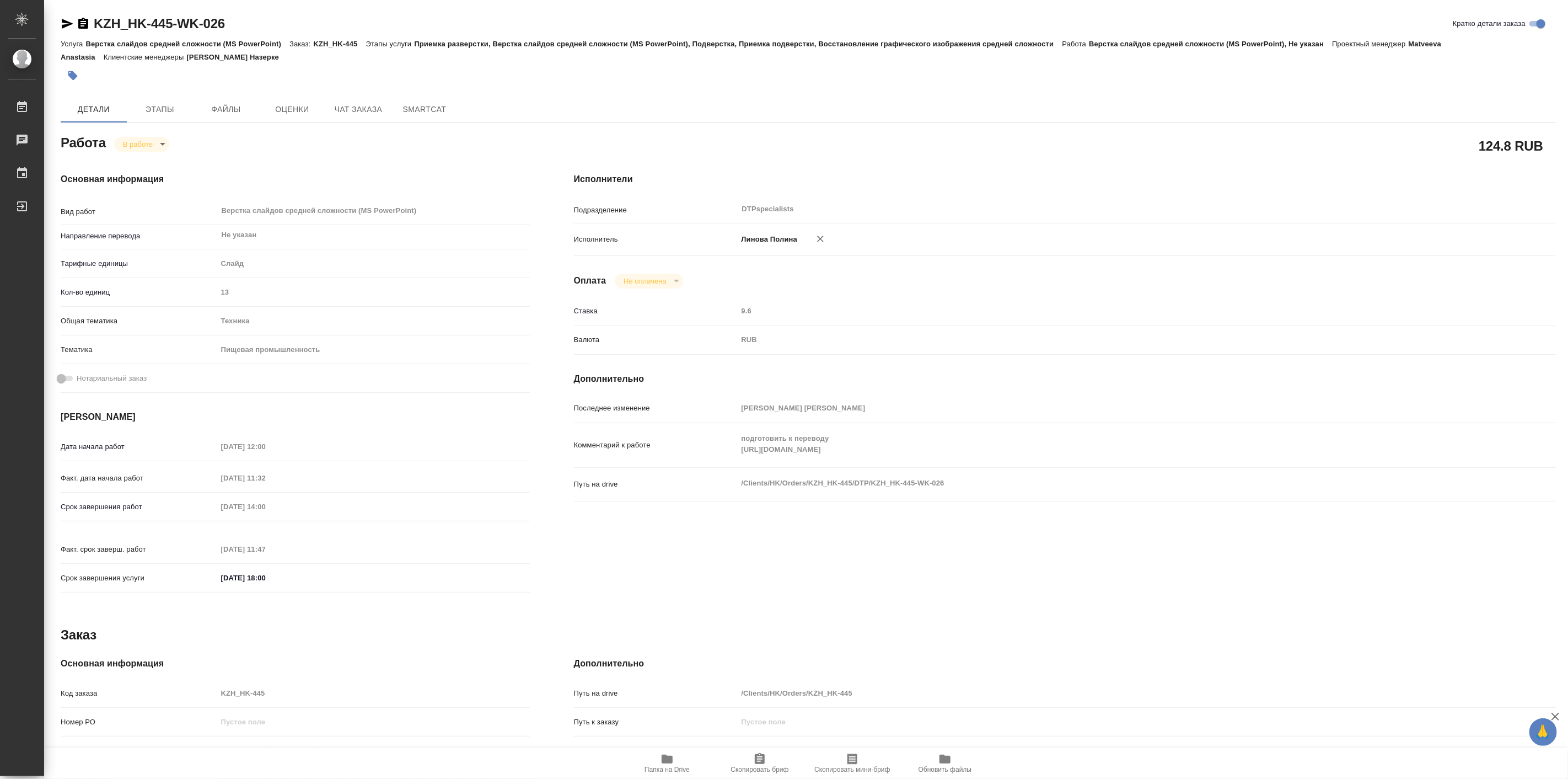
type textarea "x"
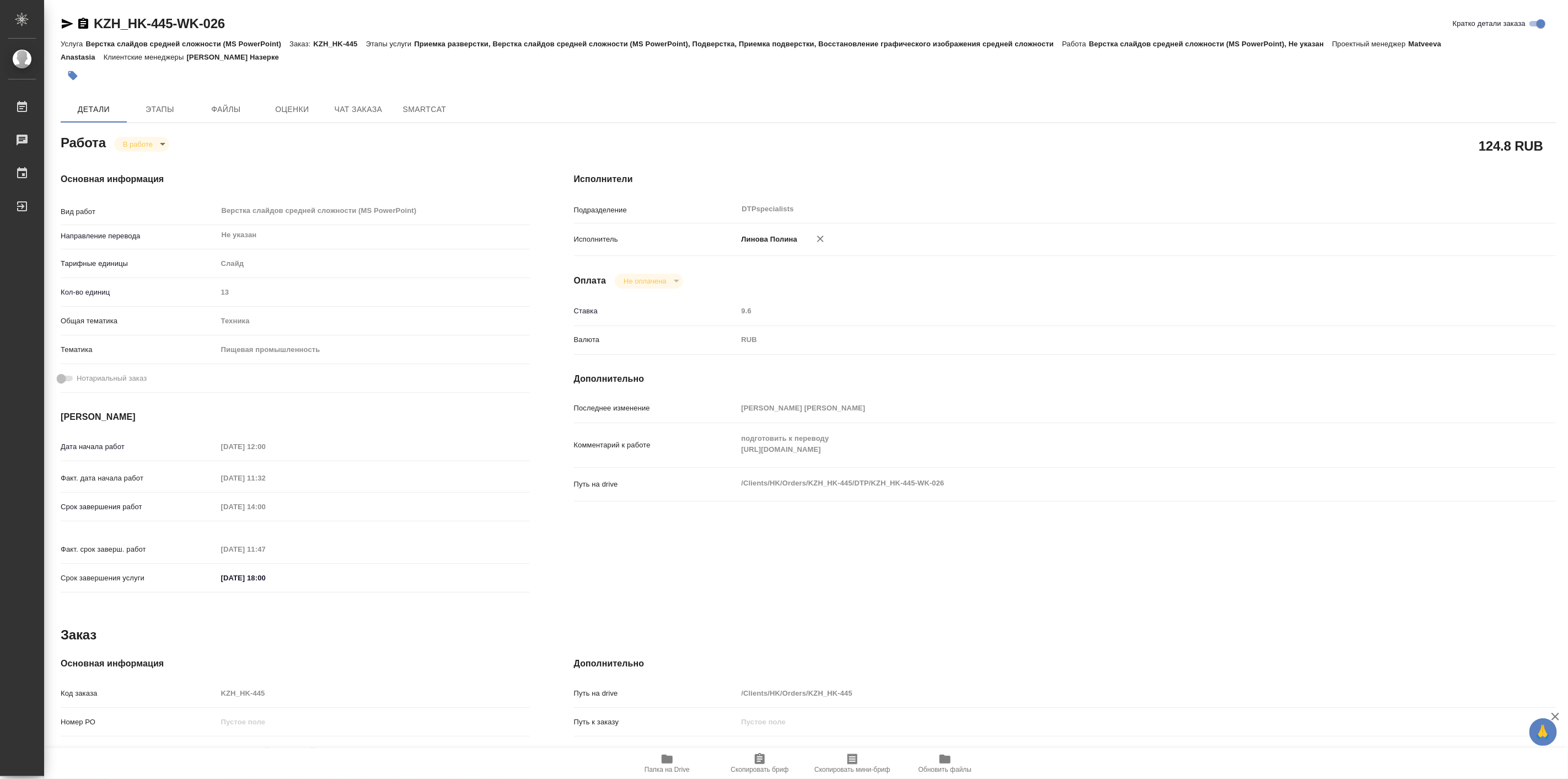
type textarea "x"
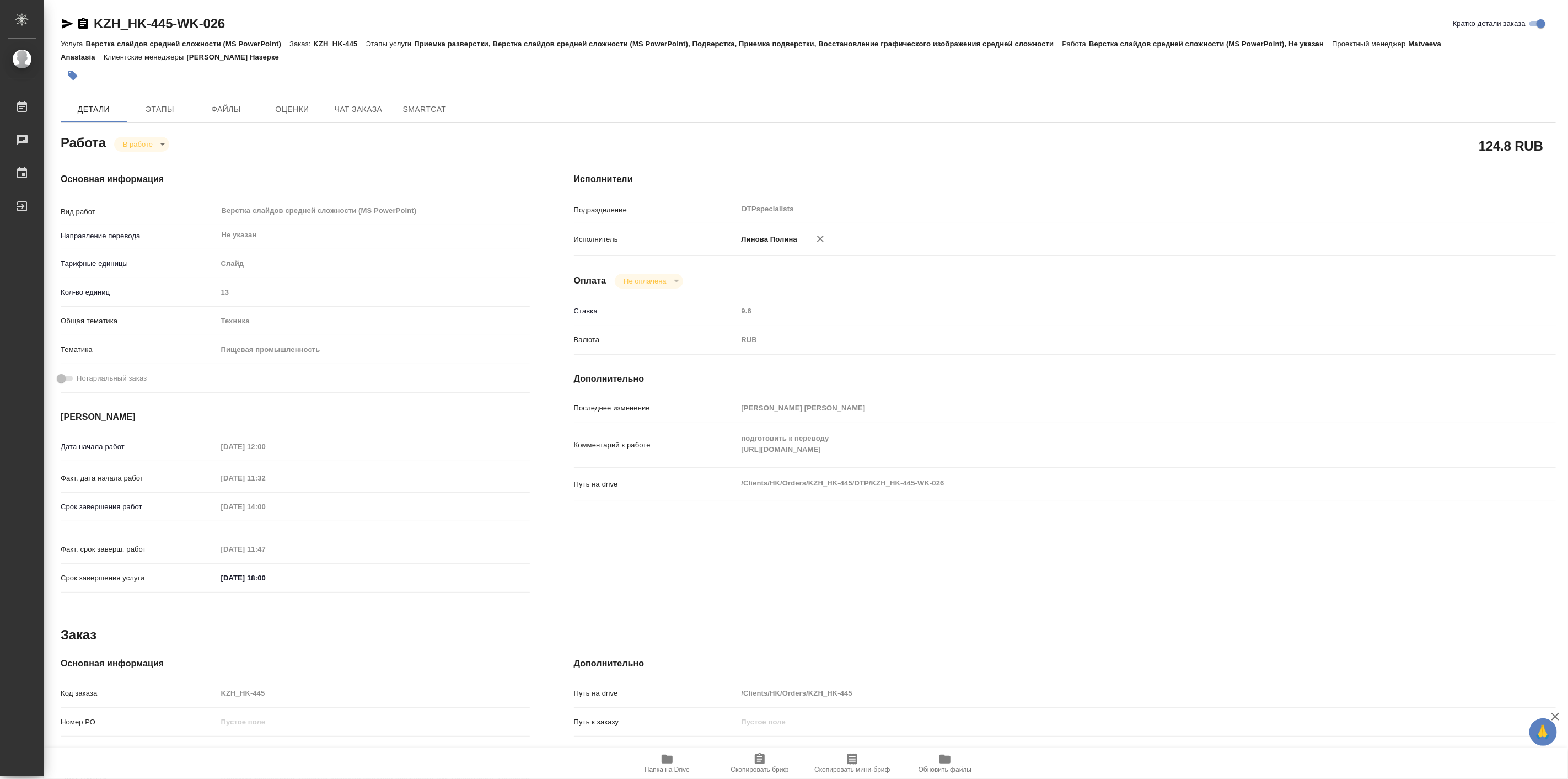
click at [658, 768] on span "Папка на Drive" at bounding box center [667, 769] width 45 height 8
click at [662, 758] on icon "button" at bounding box center [666, 759] width 11 height 9
click at [139, 142] on body "🙏 .cls-1 fill:#fff; AWATERA [PERSON_NAME] Работы 0 Чаты График Выйти KZH_HK-445…" at bounding box center [784, 390] width 1568 height 779
click at [156, 166] on button "Выполнен" at bounding box center [142, 163] width 40 height 12
type textarea "x"
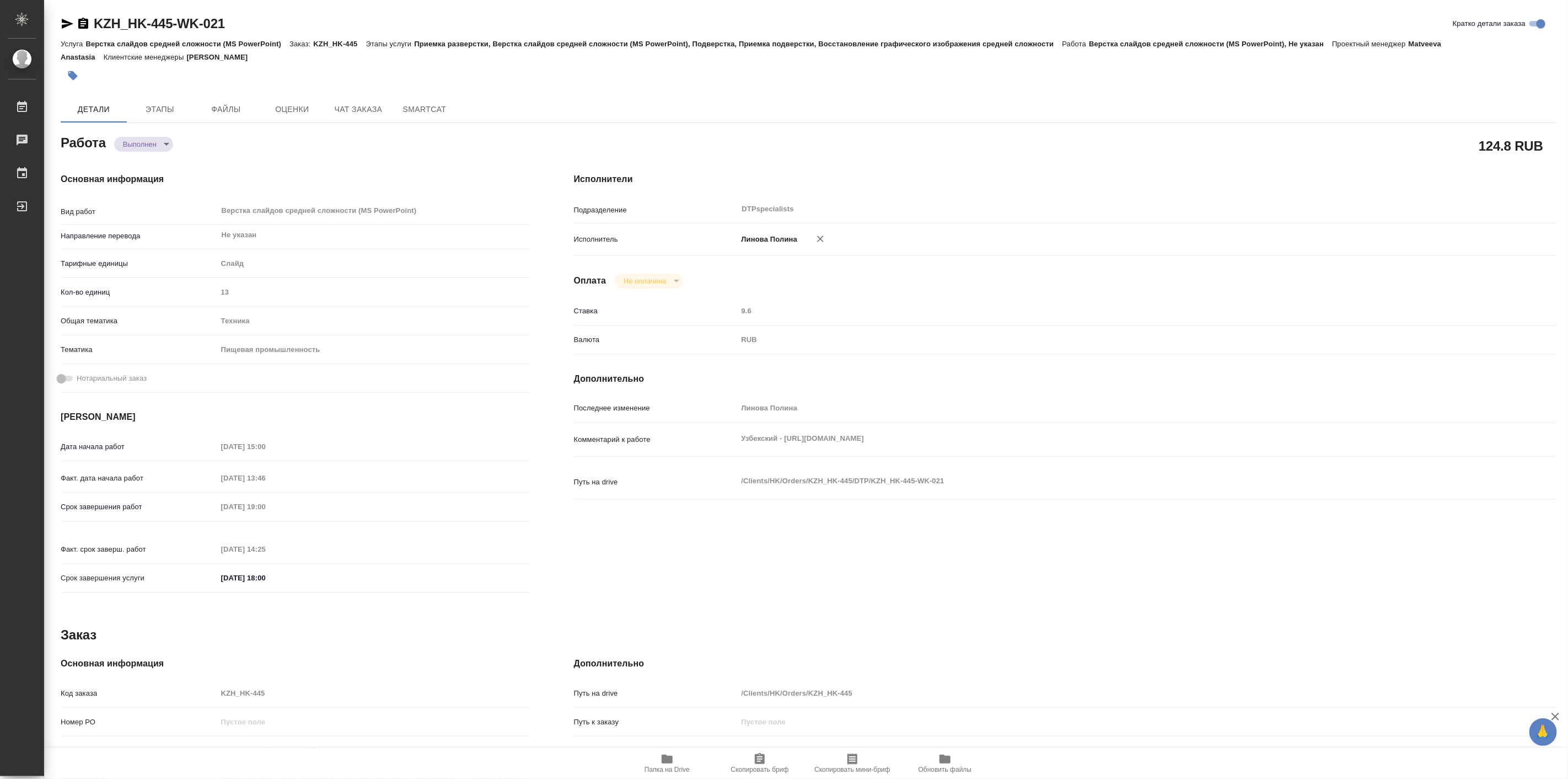
type textarea "x"
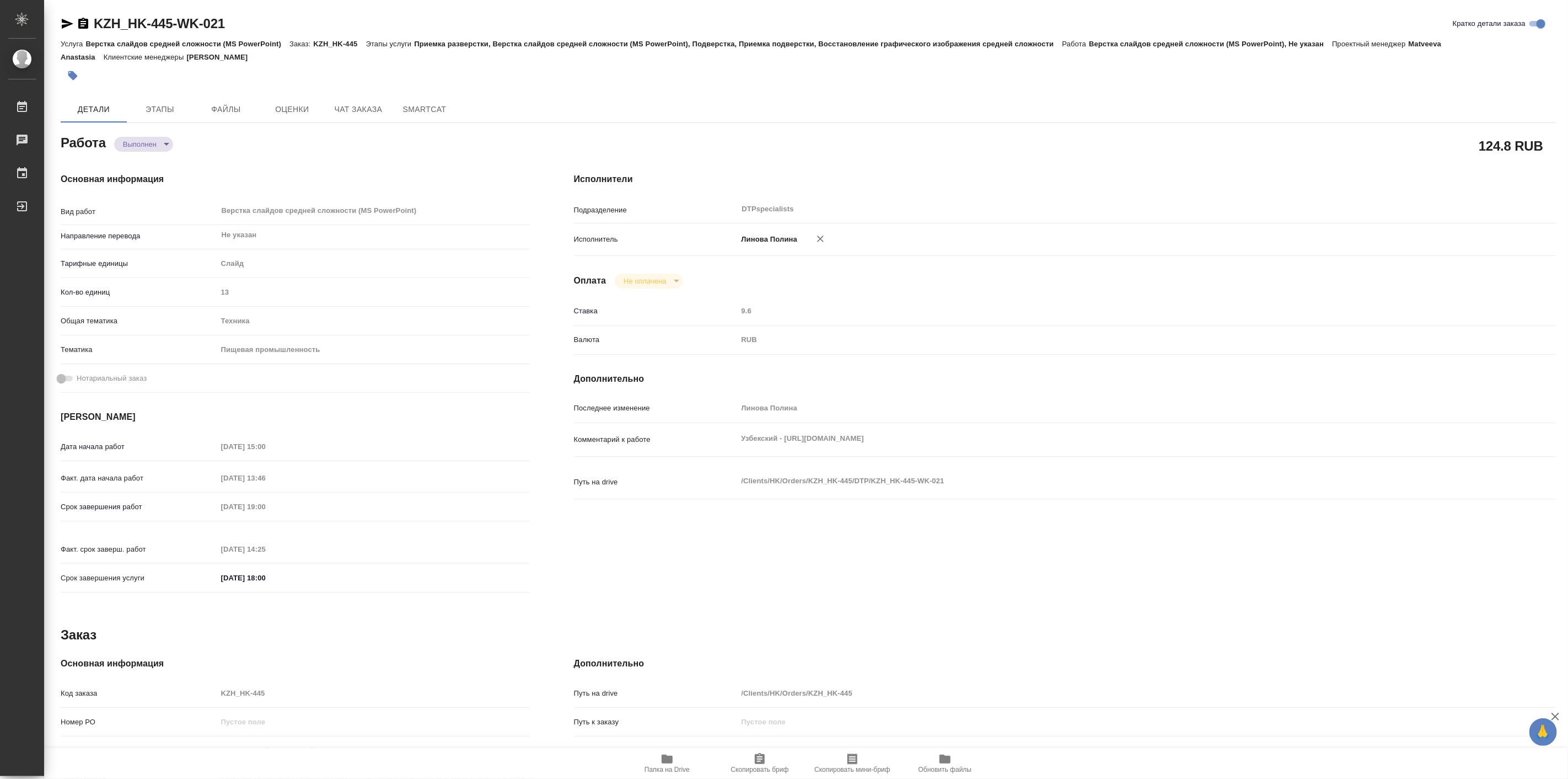
type textarea "x"
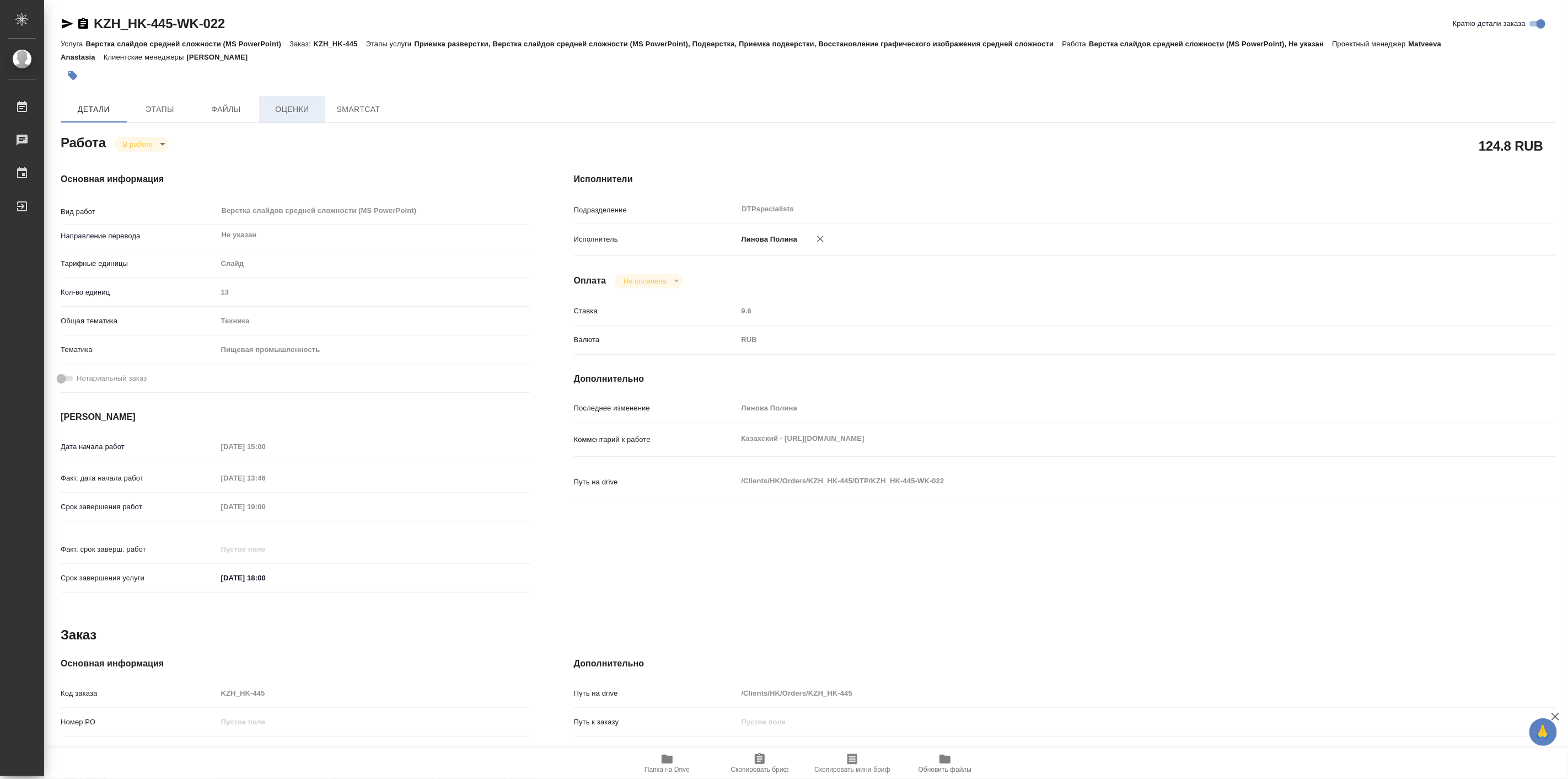
type textarea "x"
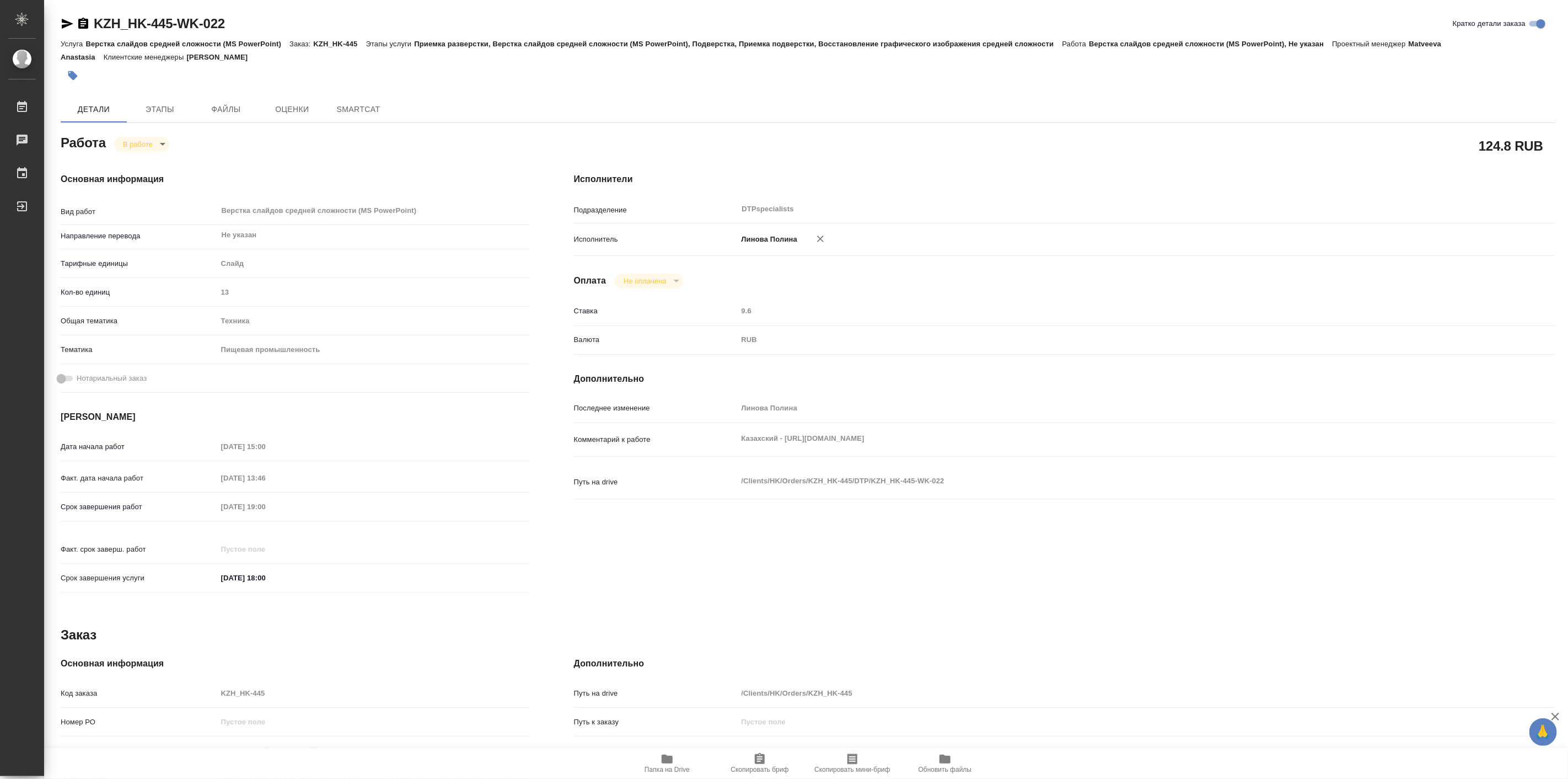
type textarea "x"
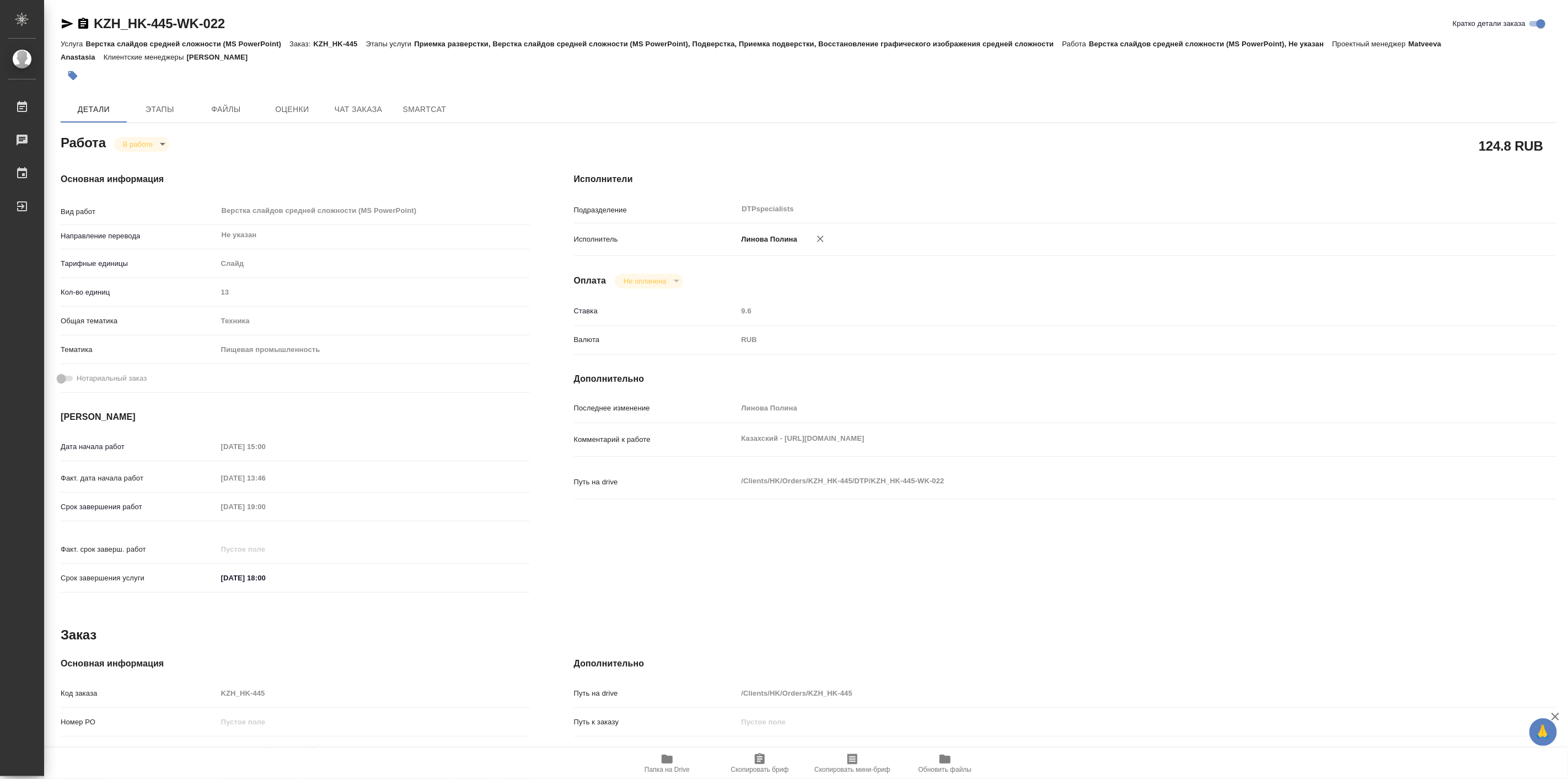
type textarea "x"
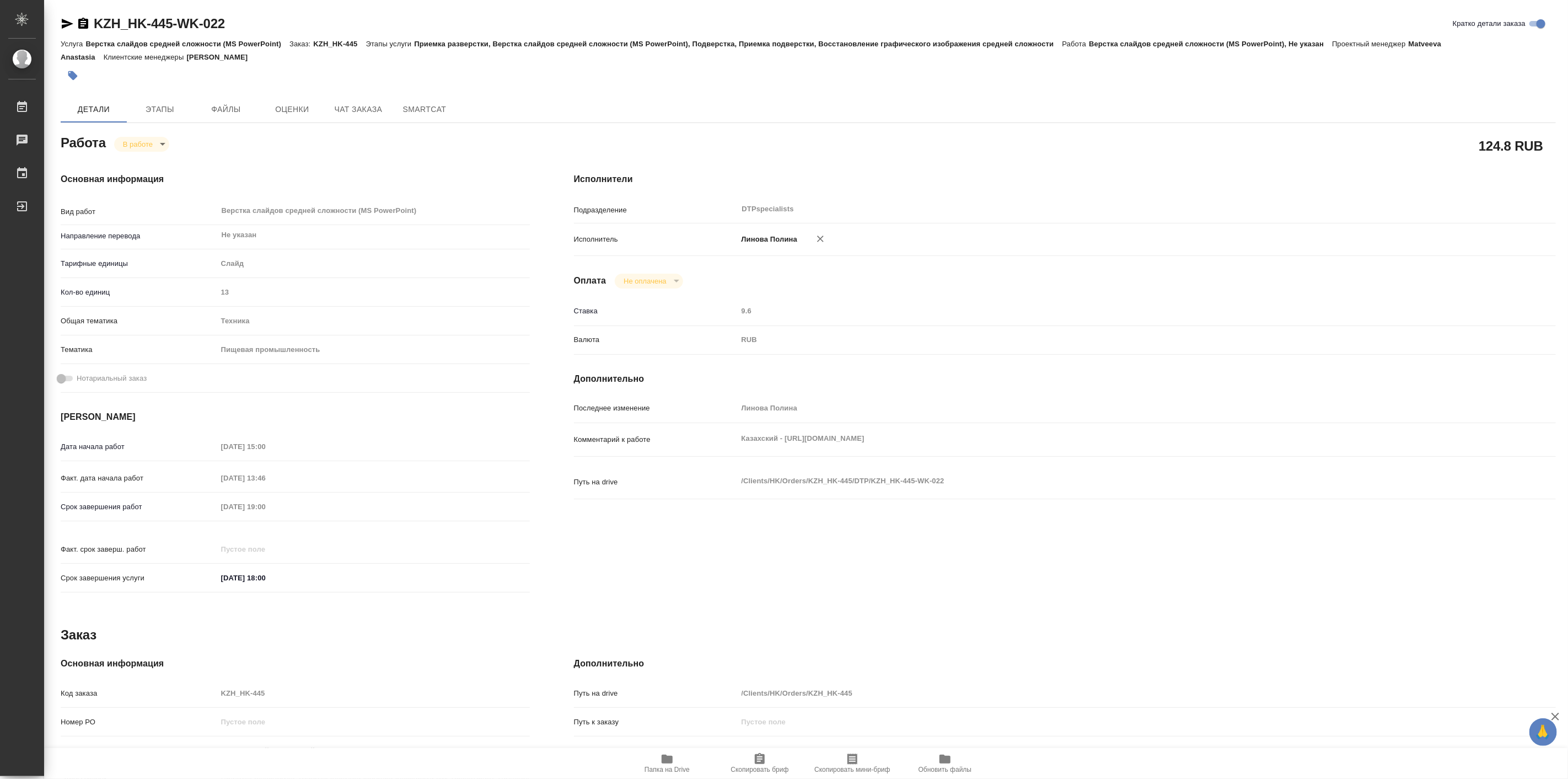
type textarea "x"
click at [663, 767] on span "Папка на Drive" at bounding box center [667, 769] width 45 height 8
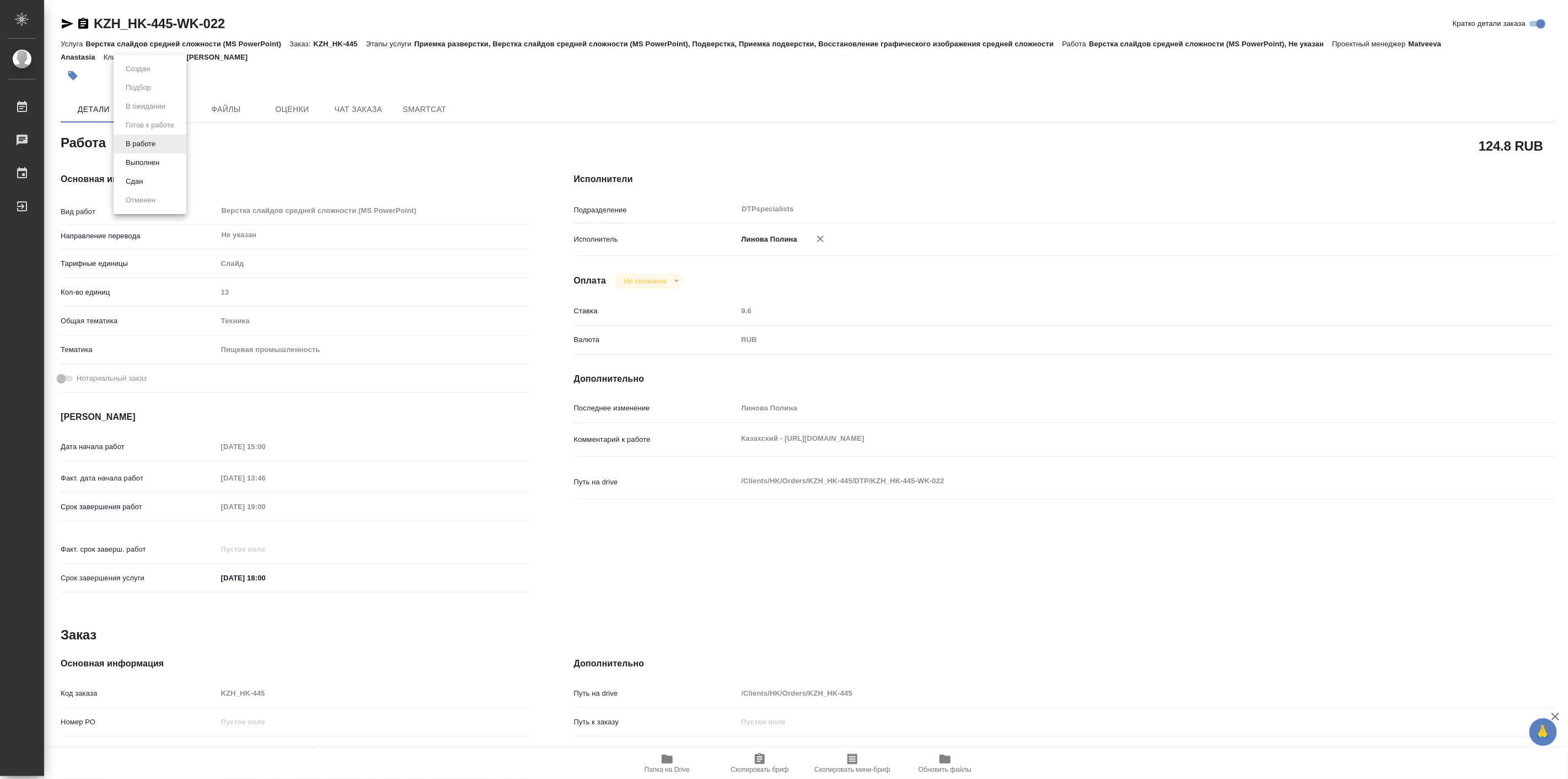
click at [151, 136] on body "🙏 .cls-1 fill:#fff; AWATERA Linova Polina Работы 0 Чаты График Выйти KZH_HK-445…" at bounding box center [784, 390] width 1568 height 779
click at [147, 162] on button "Выполнен" at bounding box center [142, 163] width 40 height 12
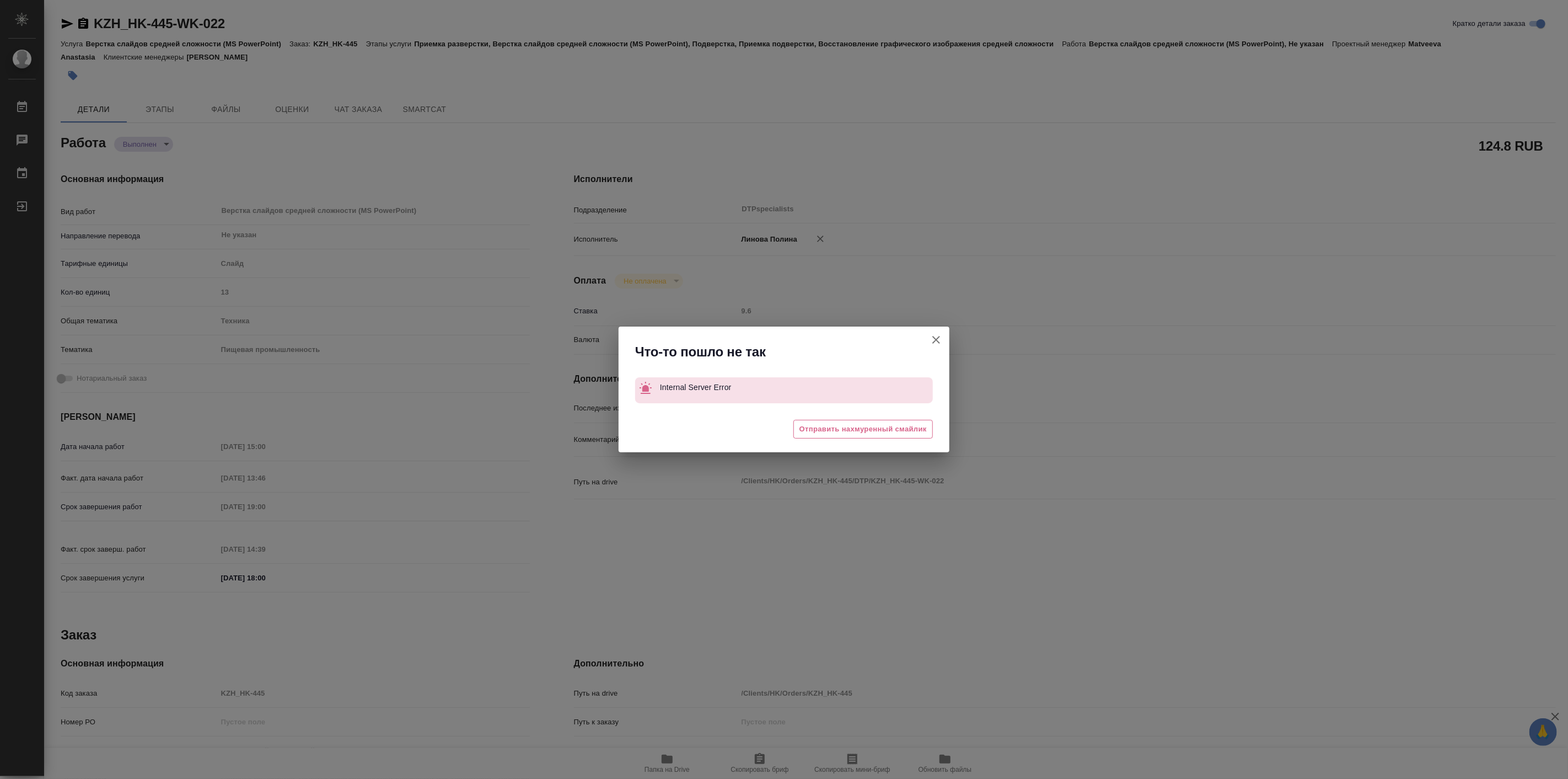
type textarea "x"
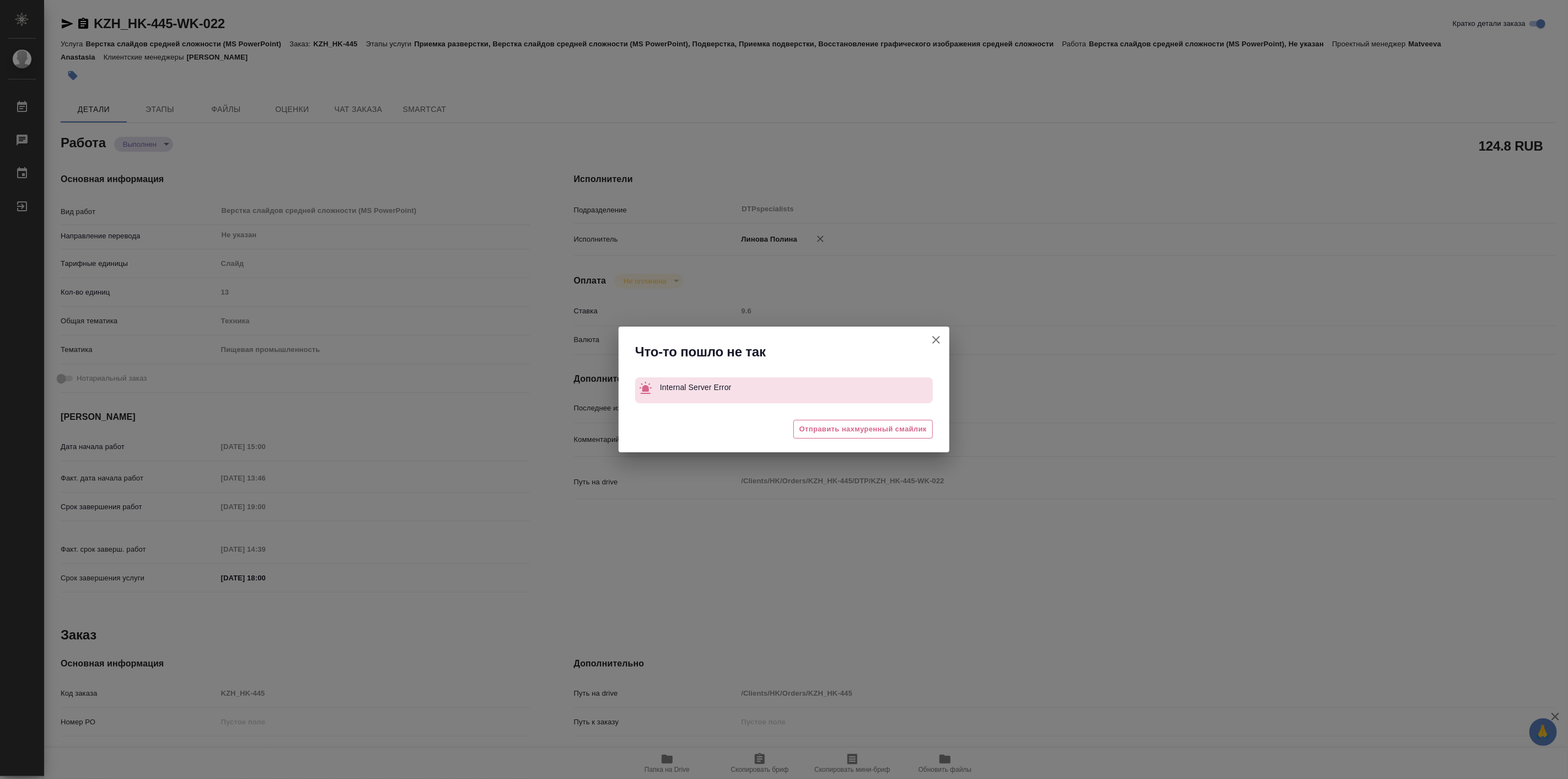
type textarea "x"
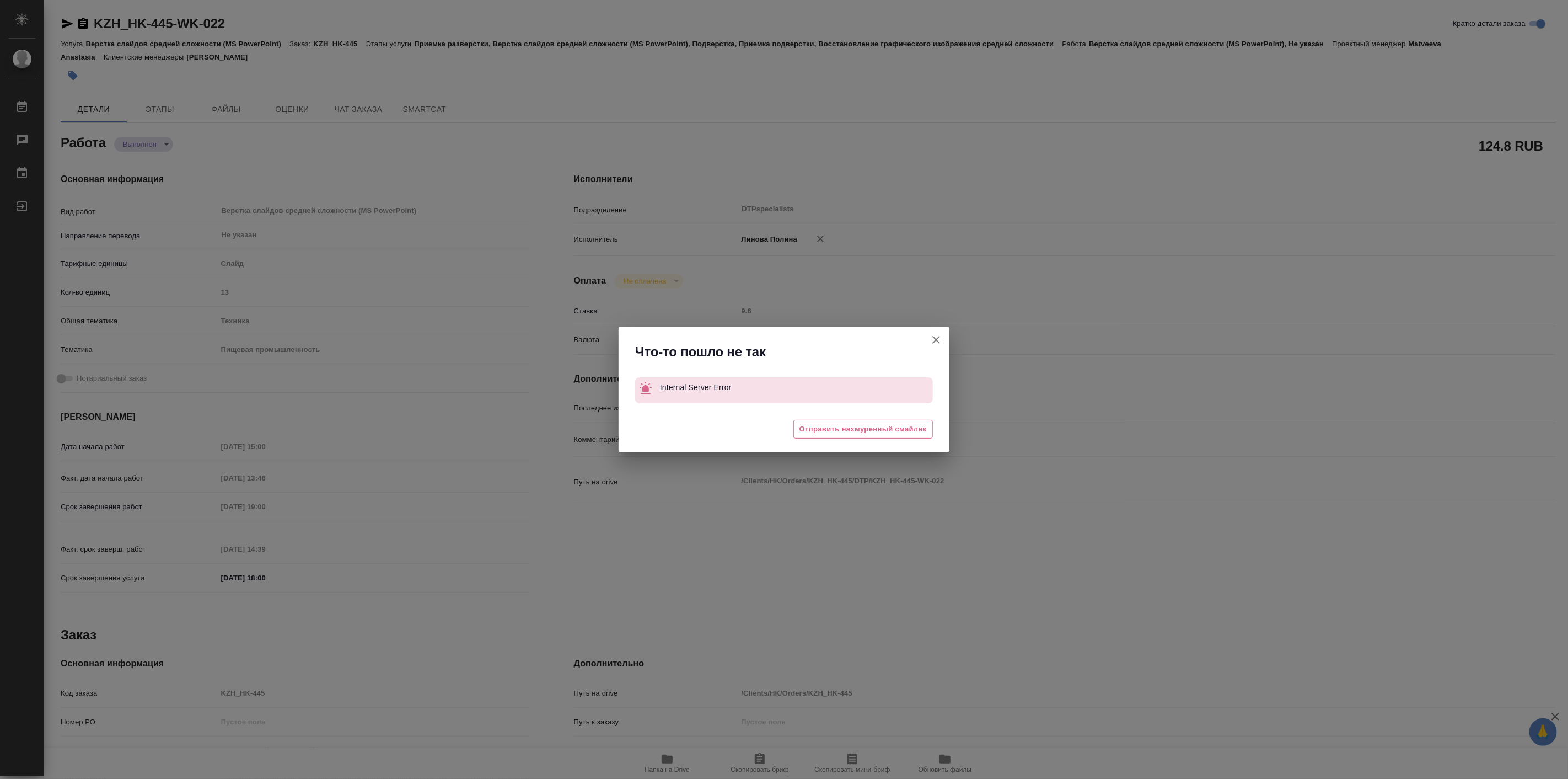
type textarea "x"
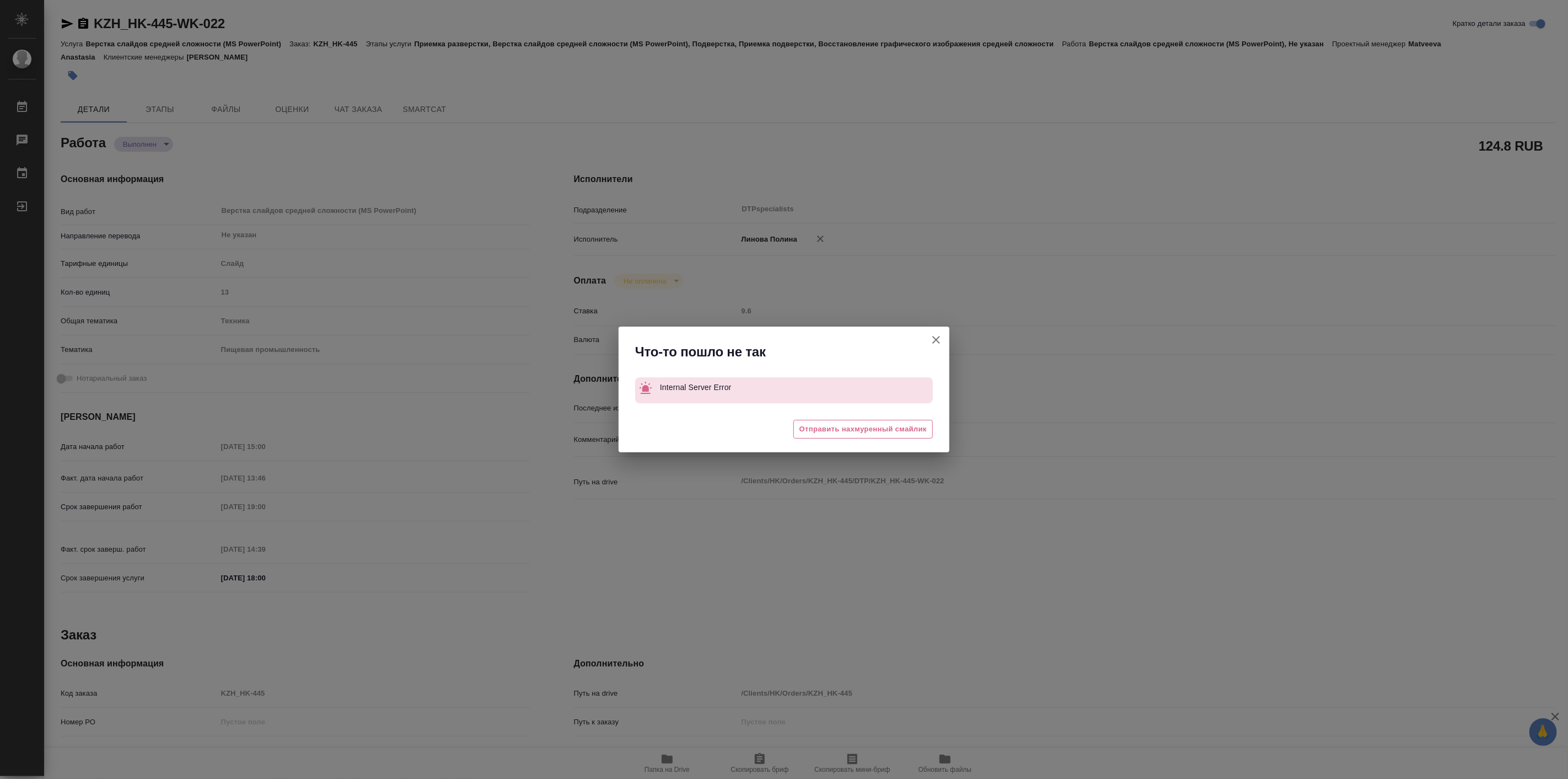
click at [933, 335] on icon "button" at bounding box center [937, 340] width 14 height 14
type textarea "x"
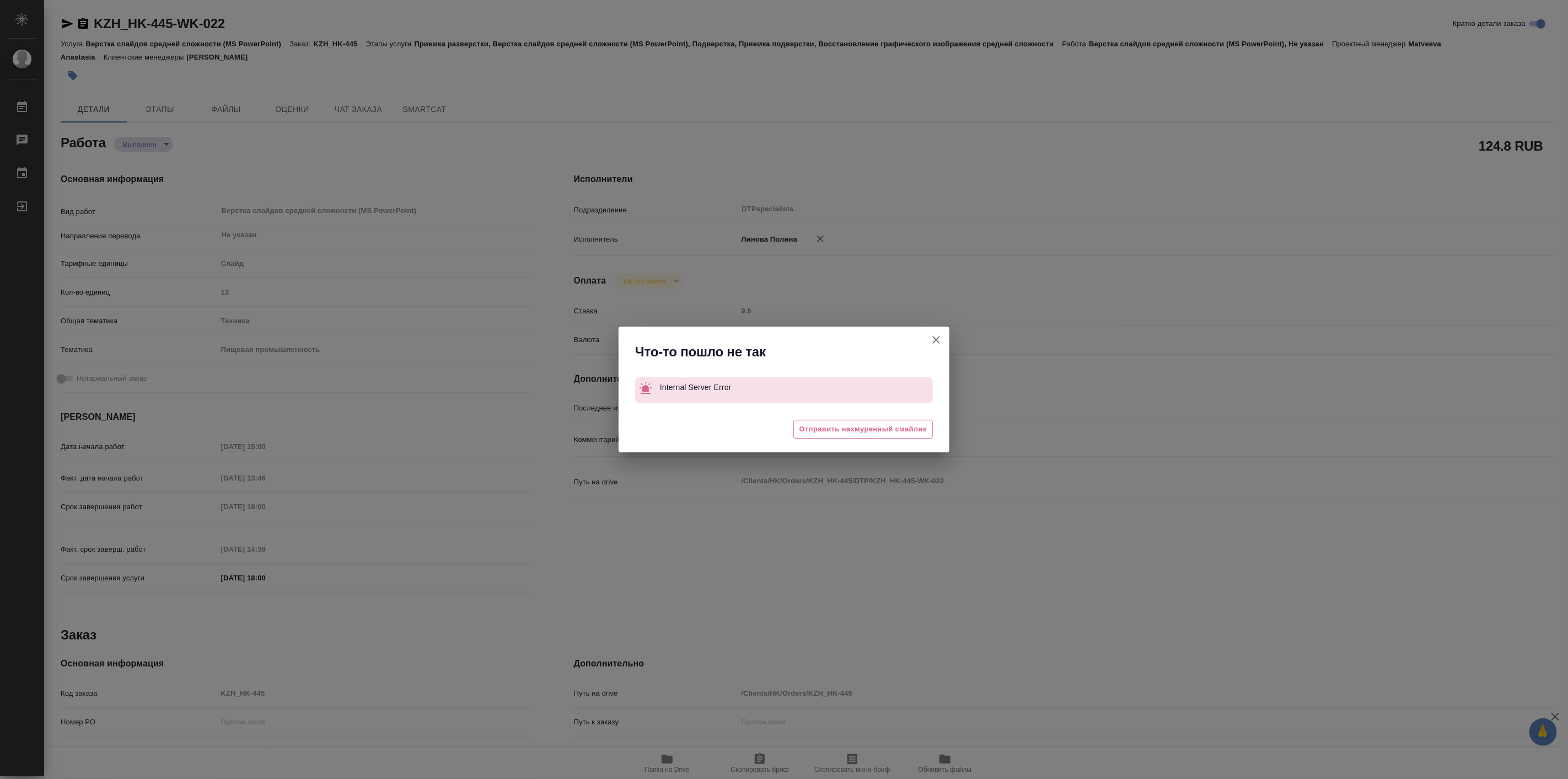
type textarea "x"
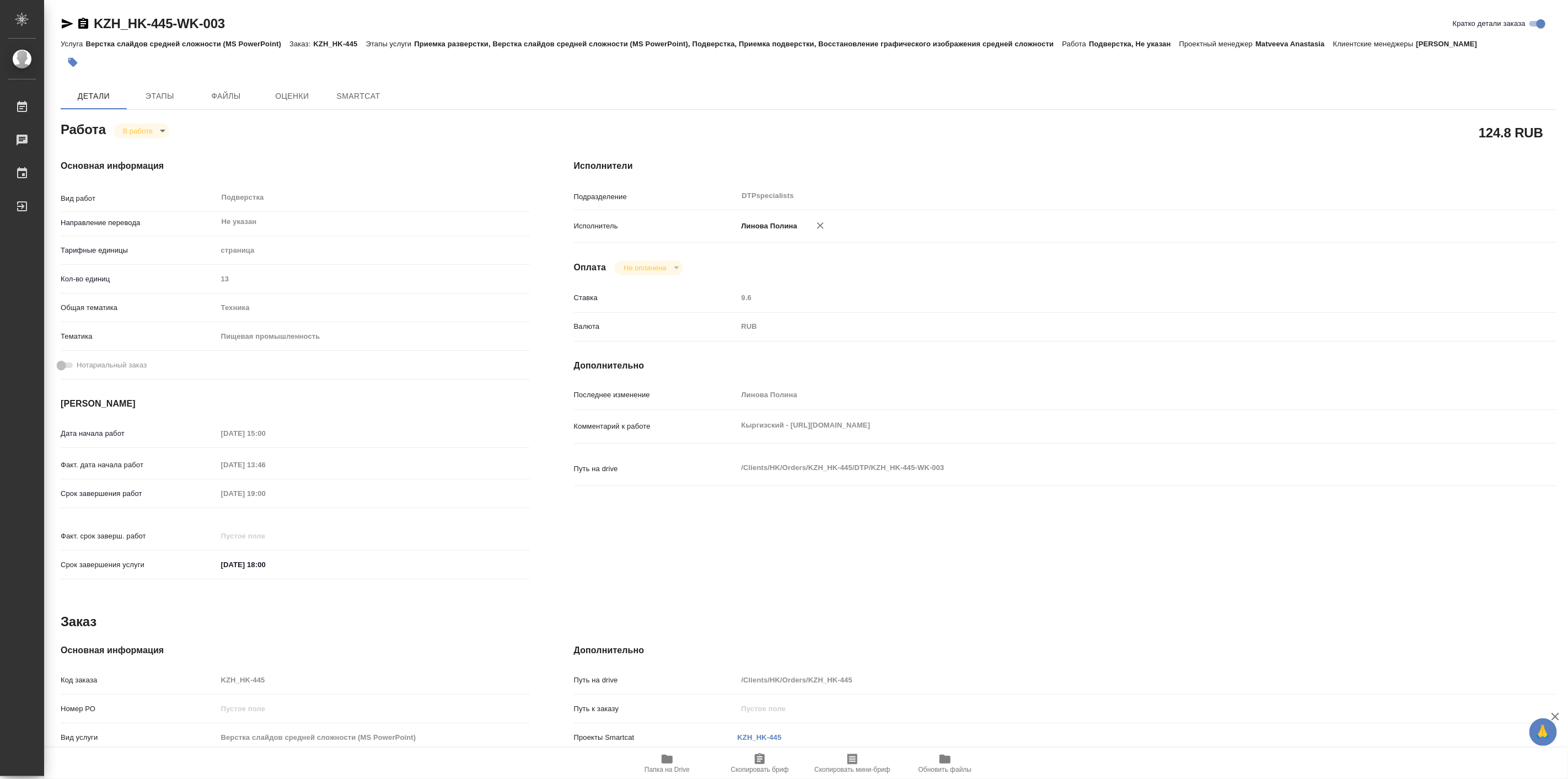
type textarea "x"
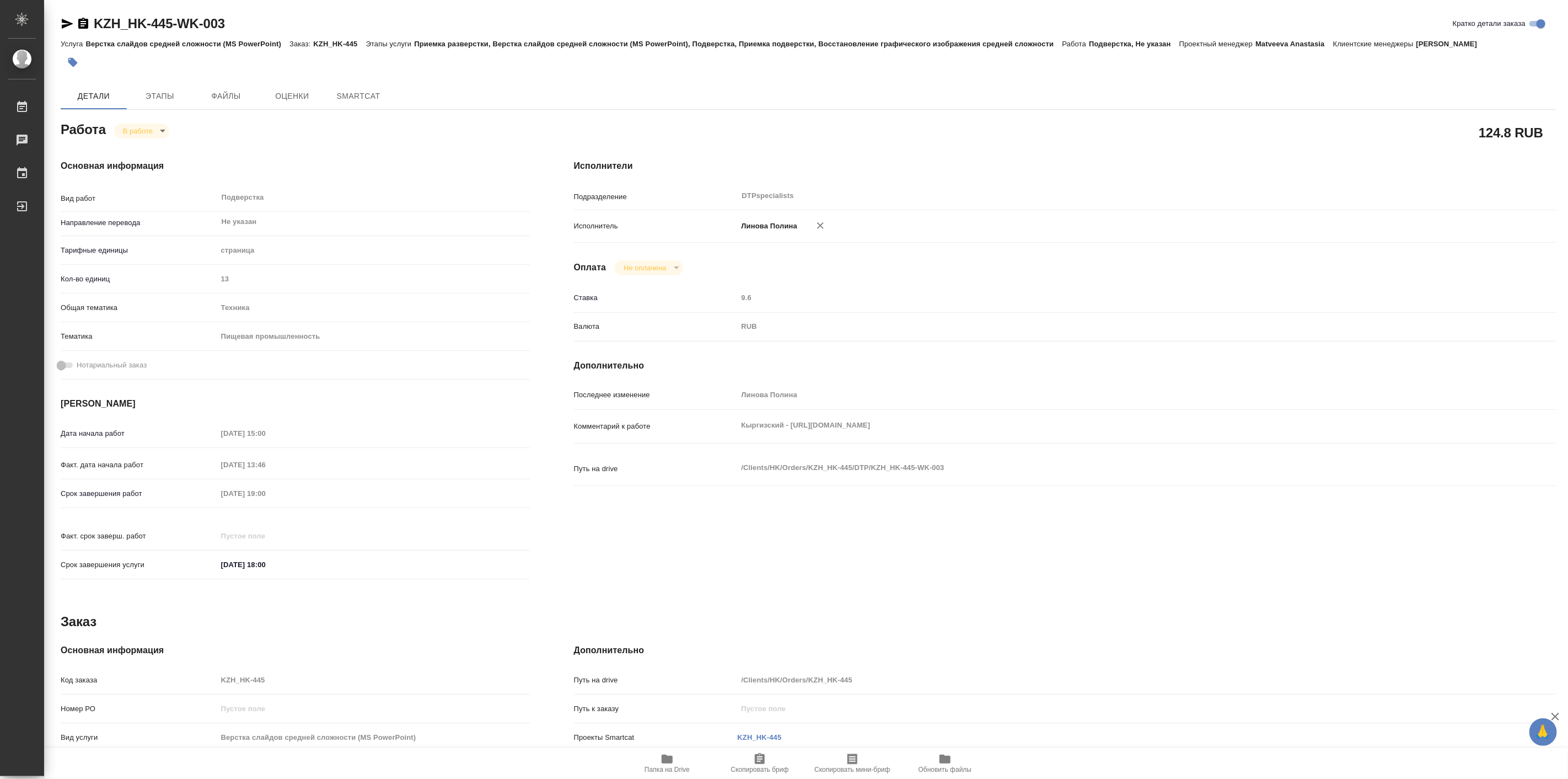
type textarea "x"
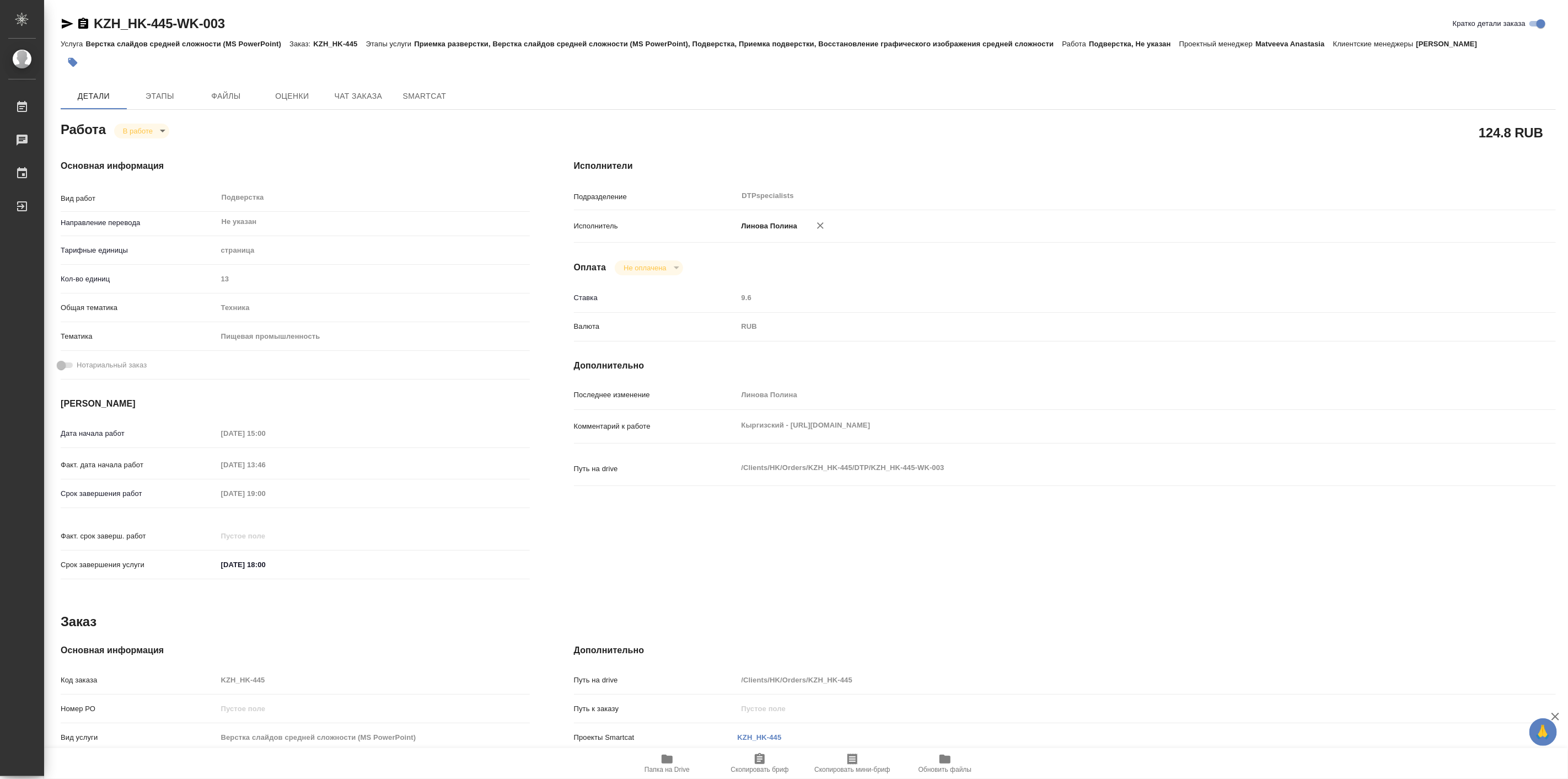
type textarea "x"
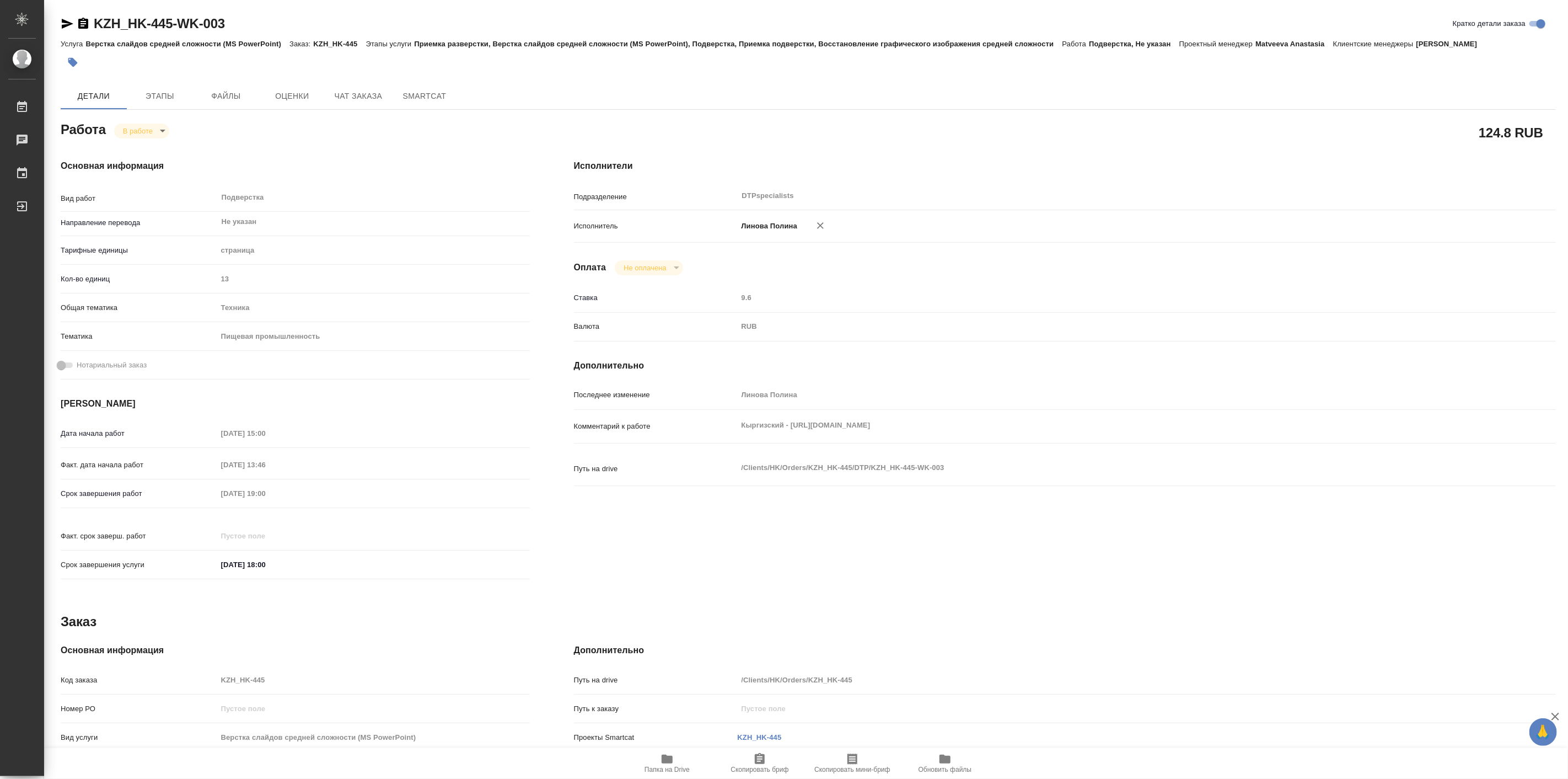
type textarea "x"
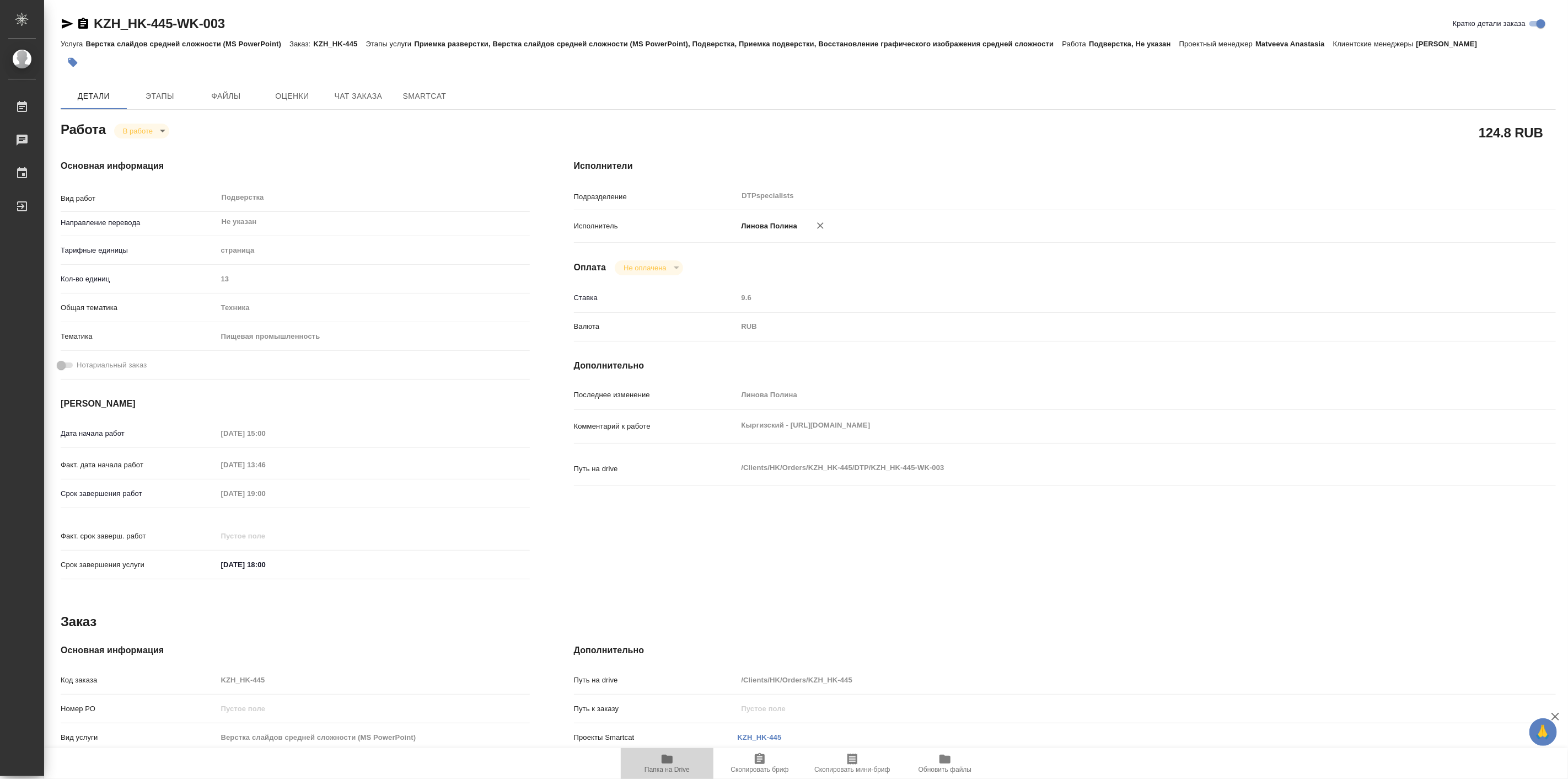
click at [669, 759] on icon "button" at bounding box center [666, 759] width 11 height 9
click at [155, 126] on body "🙏 .cls-1 fill:#fff; AWATERA [PERSON_NAME] Работы 0 Чаты График Выйти KZH_HK-445…" at bounding box center [784, 390] width 1568 height 779
click at [157, 145] on button "Выполнен" at bounding box center [142, 149] width 40 height 12
type textarea "x"
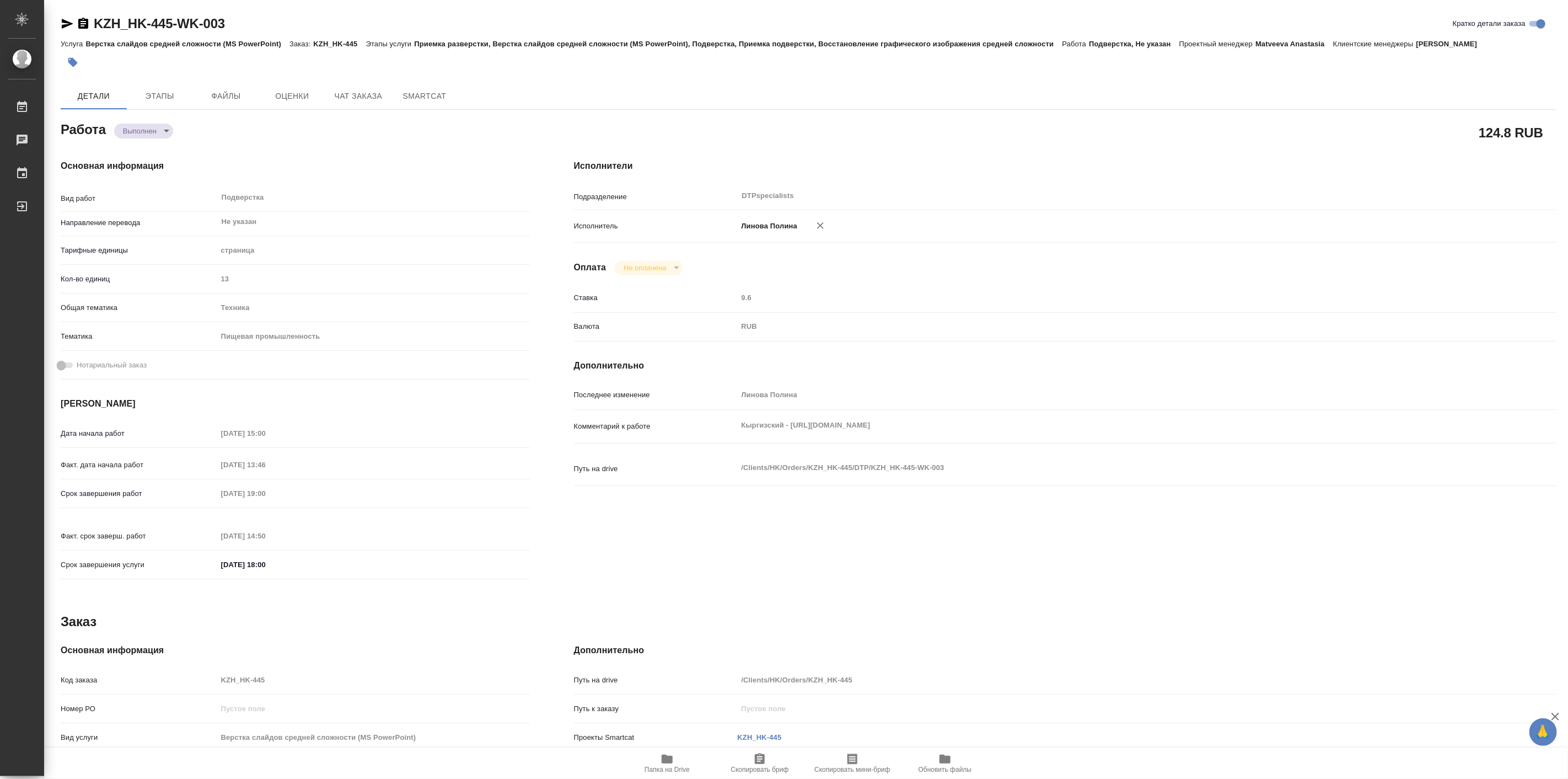
type textarea "x"
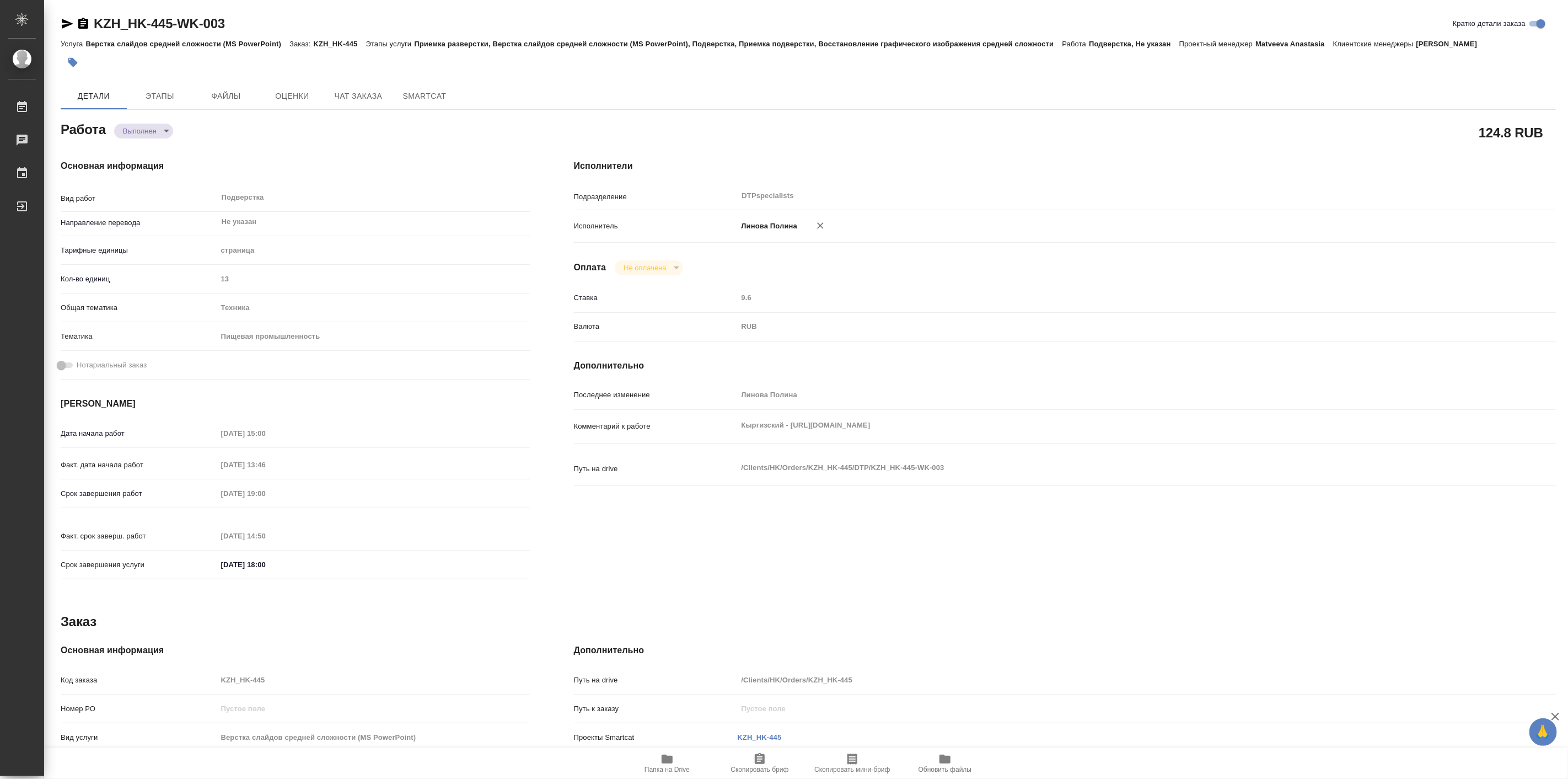
type textarea "x"
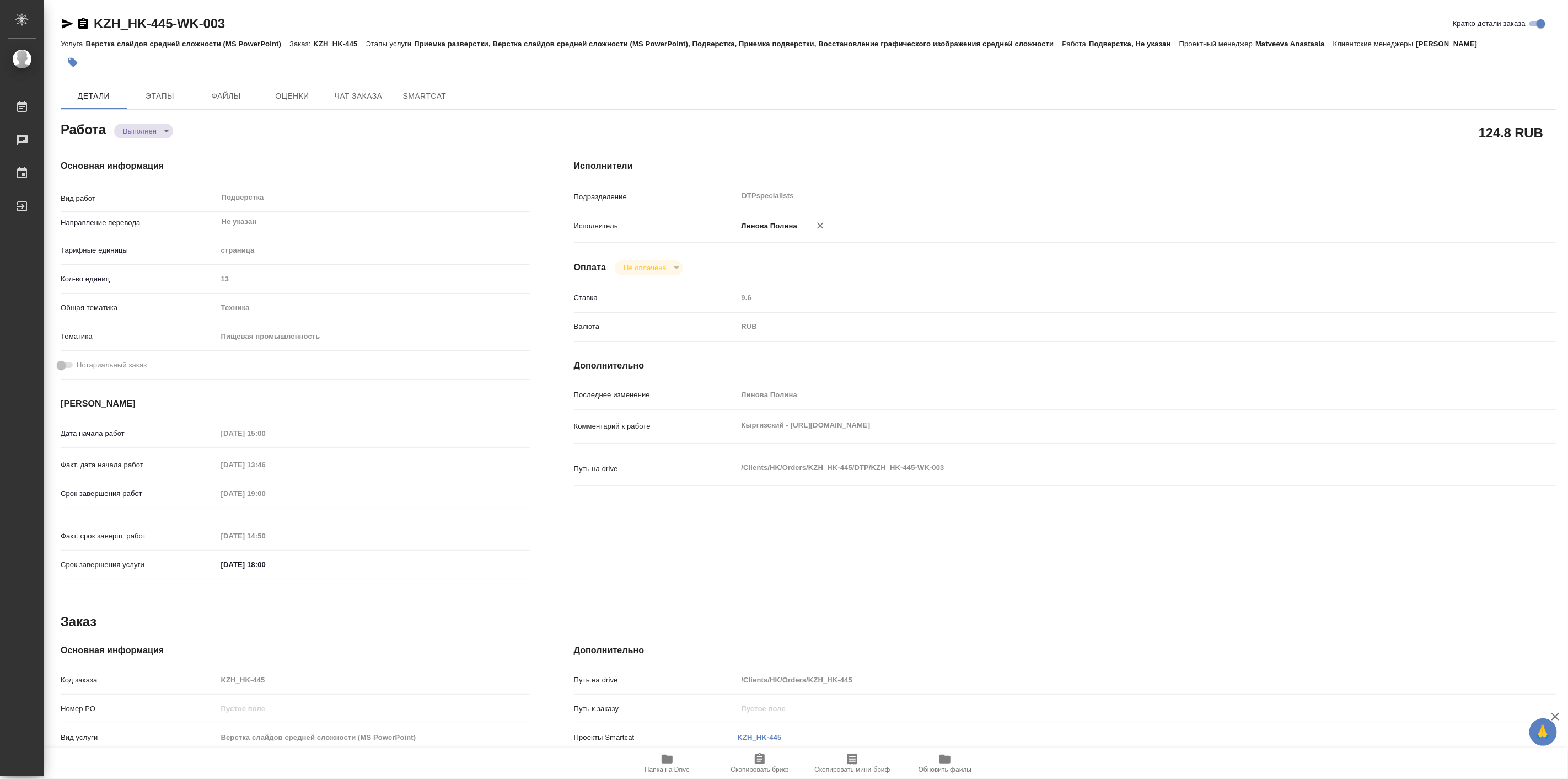
type textarea "x"
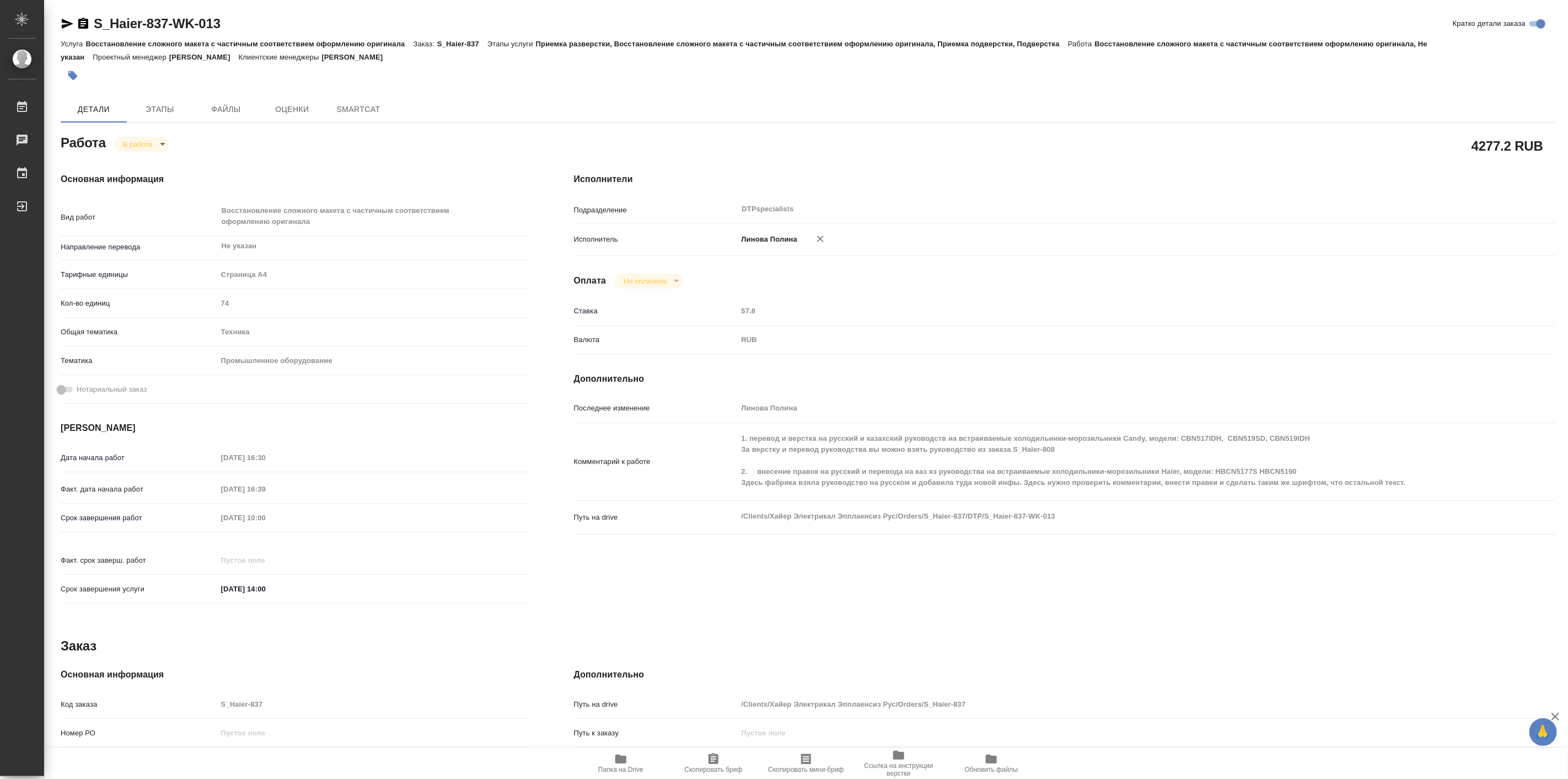
type textarea "x"
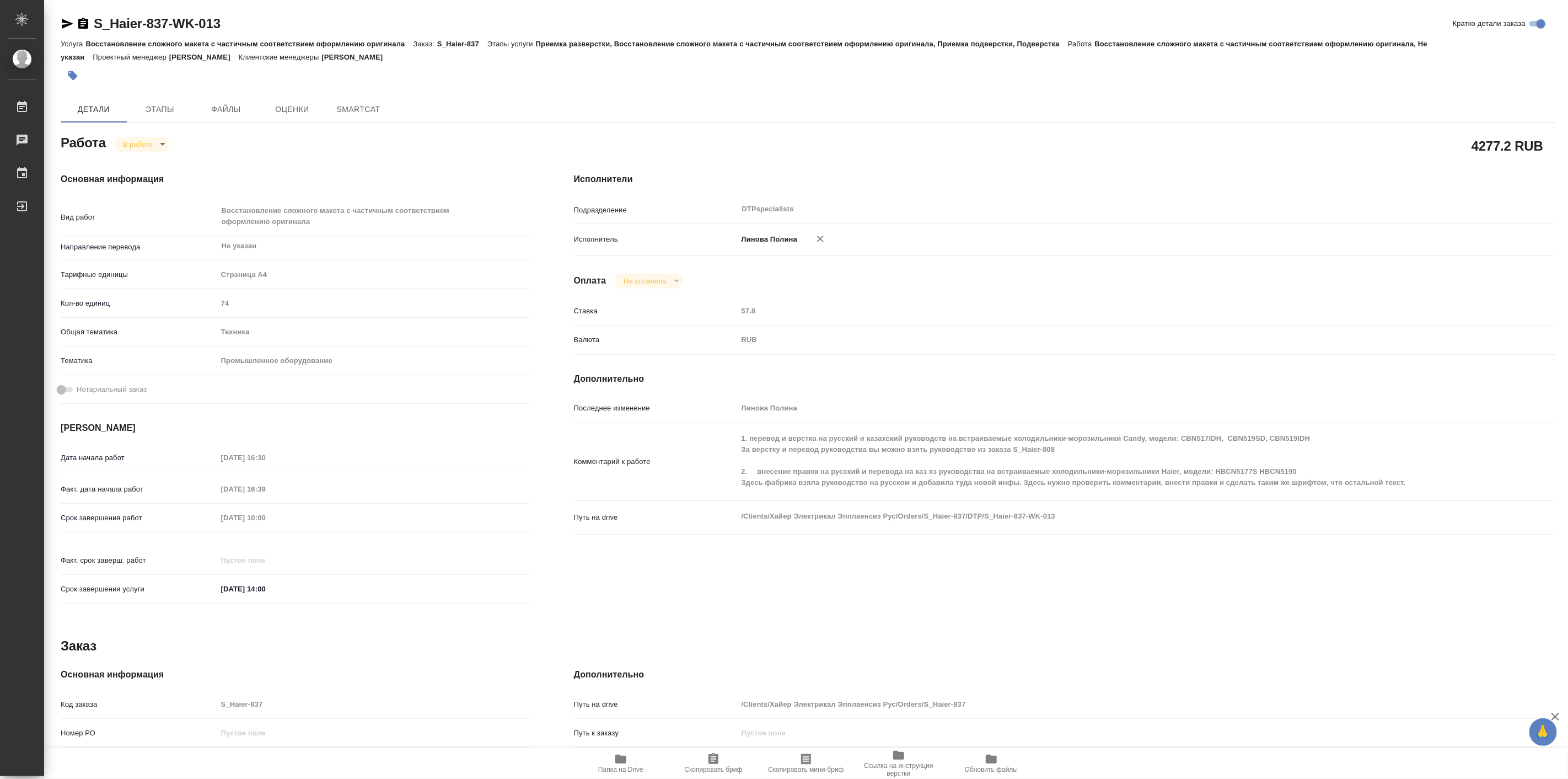
type textarea "x"
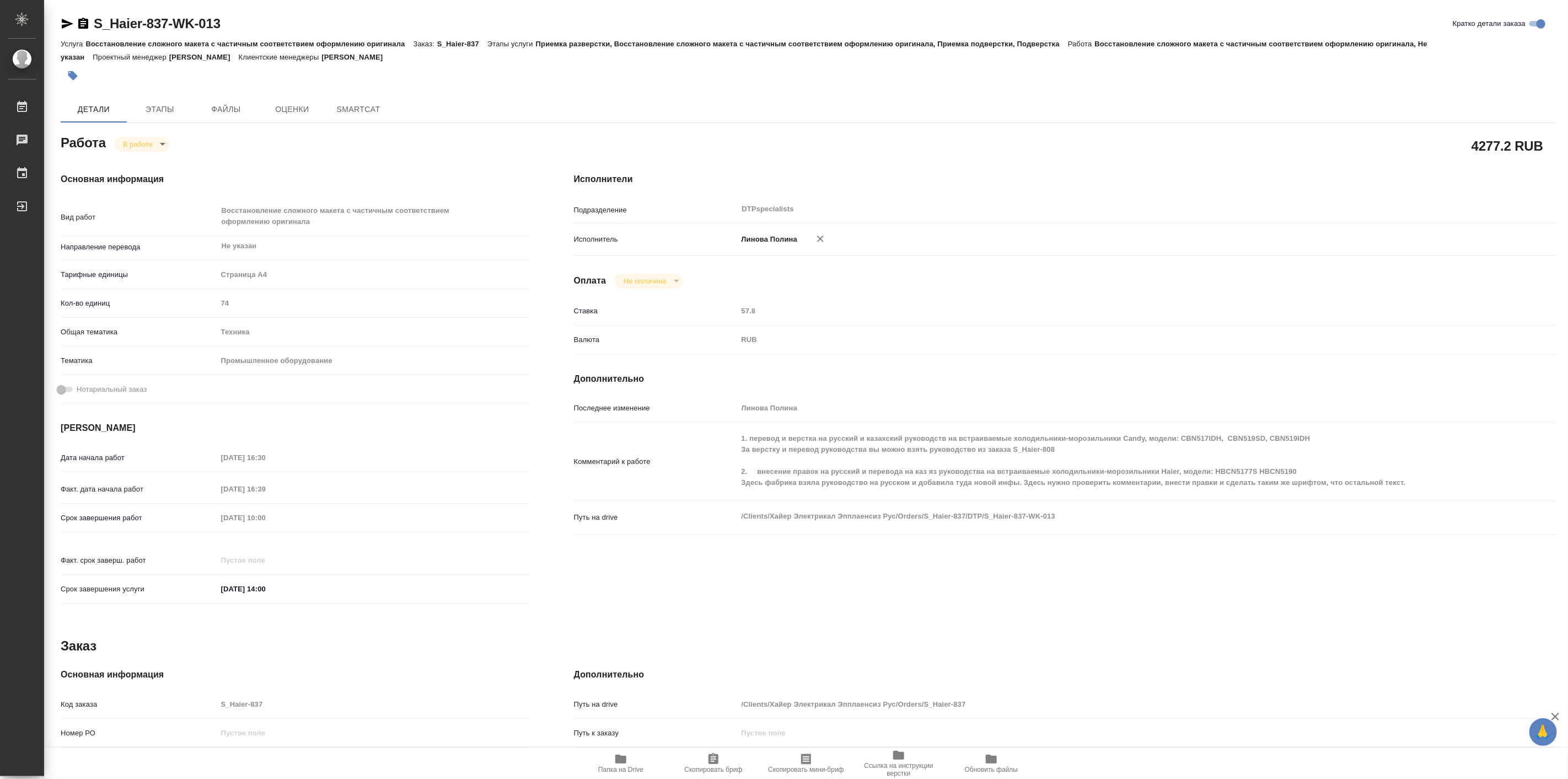
type textarea "x"
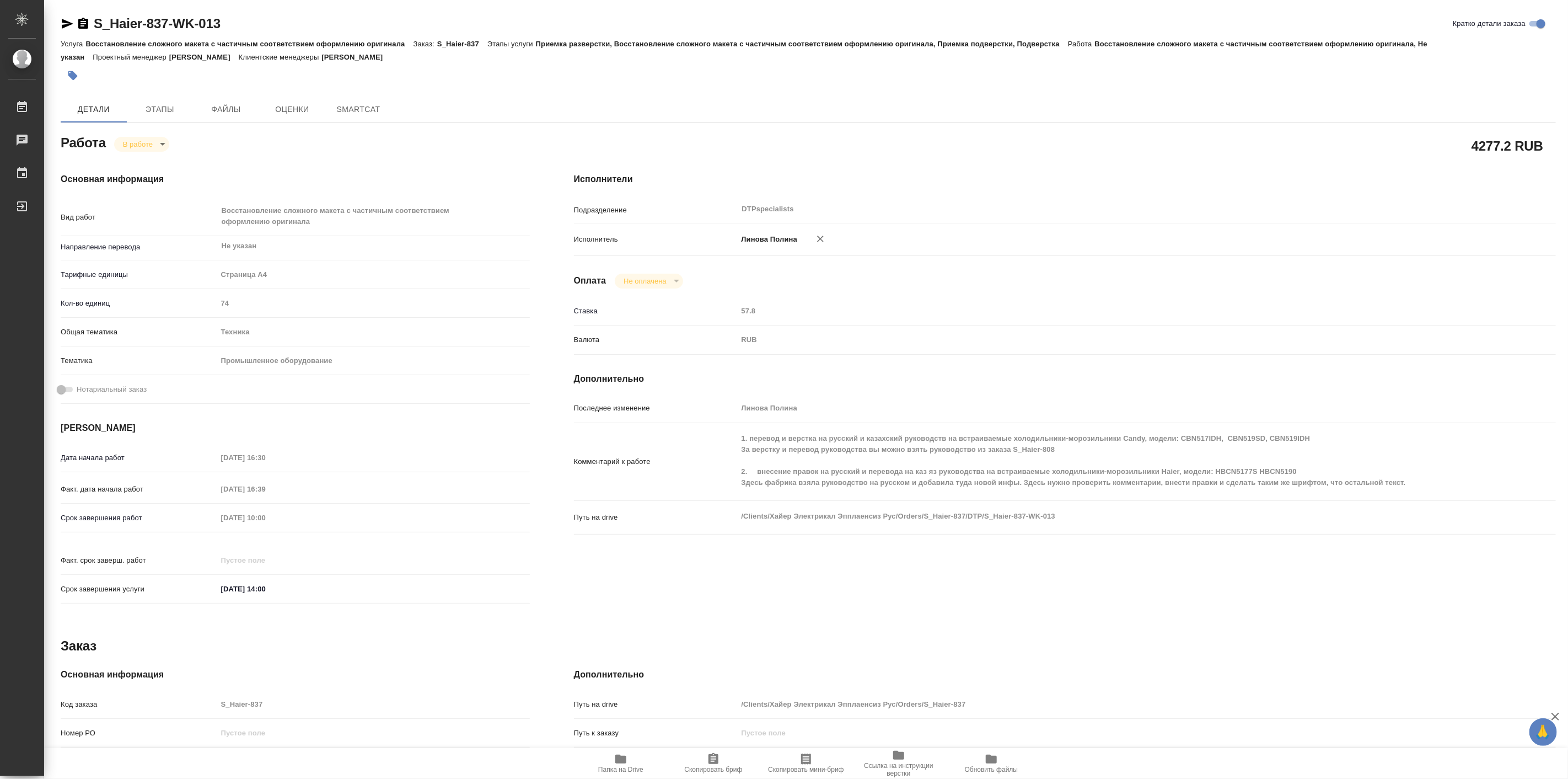
type textarea "x"
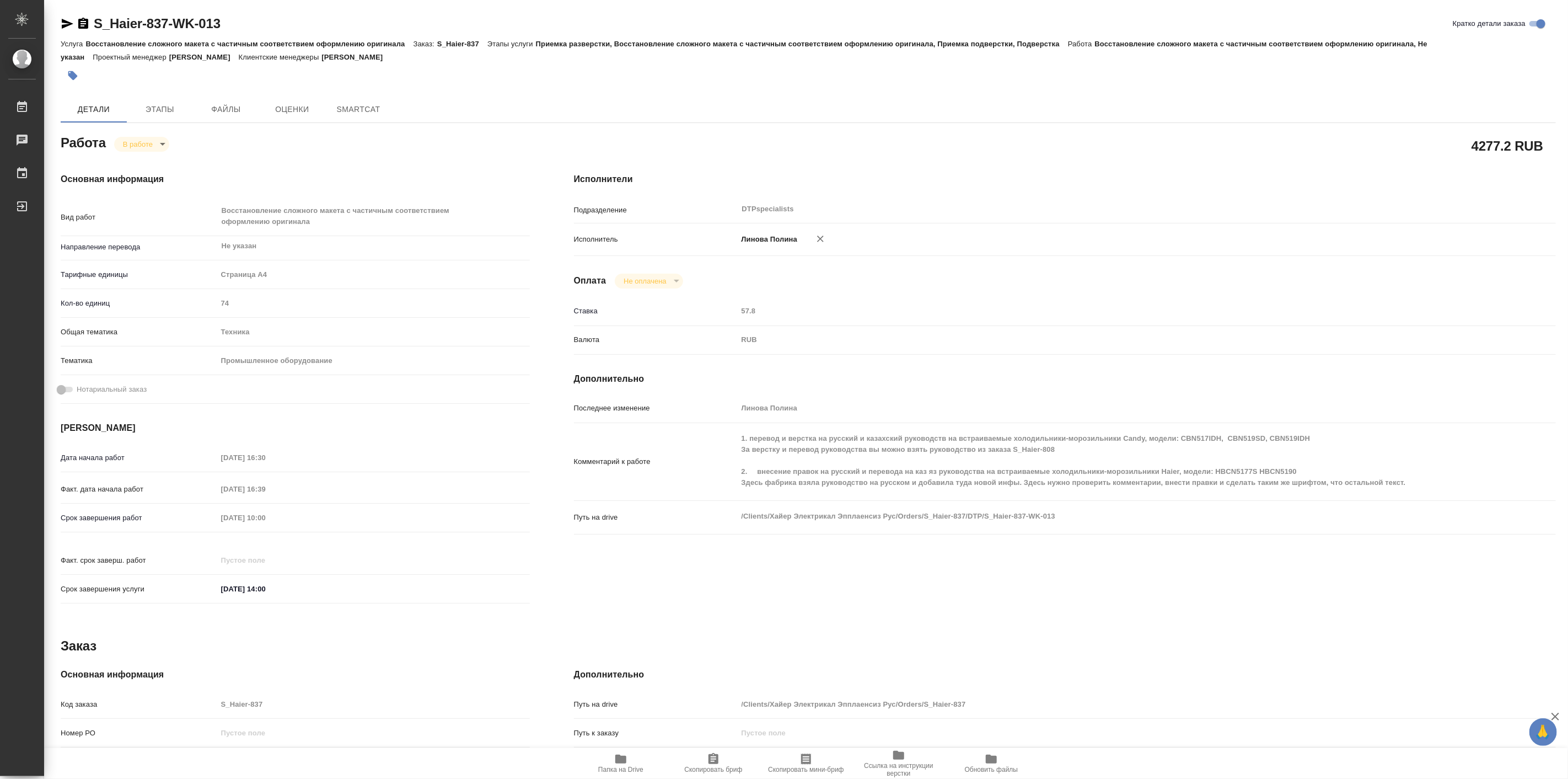
type textarea "x"
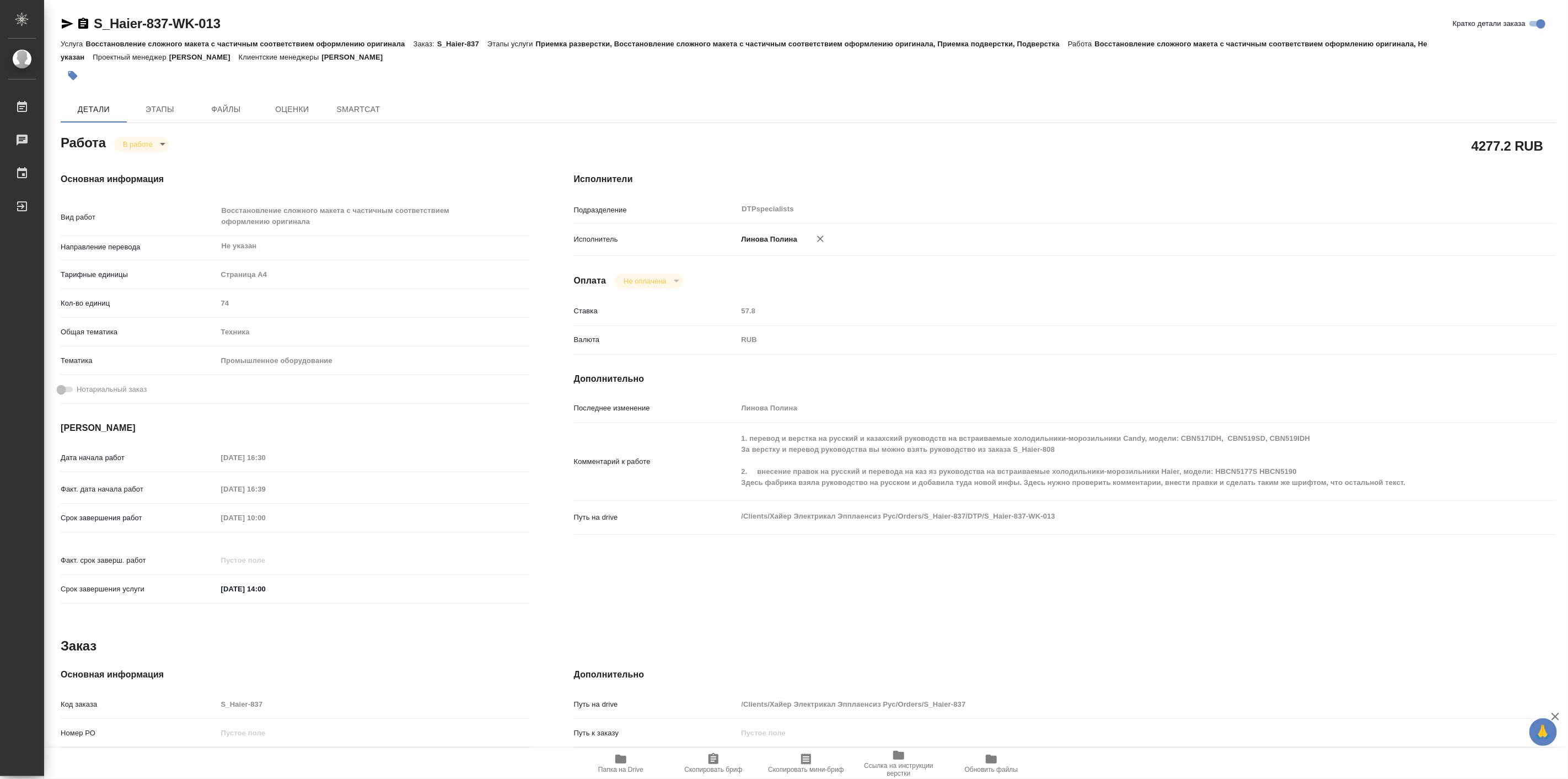
type textarea "x"
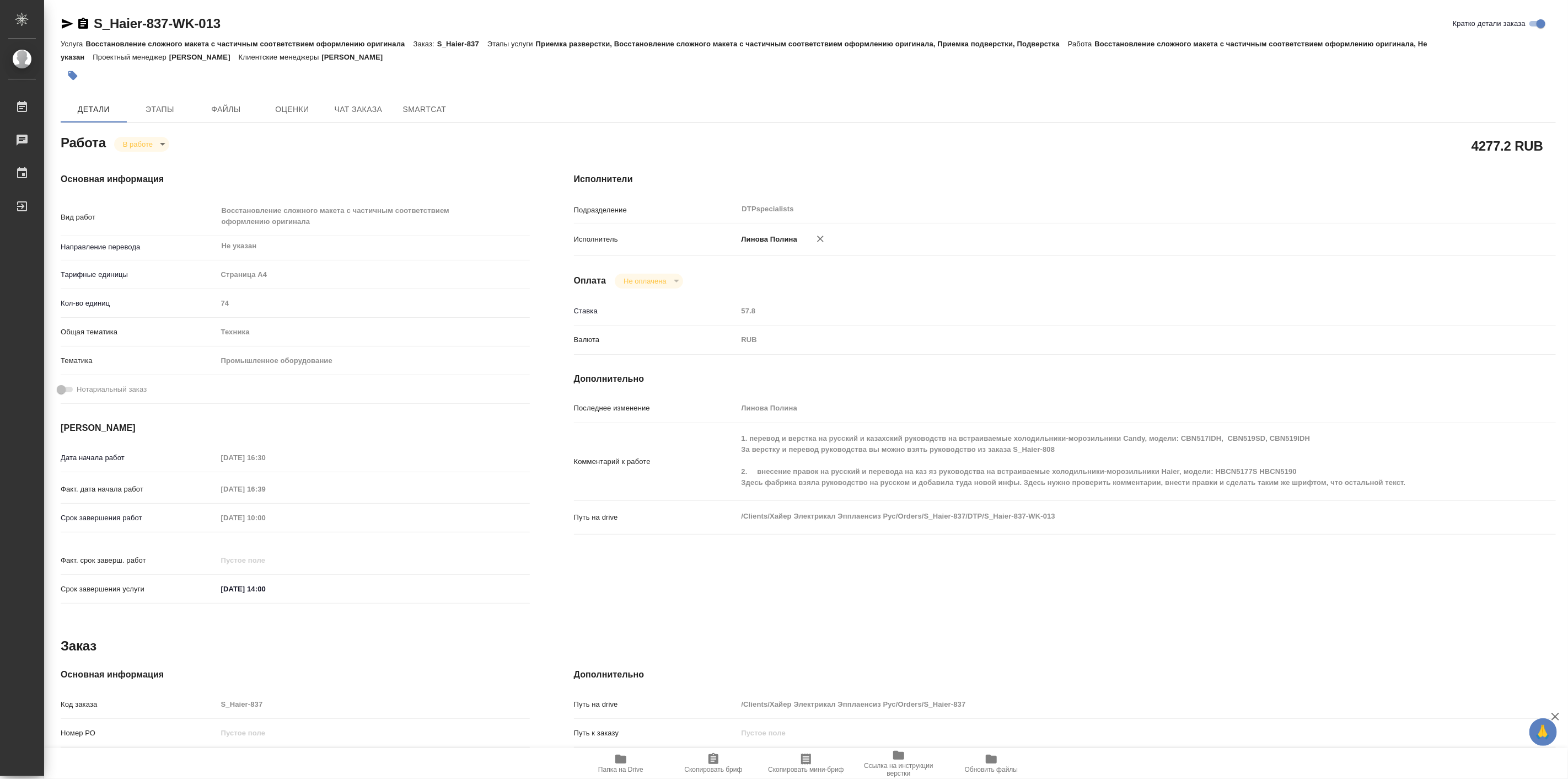
type textarea "x"
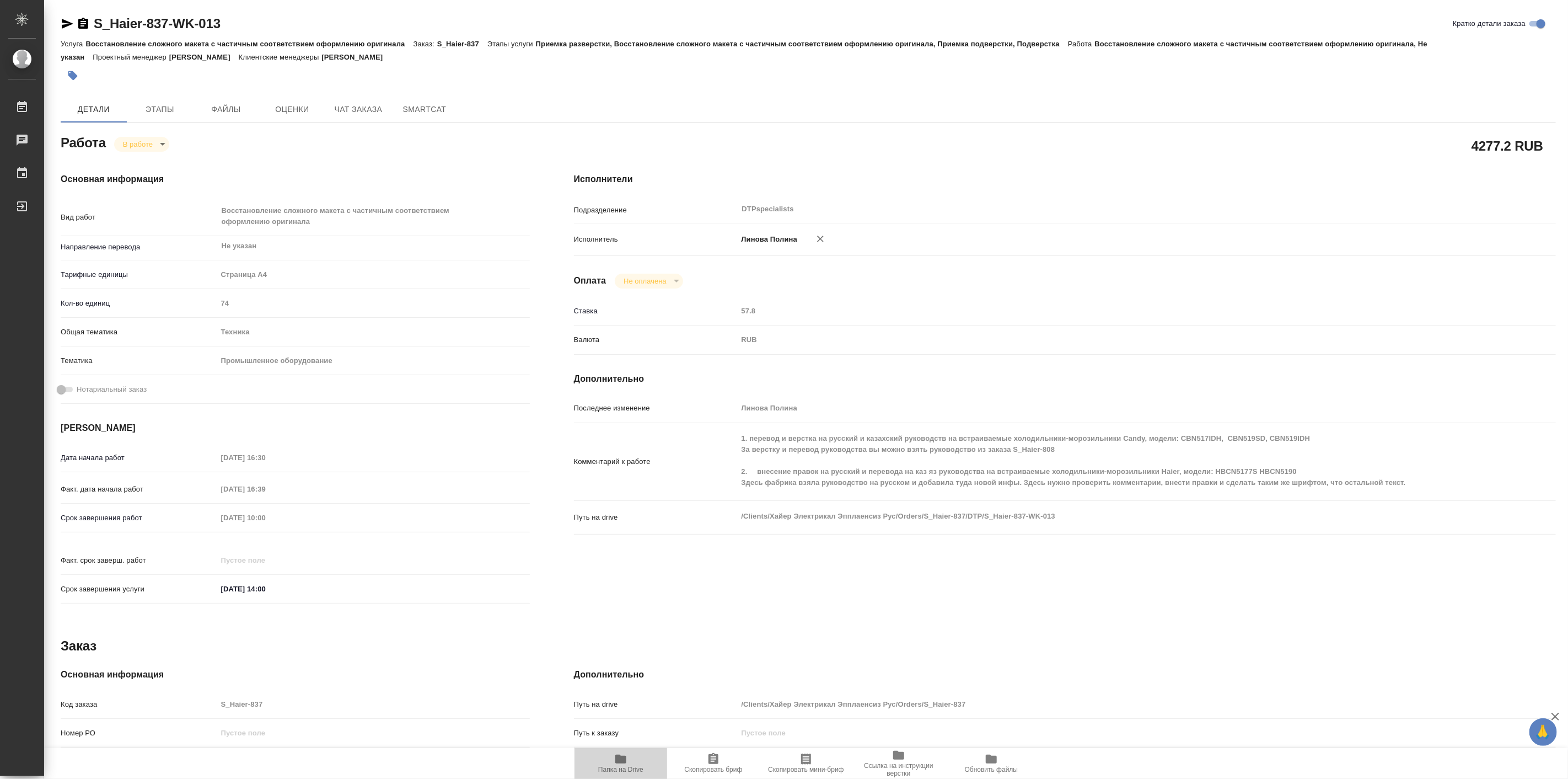
click at [632, 757] on span "Папка на Drive" at bounding box center [621, 762] width 80 height 21
type textarea "x"
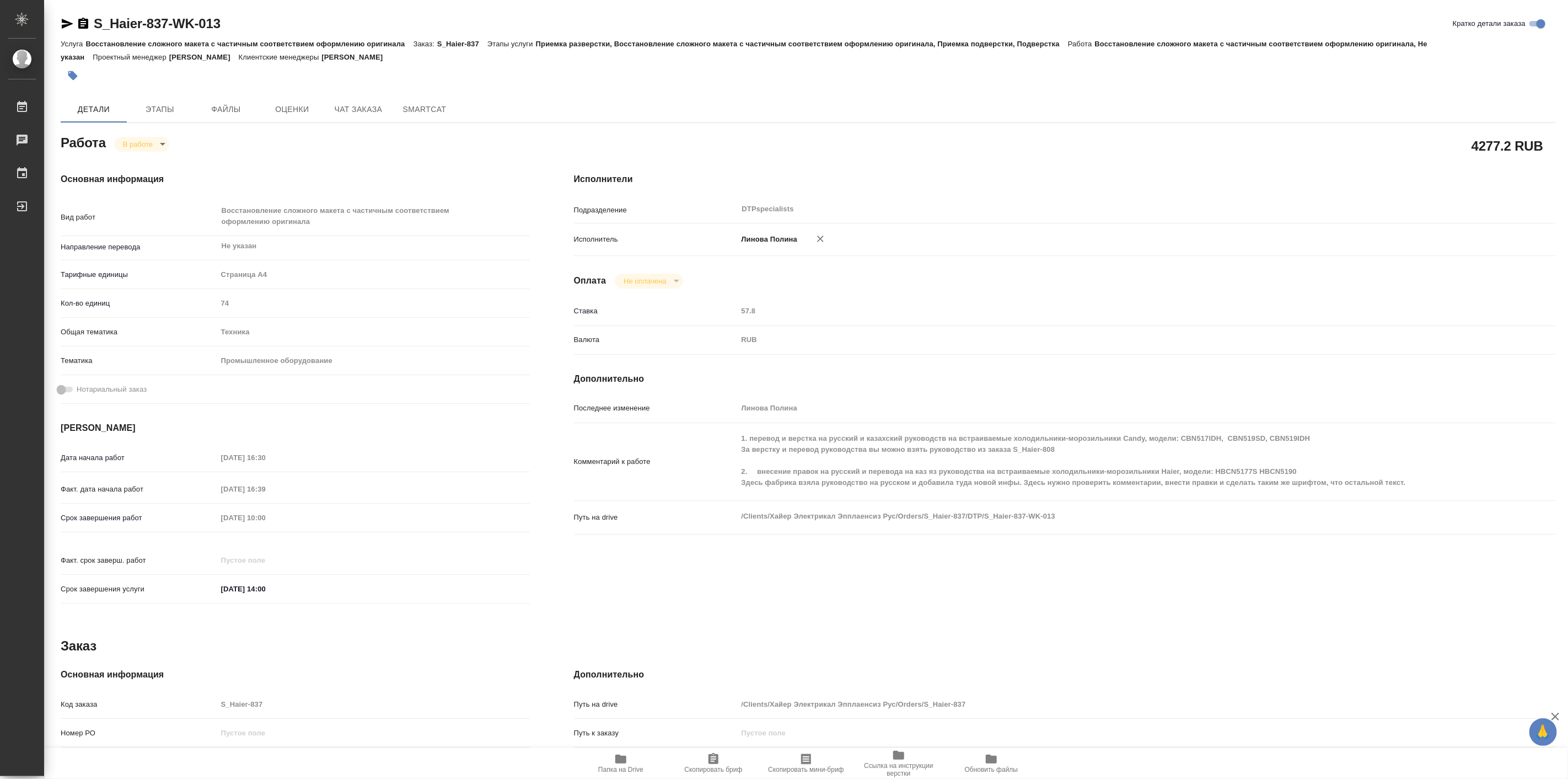
type textarea "x"
